Goal: Communication & Community: Ask a question

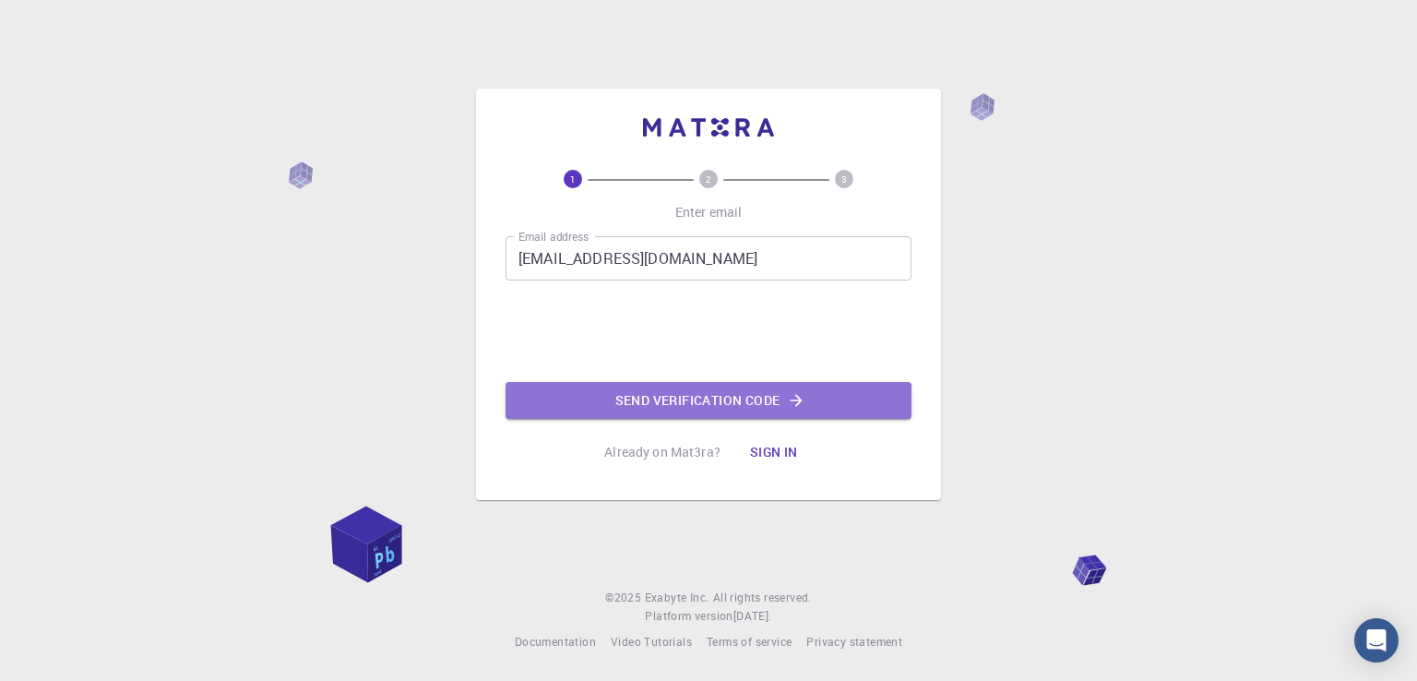
click at [671, 384] on button "Send verification code" at bounding box center [709, 400] width 406 height 37
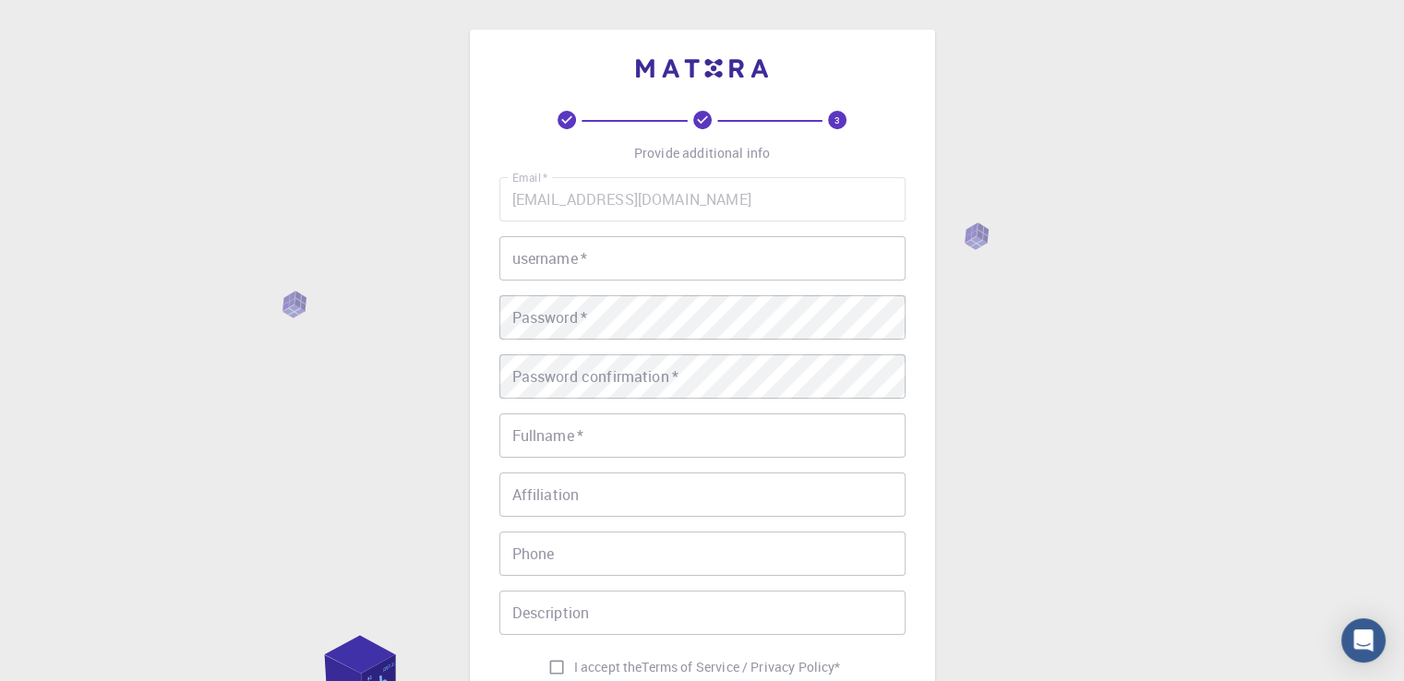
click at [579, 236] on input "username   *" at bounding box center [702, 258] width 406 height 44
type input "ة"
type input "z"
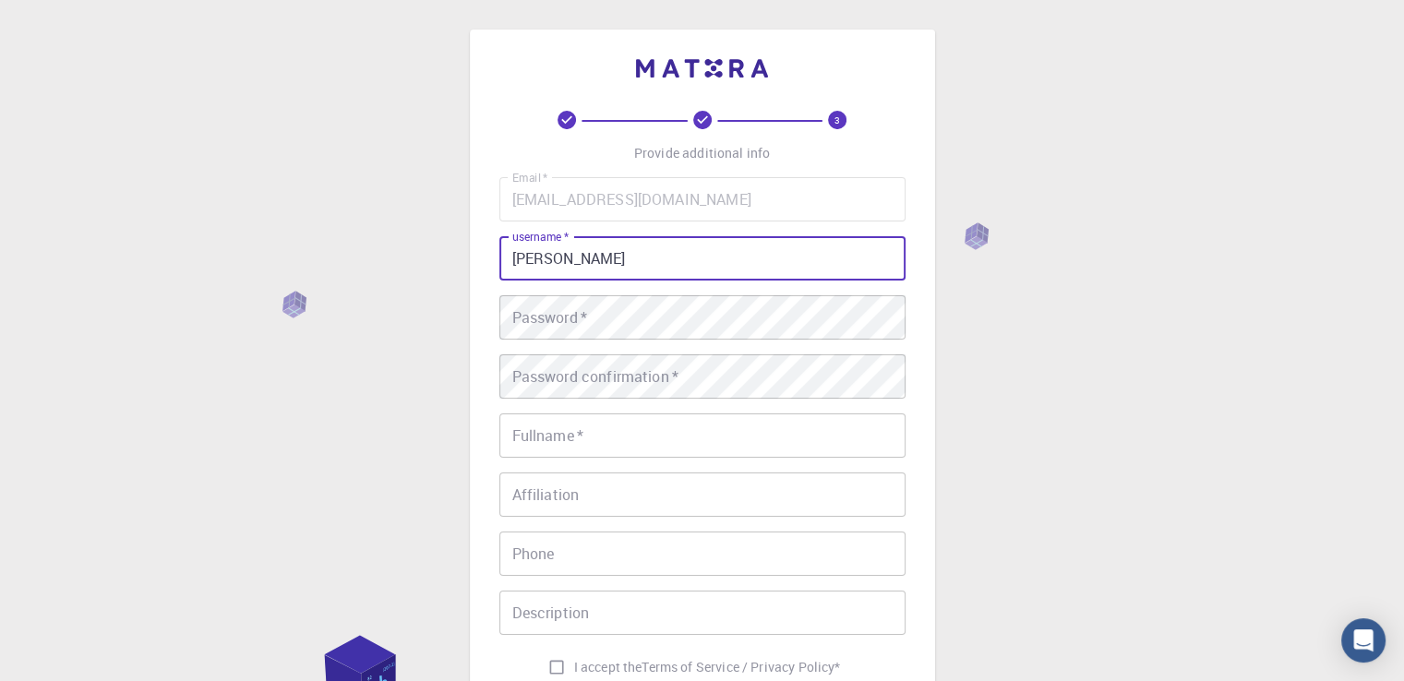
type input "[PERSON_NAME]"
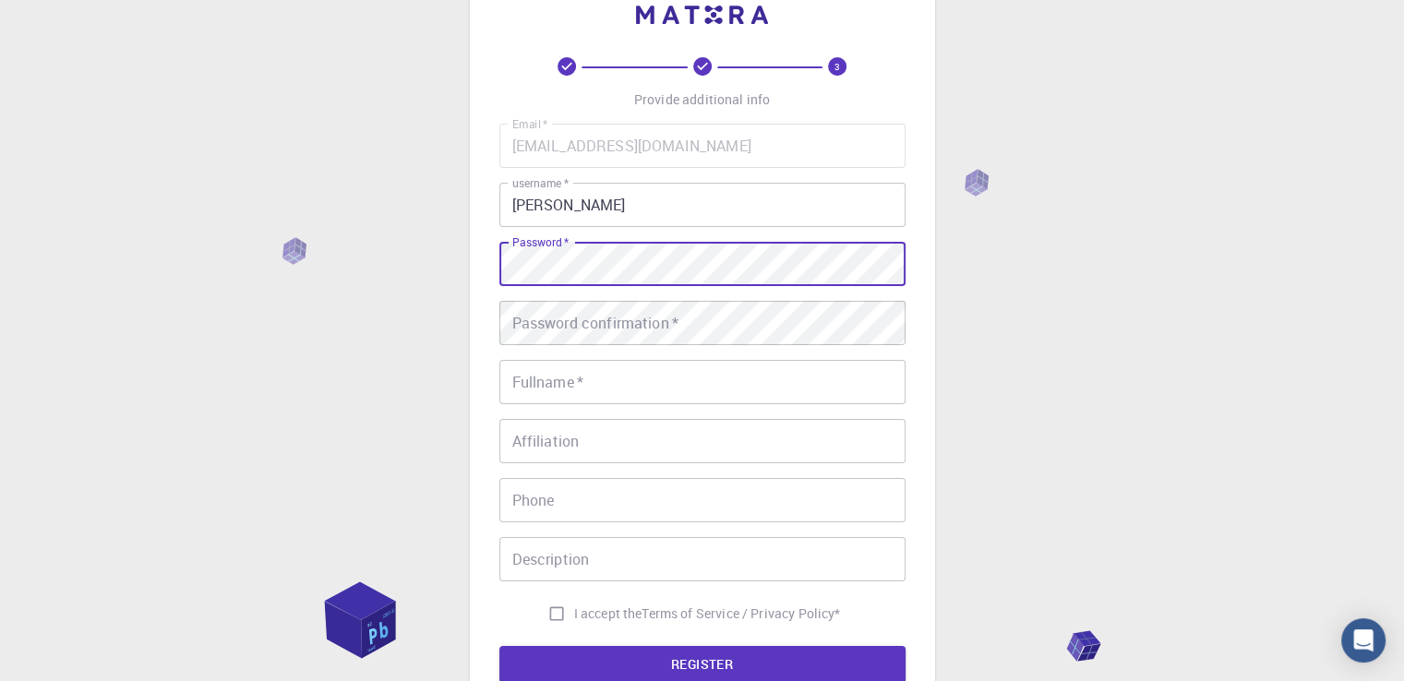
scroll to position [55, 0]
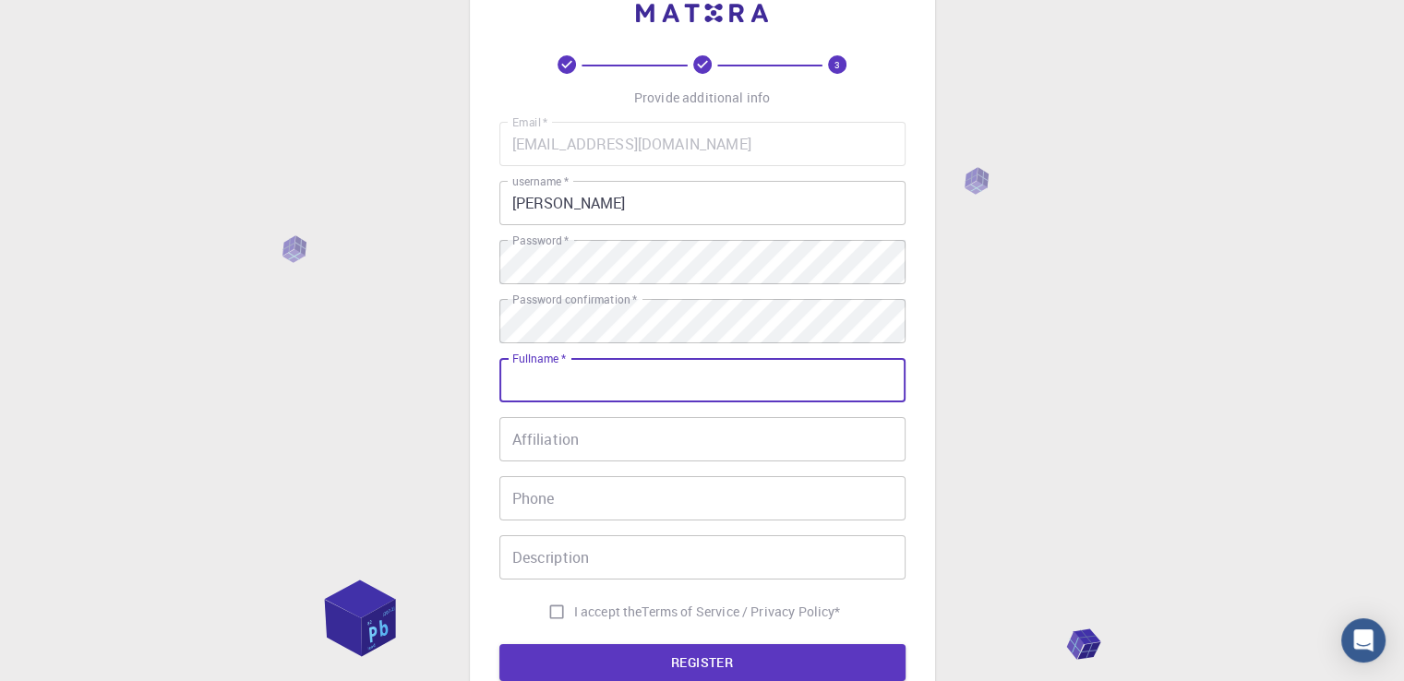
click at [606, 389] on input "Fullname   *" at bounding box center [702, 380] width 406 height 44
type input "[PERSON_NAME]"
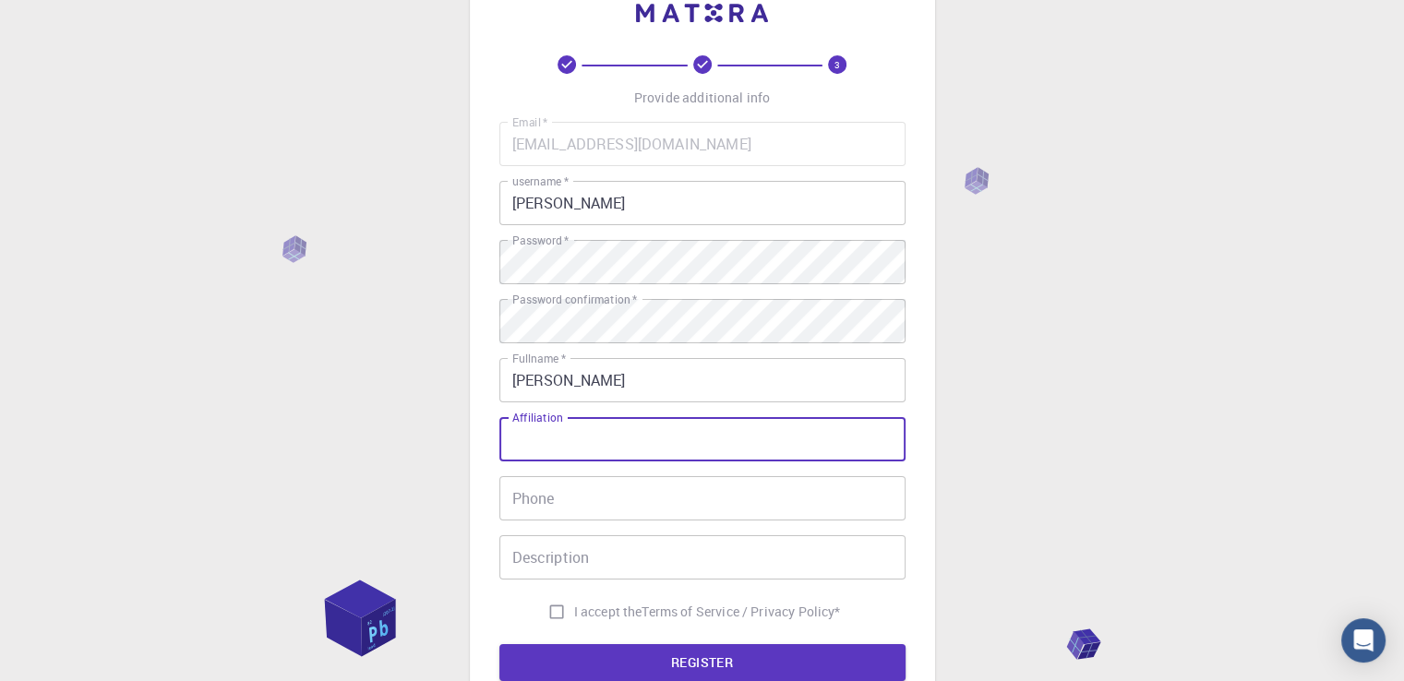
click at [537, 432] on input "Affiliation" at bounding box center [702, 439] width 406 height 44
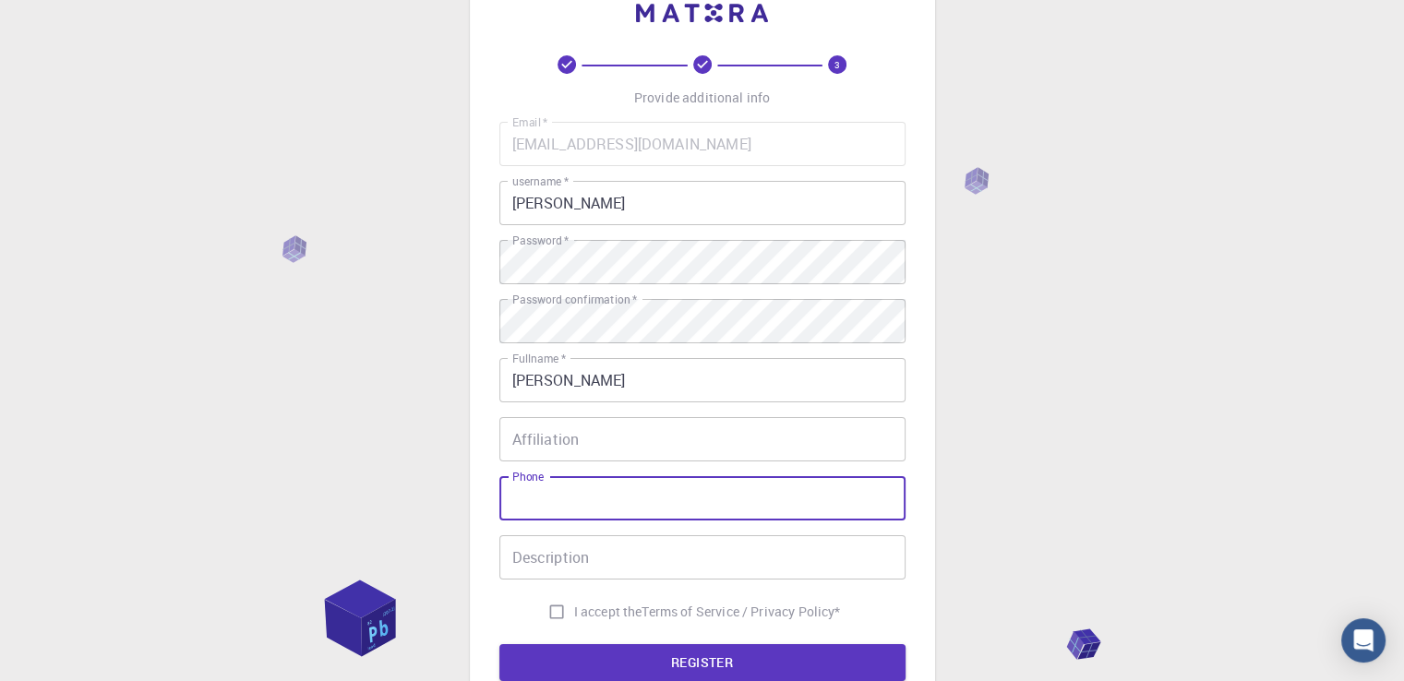
click at [548, 491] on input "Phone" at bounding box center [702, 498] width 406 height 44
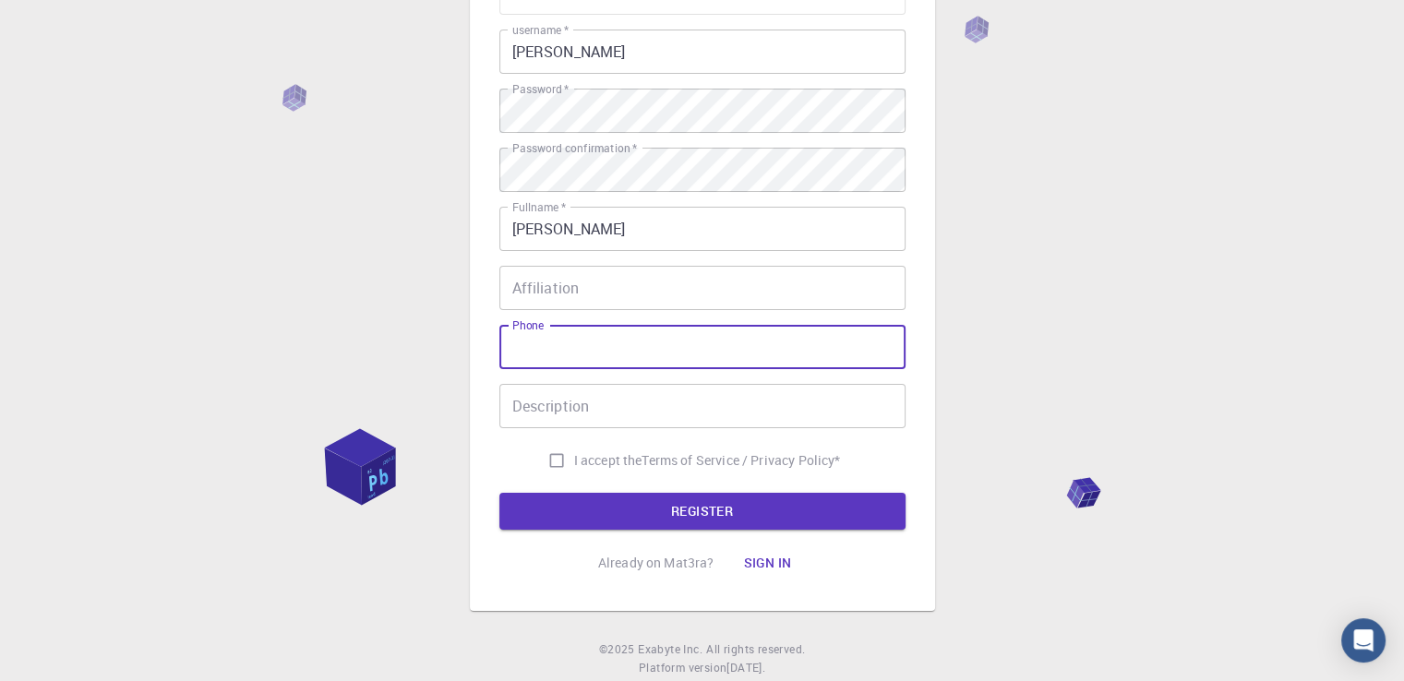
scroll to position [207, 0]
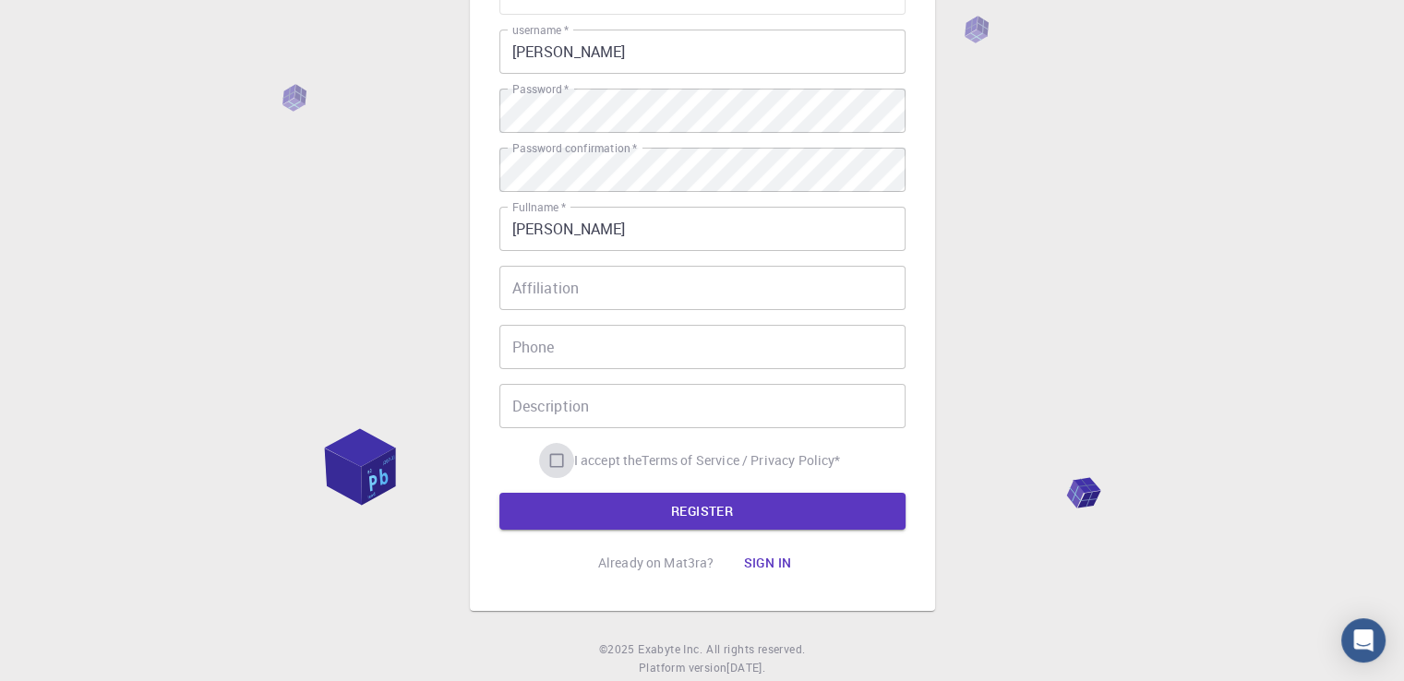
click at [550, 466] on input "I accept the Terms of Service / Privacy Policy *" at bounding box center [556, 460] width 35 height 35
checkbox input "true"
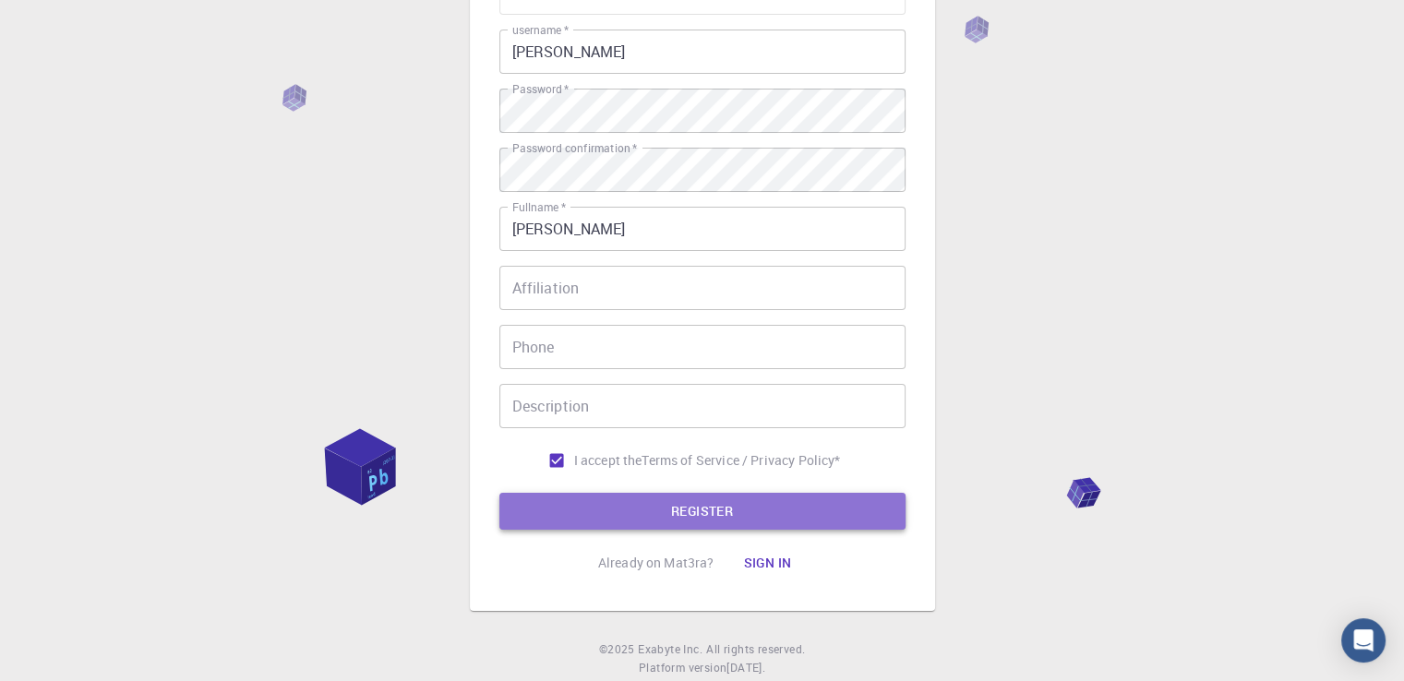
click at [600, 512] on button "REGISTER" at bounding box center [702, 511] width 406 height 37
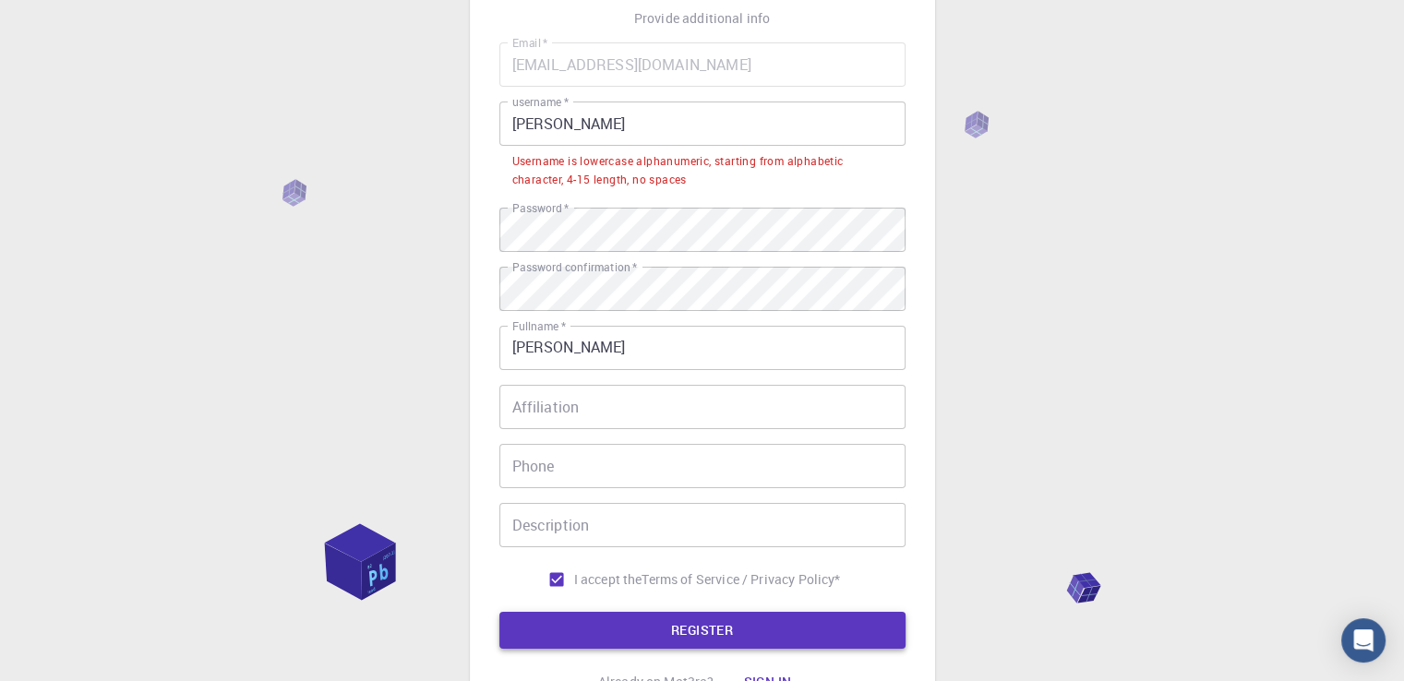
scroll to position [125, 0]
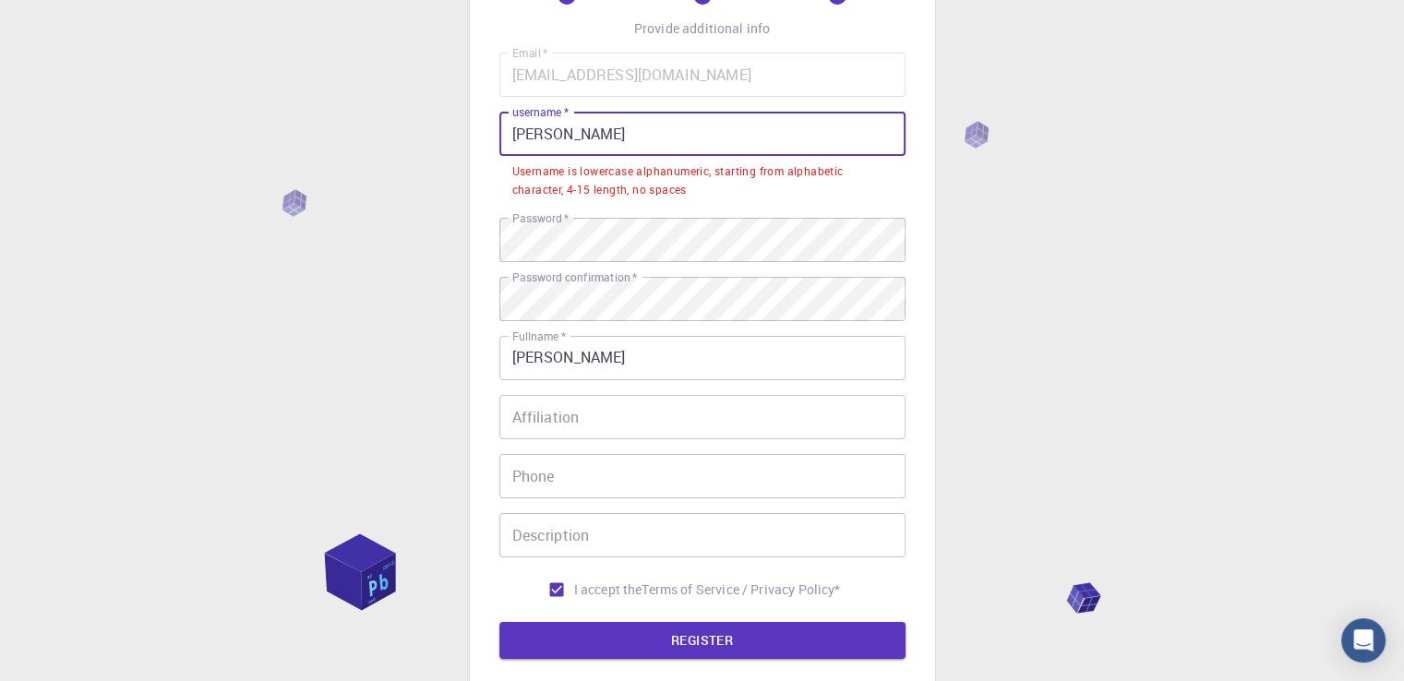
click at [521, 132] on input "[PERSON_NAME]" at bounding box center [702, 134] width 406 height 44
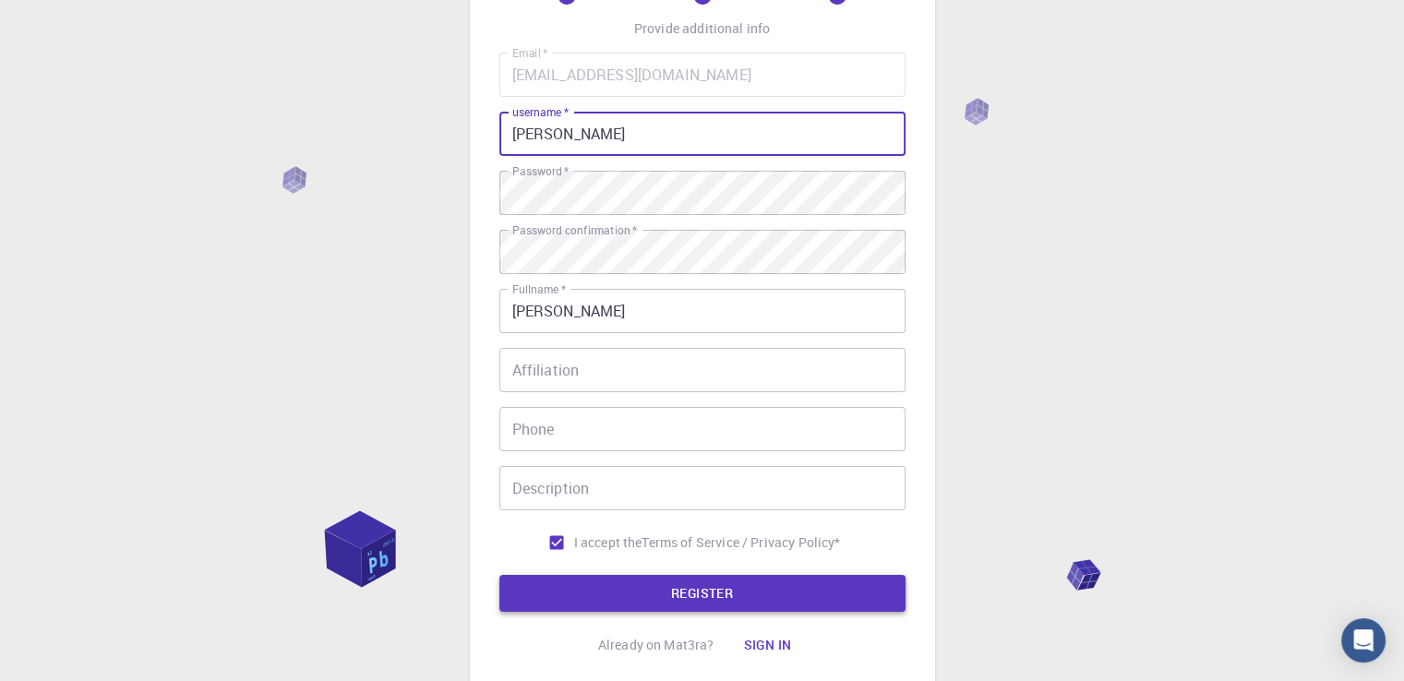
type input "[PERSON_NAME]"
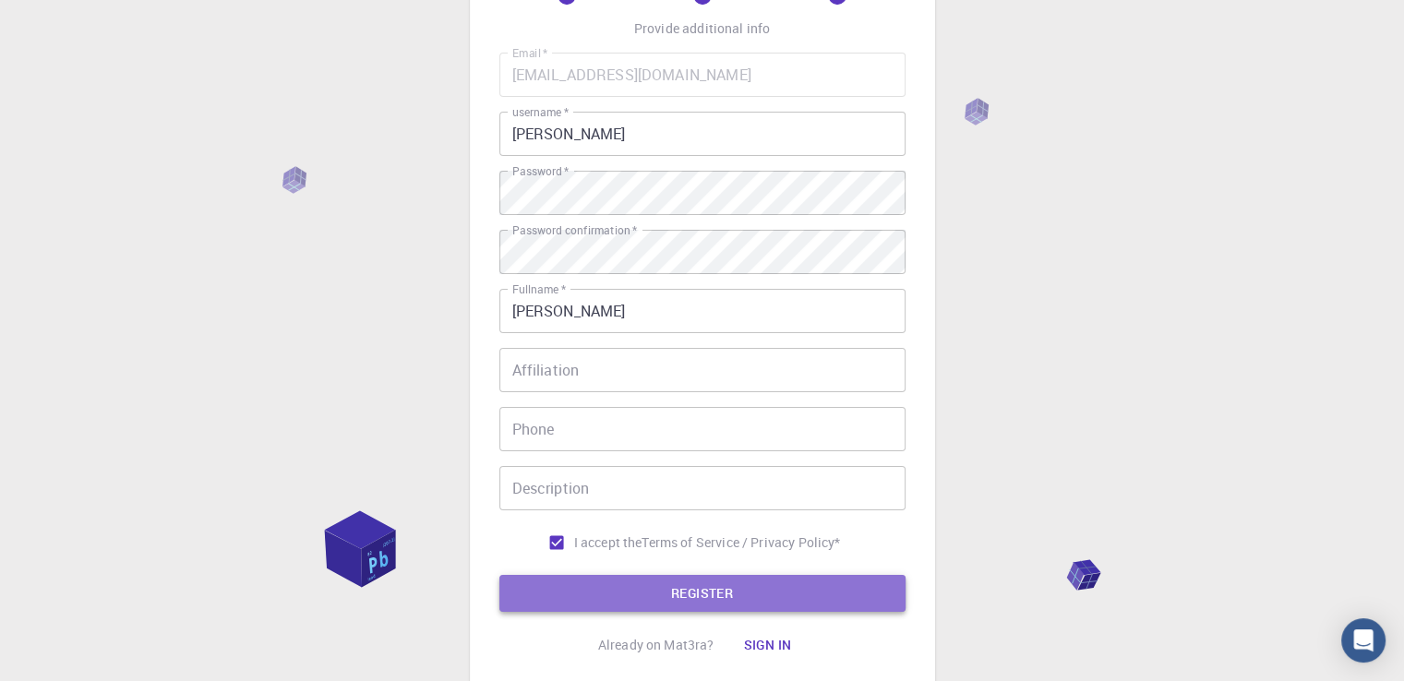
click at [586, 583] on button "REGISTER" at bounding box center [702, 593] width 406 height 37
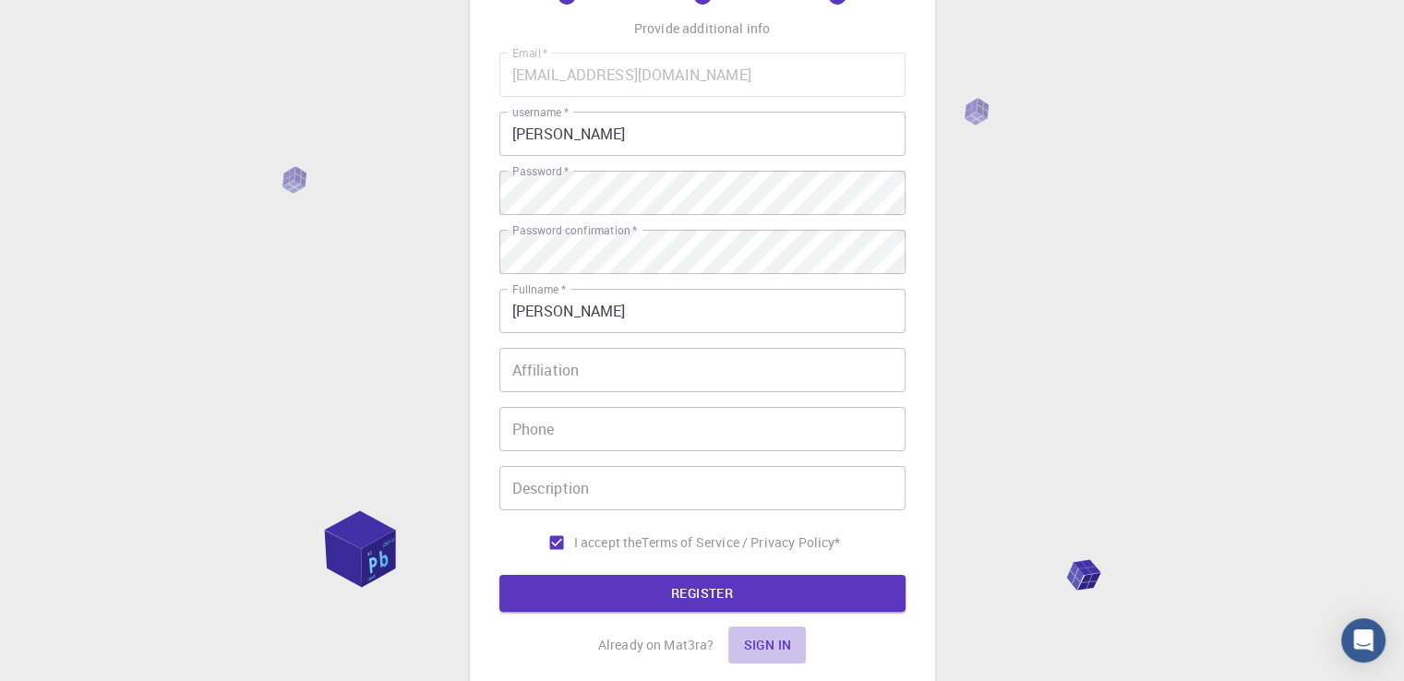
click at [771, 641] on button "Sign in" at bounding box center [767, 645] width 78 height 37
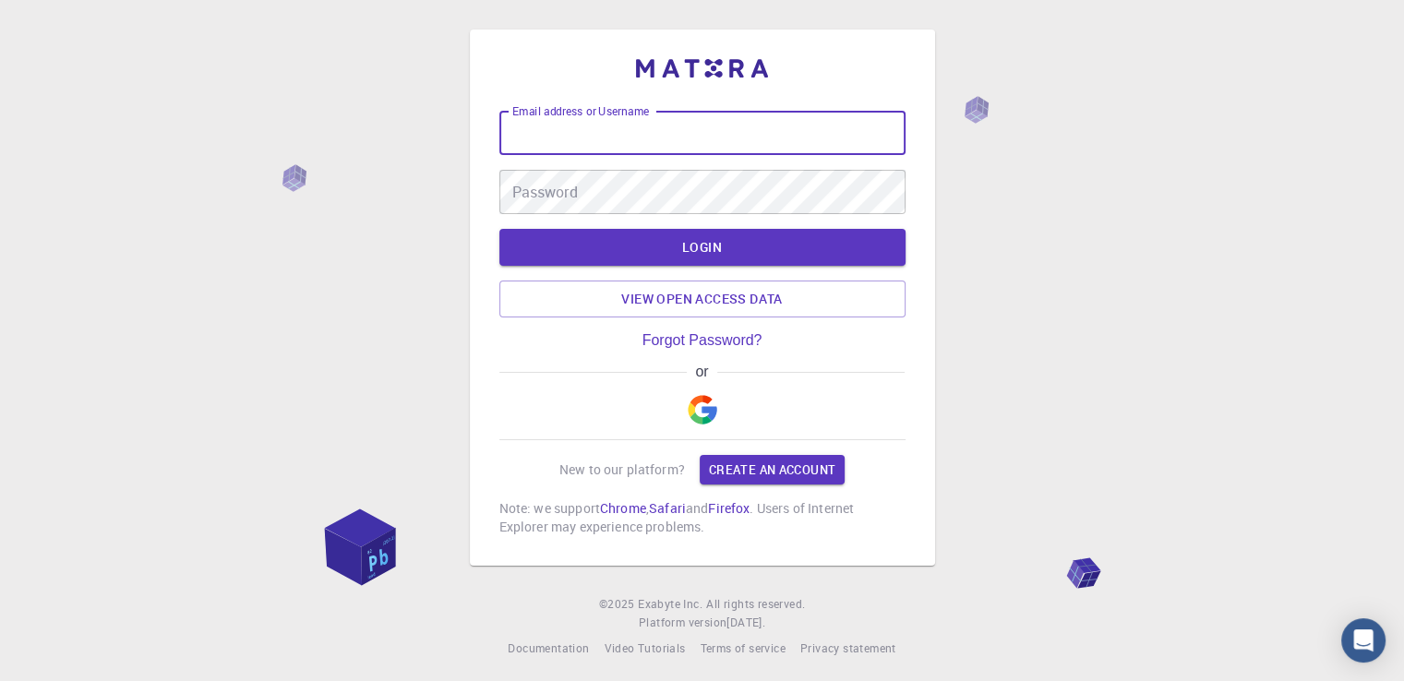
click at [598, 153] on input "Email address or Username" at bounding box center [702, 133] width 406 height 44
type input "[EMAIL_ADDRESS][DOMAIN_NAME]"
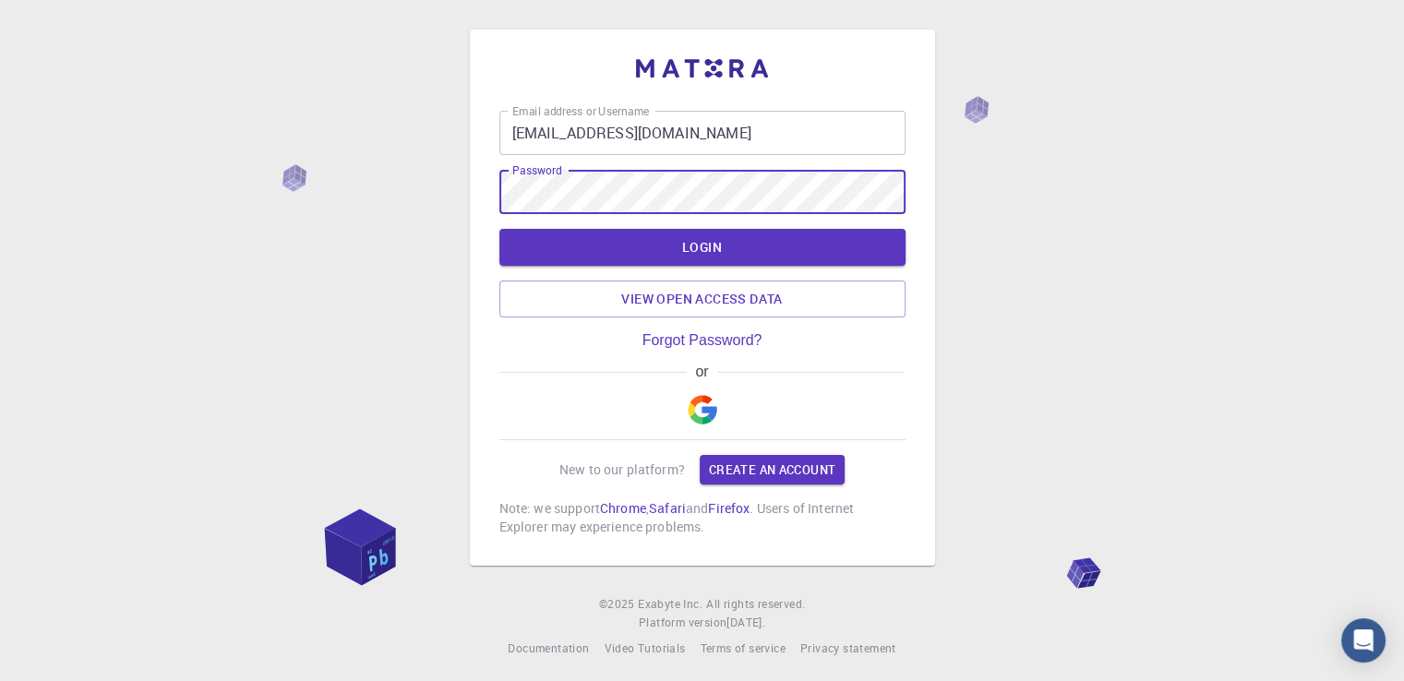
click at [499, 229] on button "LOGIN" at bounding box center [702, 247] width 406 height 37
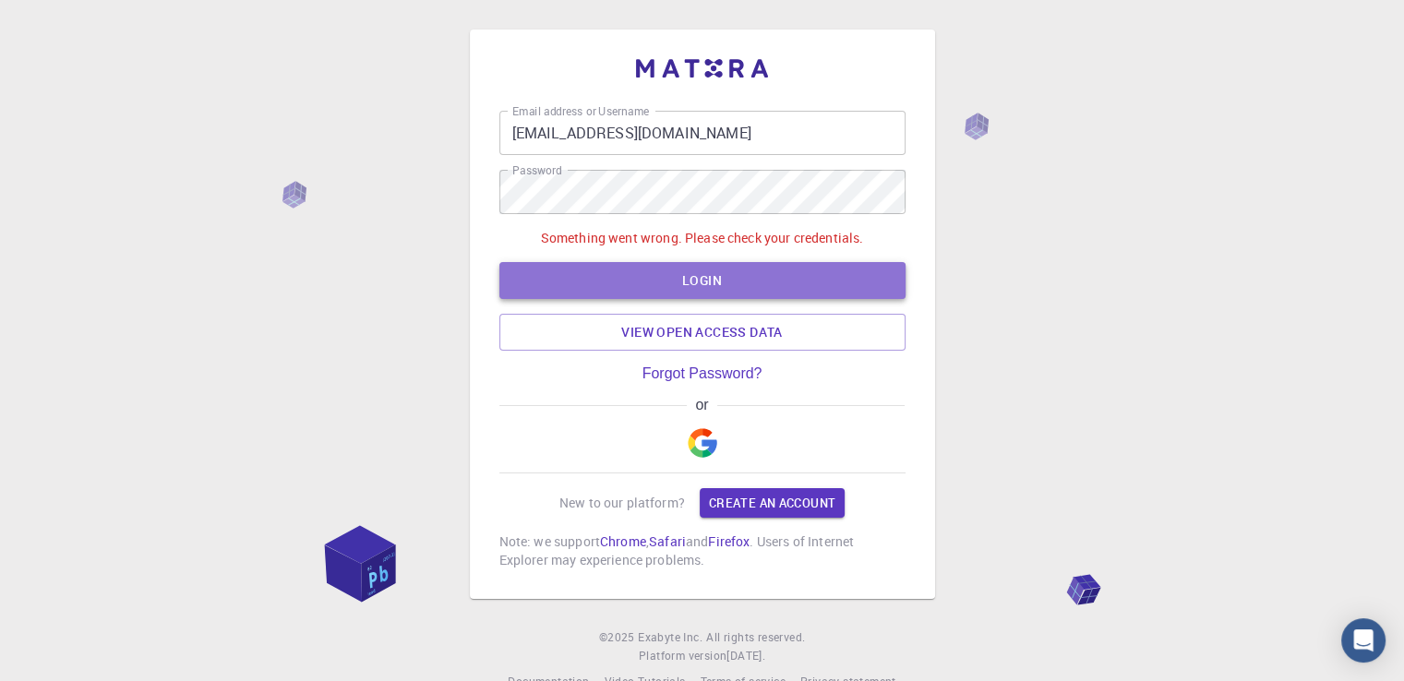
click at [627, 267] on button "LOGIN" at bounding box center [702, 280] width 406 height 37
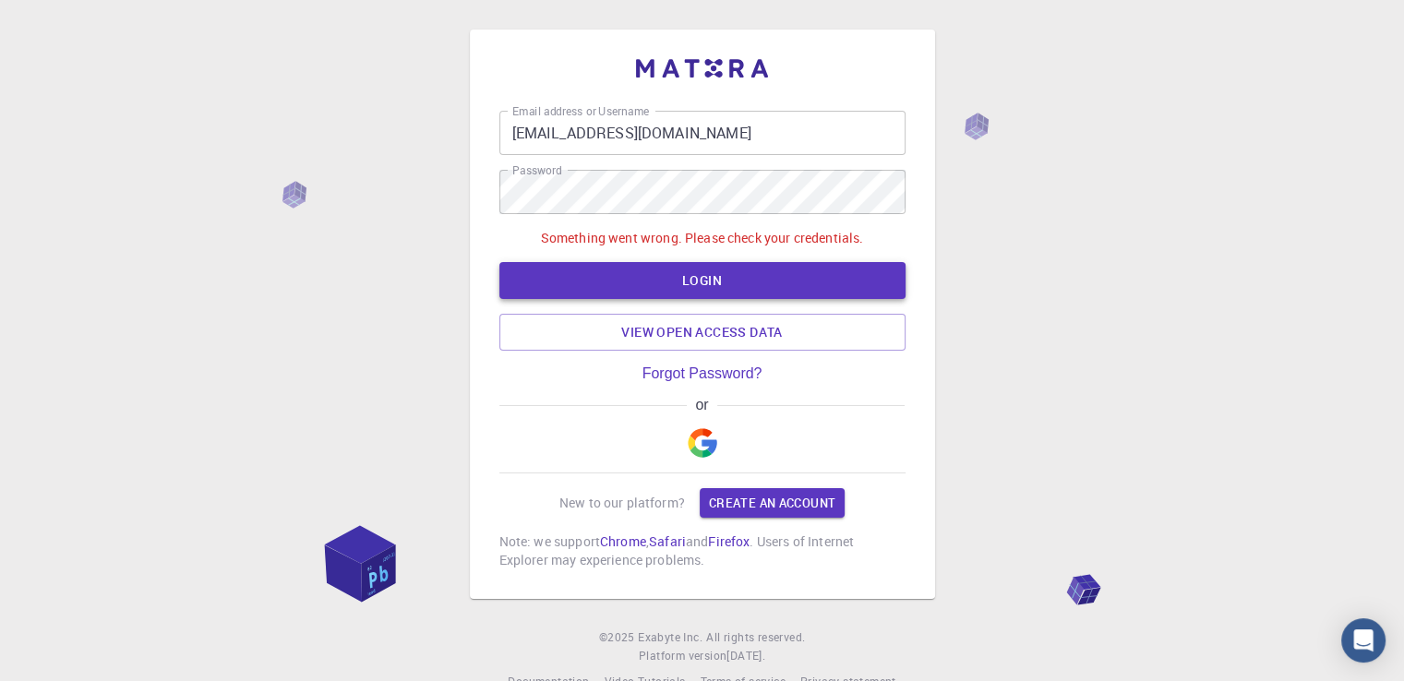
click at [627, 267] on button "LOGIN" at bounding box center [702, 280] width 406 height 37
click at [711, 425] on button "button" at bounding box center [702, 442] width 44 height 59
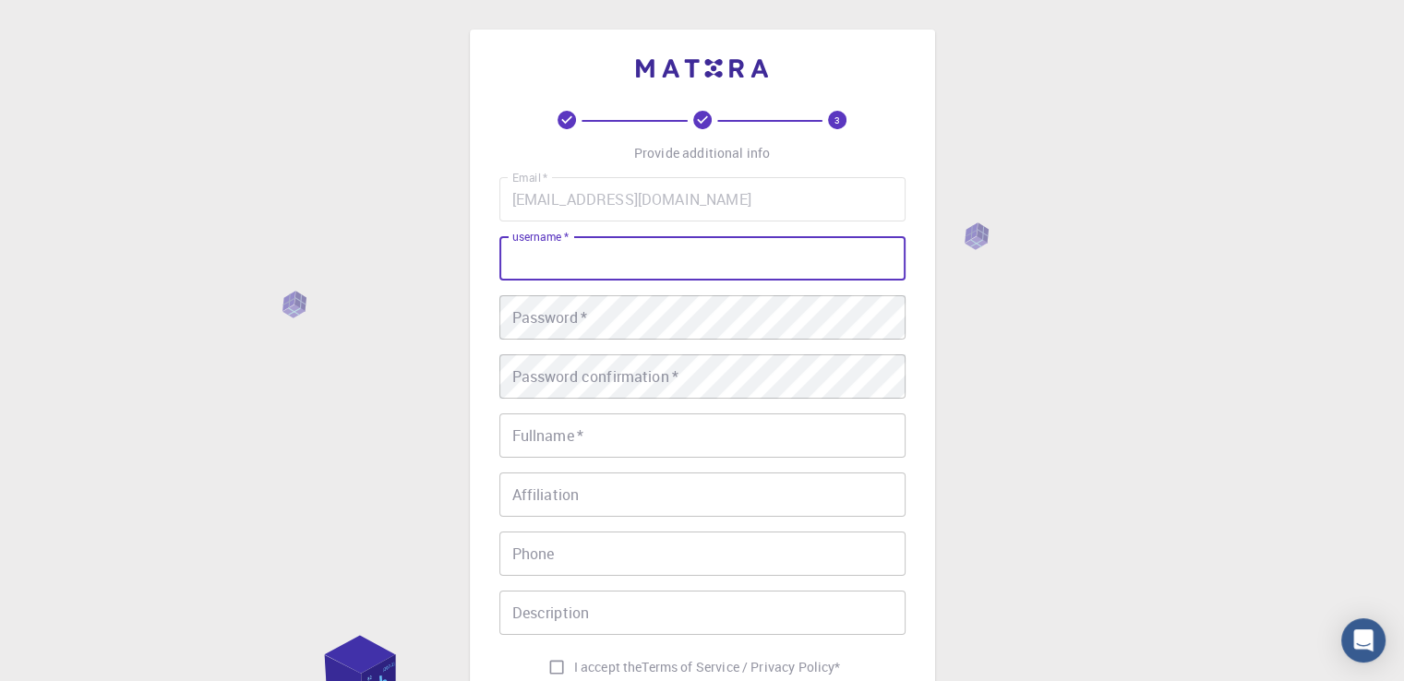
click at [649, 267] on input "username   *" at bounding box center [702, 258] width 406 height 44
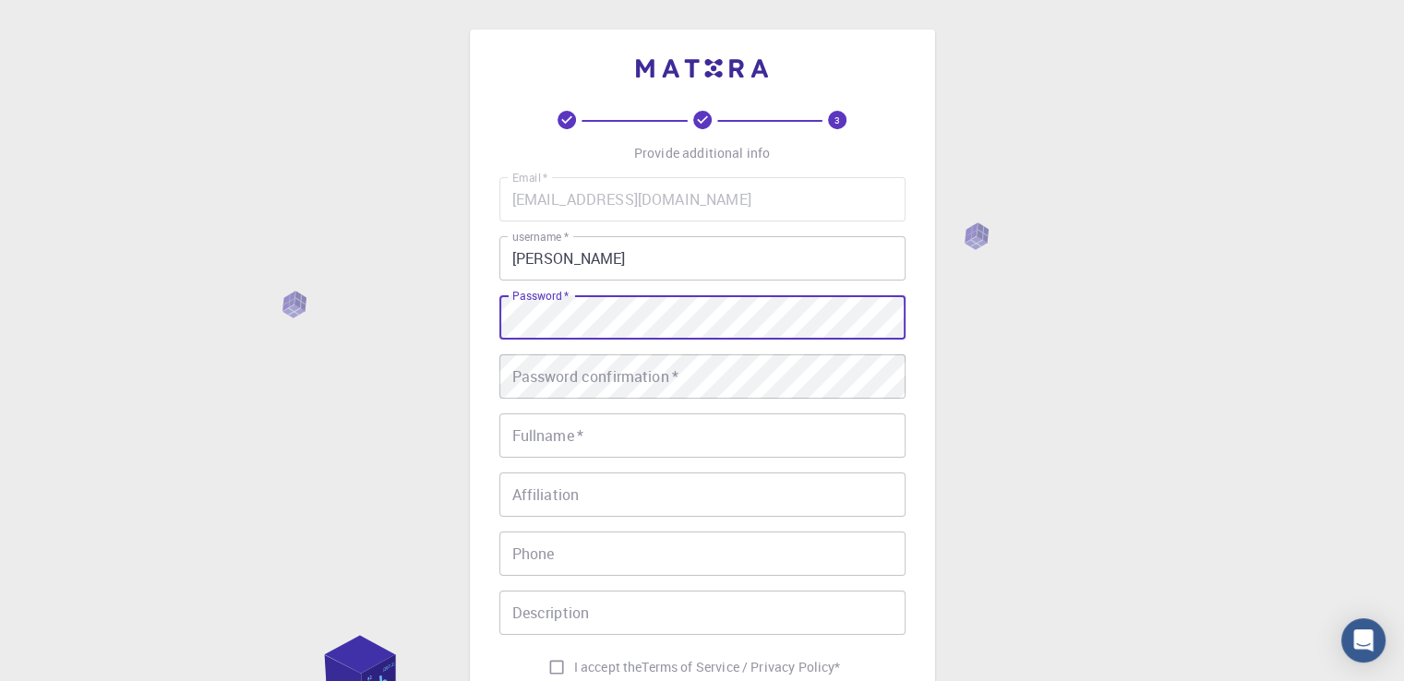
type input "[EMAIL_ADDRESS][DOMAIN_NAME]"
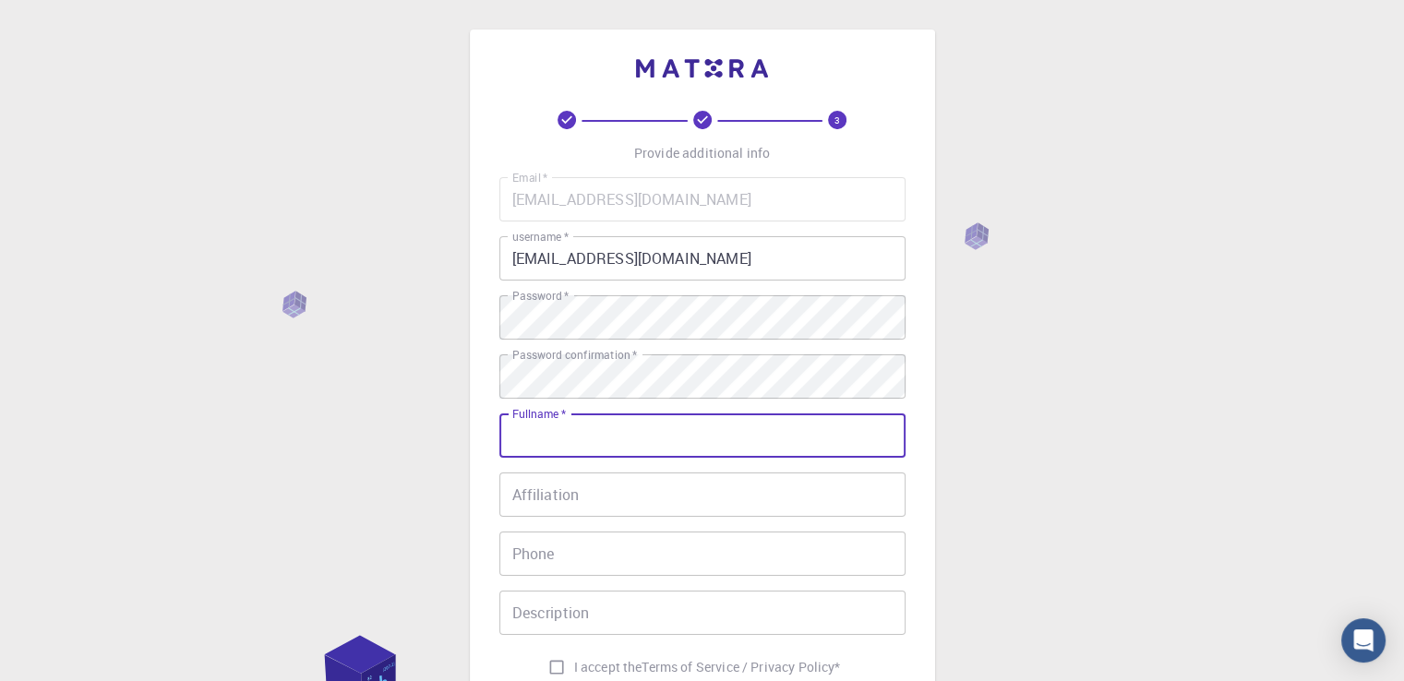
click at [603, 430] on input "Fullname   *" at bounding box center [702, 435] width 406 height 44
type input "[PERSON_NAME]"
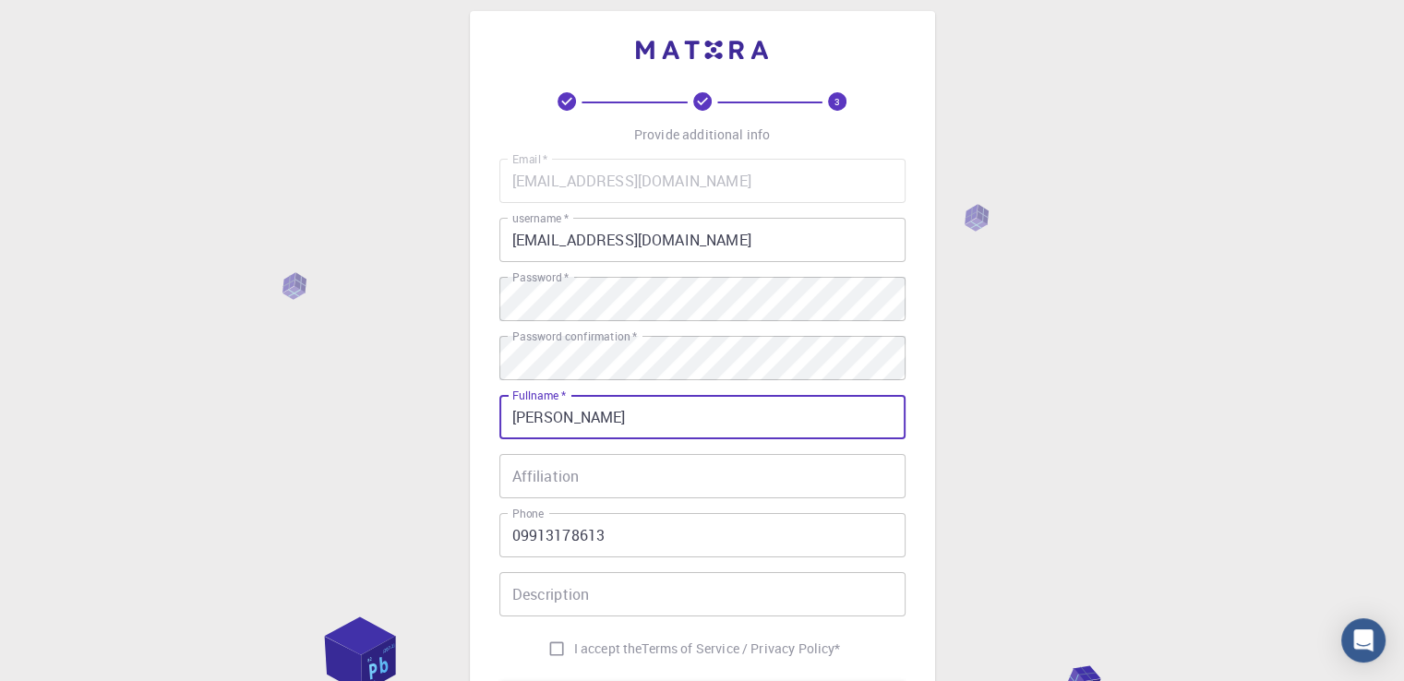
scroll to position [191, 0]
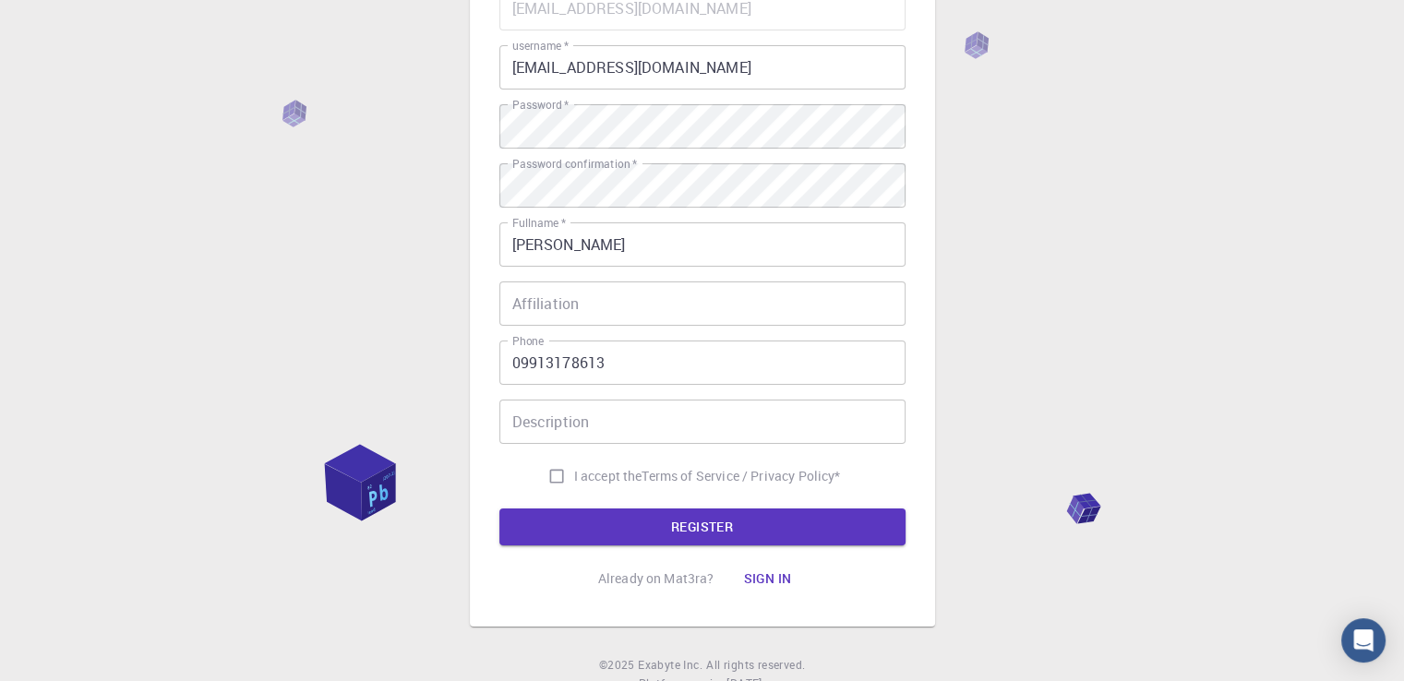
click at [542, 385] on div "Email   * [EMAIL_ADDRESS][DOMAIN_NAME] Email   * username   * [EMAIL_ADDRESS][D…" at bounding box center [702, 240] width 406 height 508
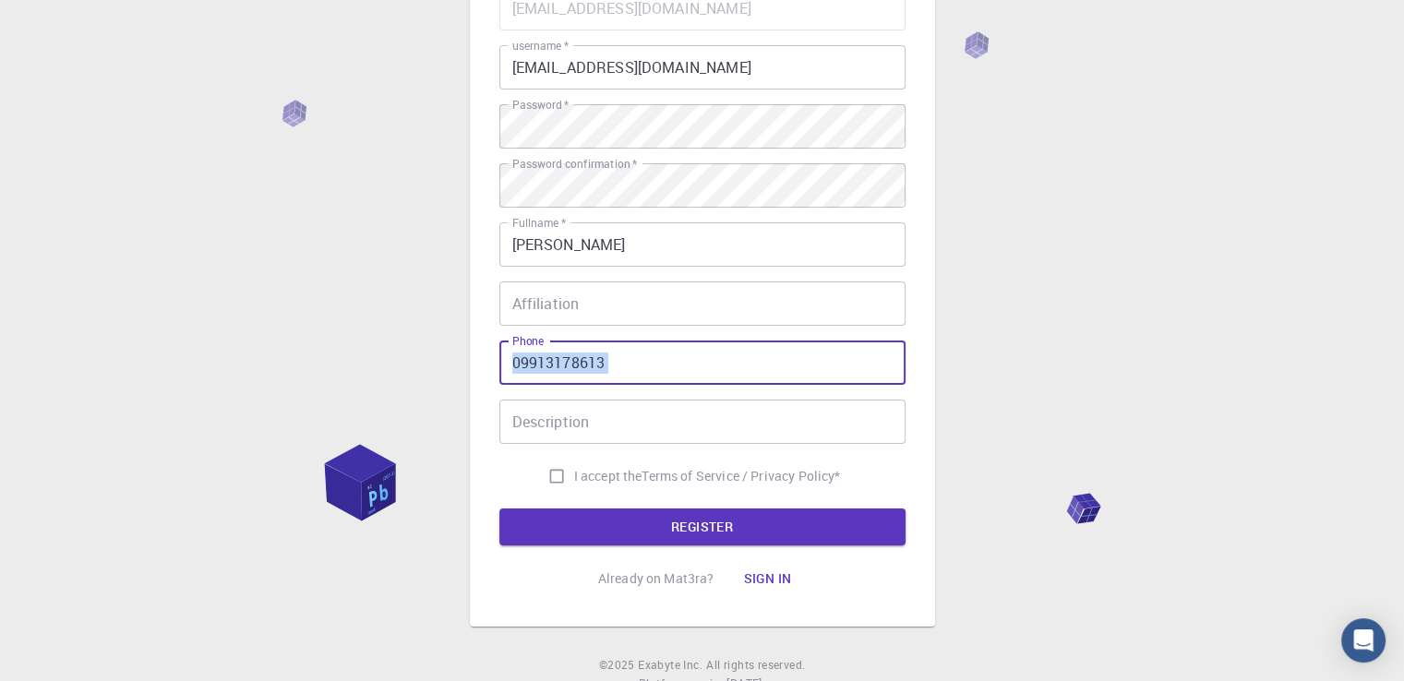
click at [609, 359] on input "09913178613" at bounding box center [702, 363] width 406 height 44
type input "0"
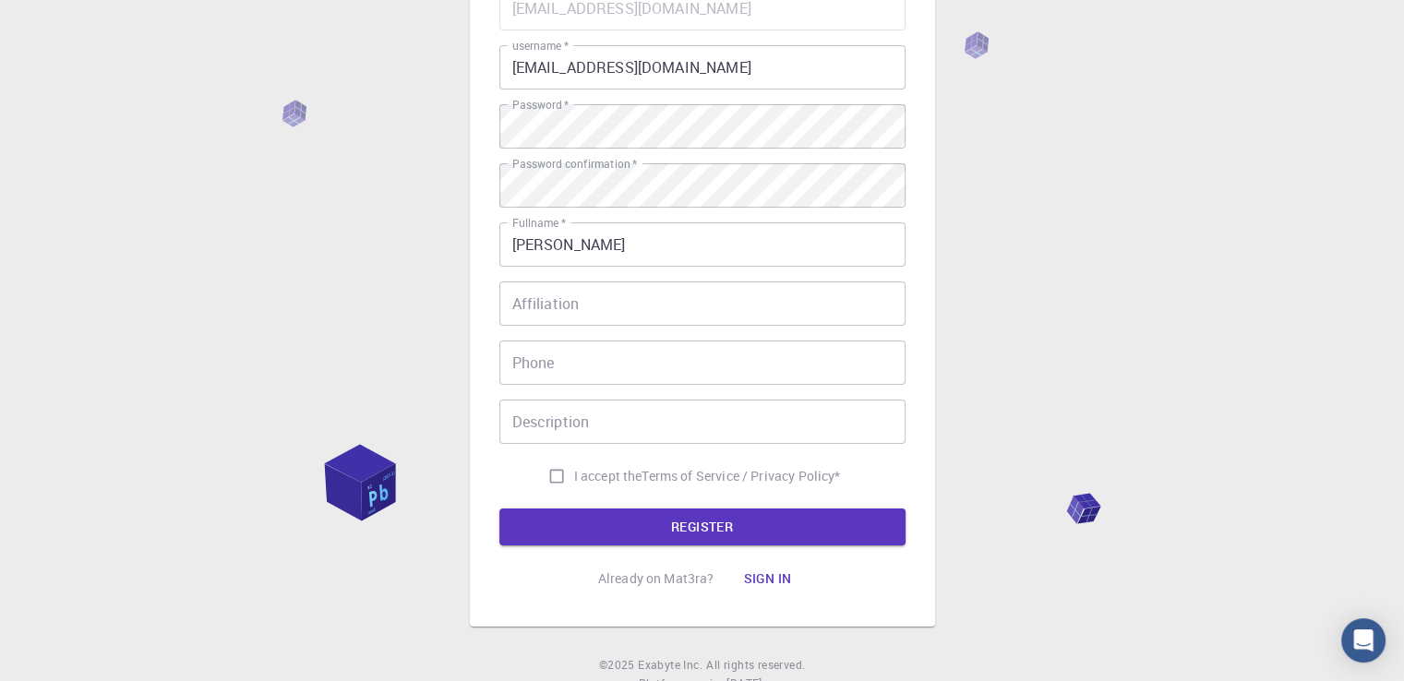
click at [569, 488] on label "I accept the Terms of Service / Privacy Policy *" at bounding box center [690, 476] width 302 height 35
click at [569, 488] on input "I accept the Terms of Service / Privacy Policy *" at bounding box center [556, 476] width 35 height 35
checkbox input "true"
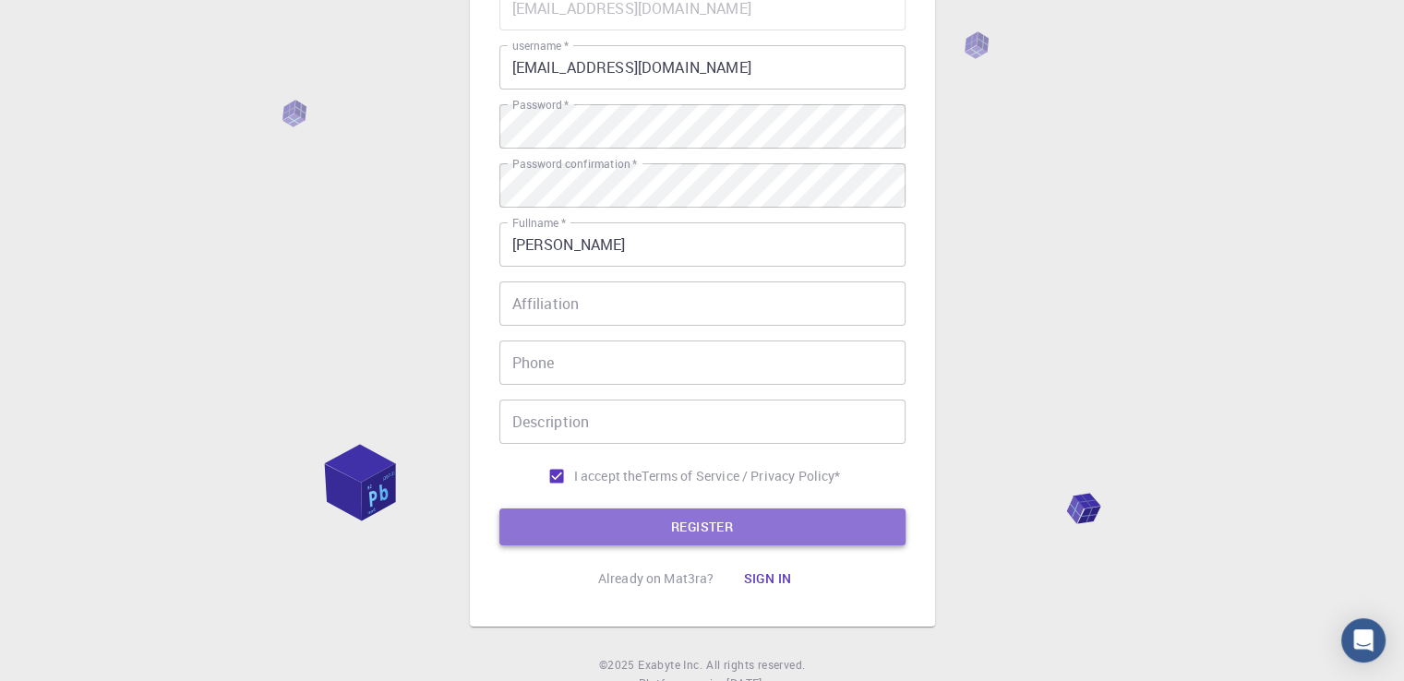
click at [613, 521] on button "REGISTER" at bounding box center [702, 526] width 406 height 37
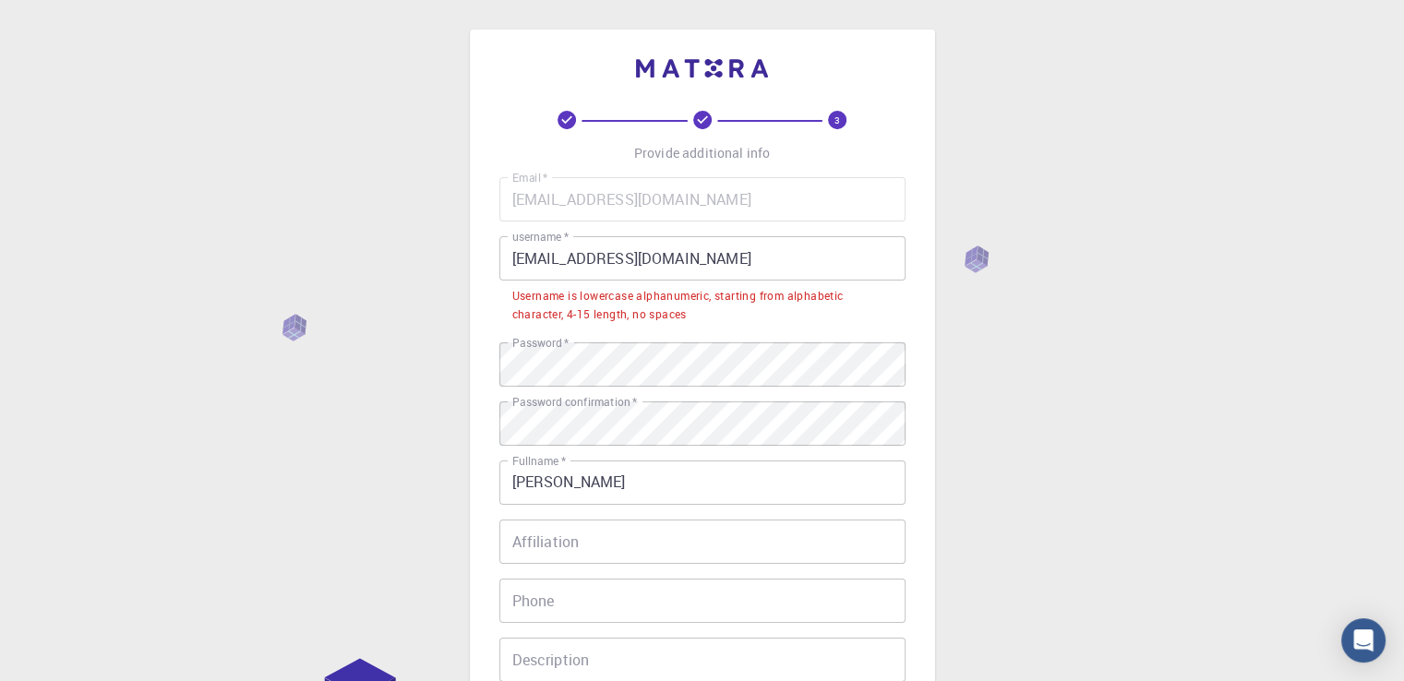
scroll to position [0, 0]
drag, startPoint x: 731, startPoint y: 256, endPoint x: 472, endPoint y: 257, distance: 258.4
click at [472, 257] on div "3 Provide additional info Email   * [EMAIL_ADDRESS][DOMAIN_NAME] Email   * user…" at bounding box center [702, 447] width 465 height 835
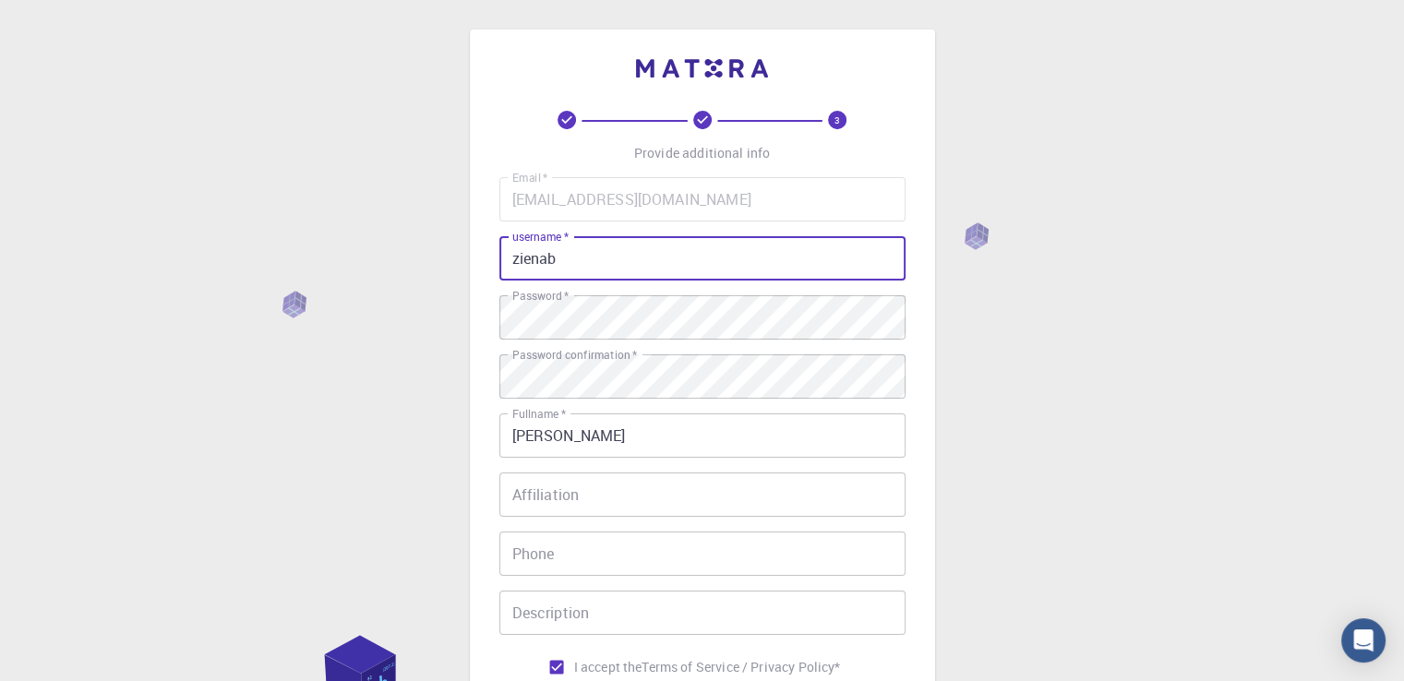
scroll to position [258, 0]
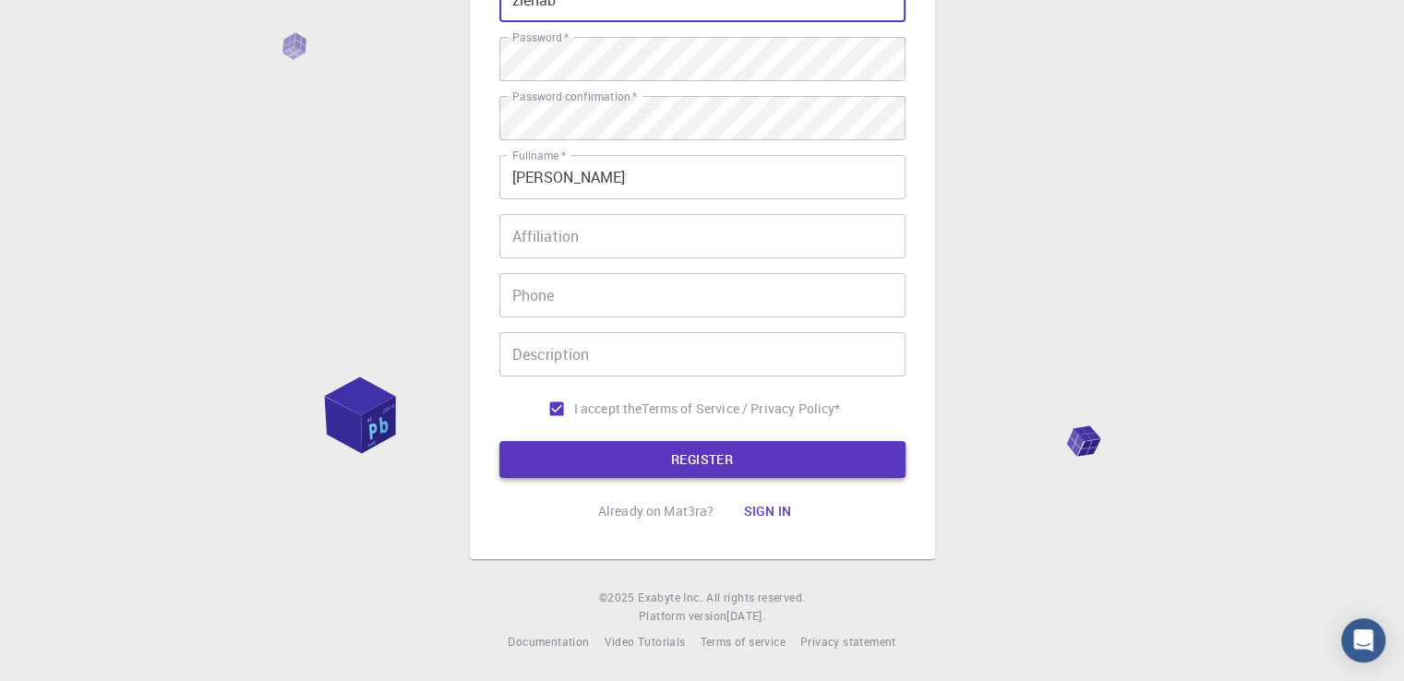
type input "zienab"
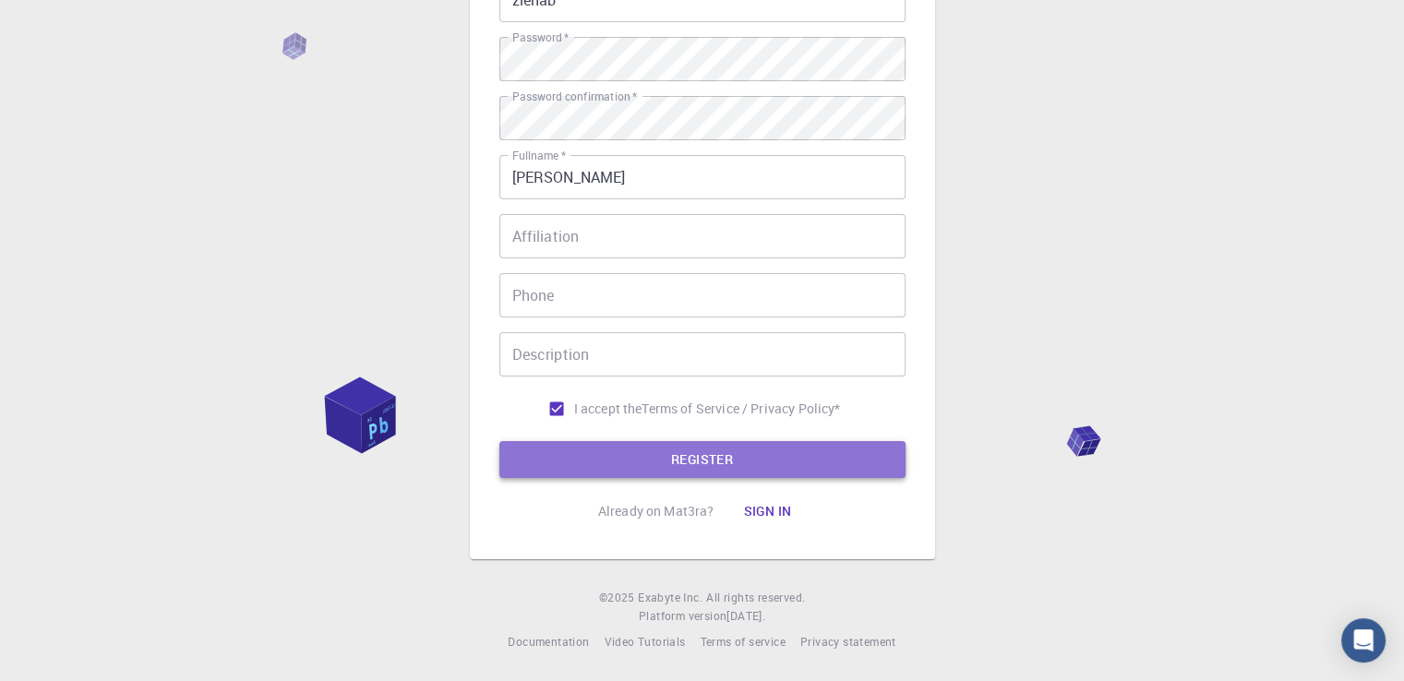
click at [709, 459] on button "REGISTER" at bounding box center [702, 459] width 406 height 37
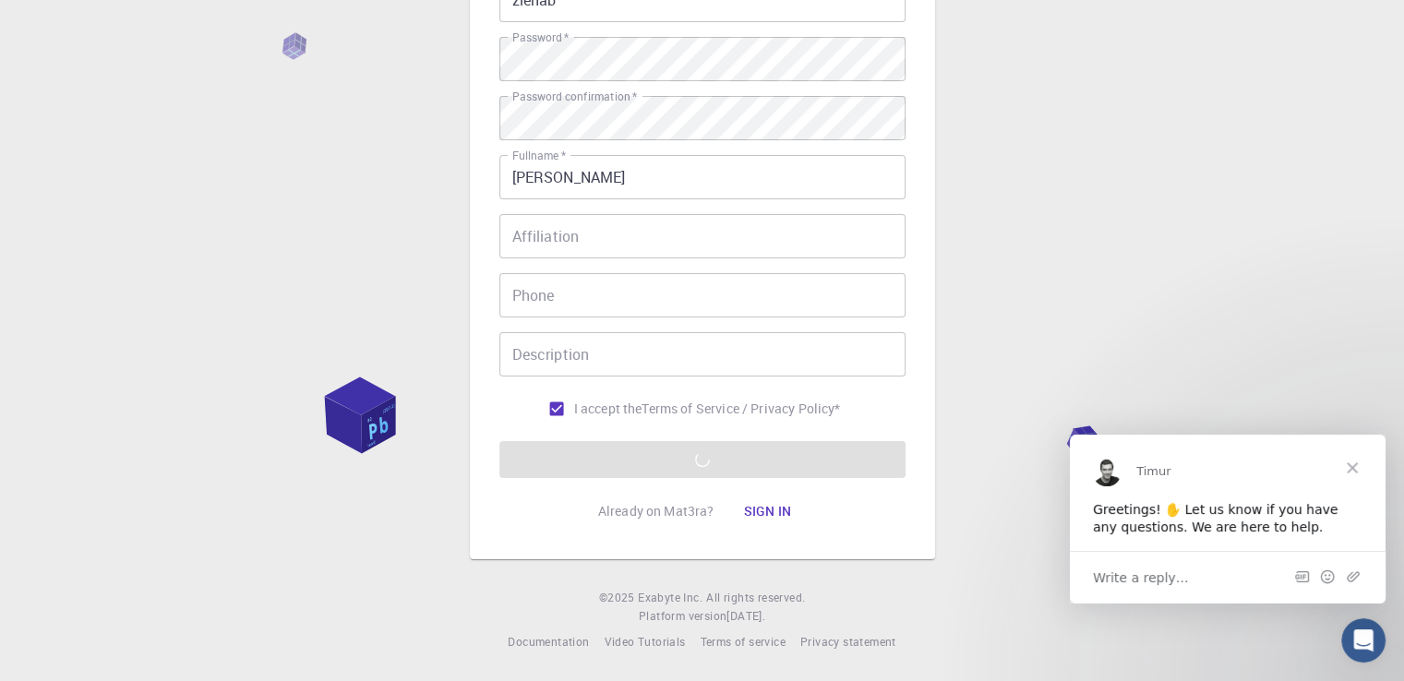
click at [1186, 568] on div "Write a reply…" at bounding box center [1227, 576] width 316 height 53
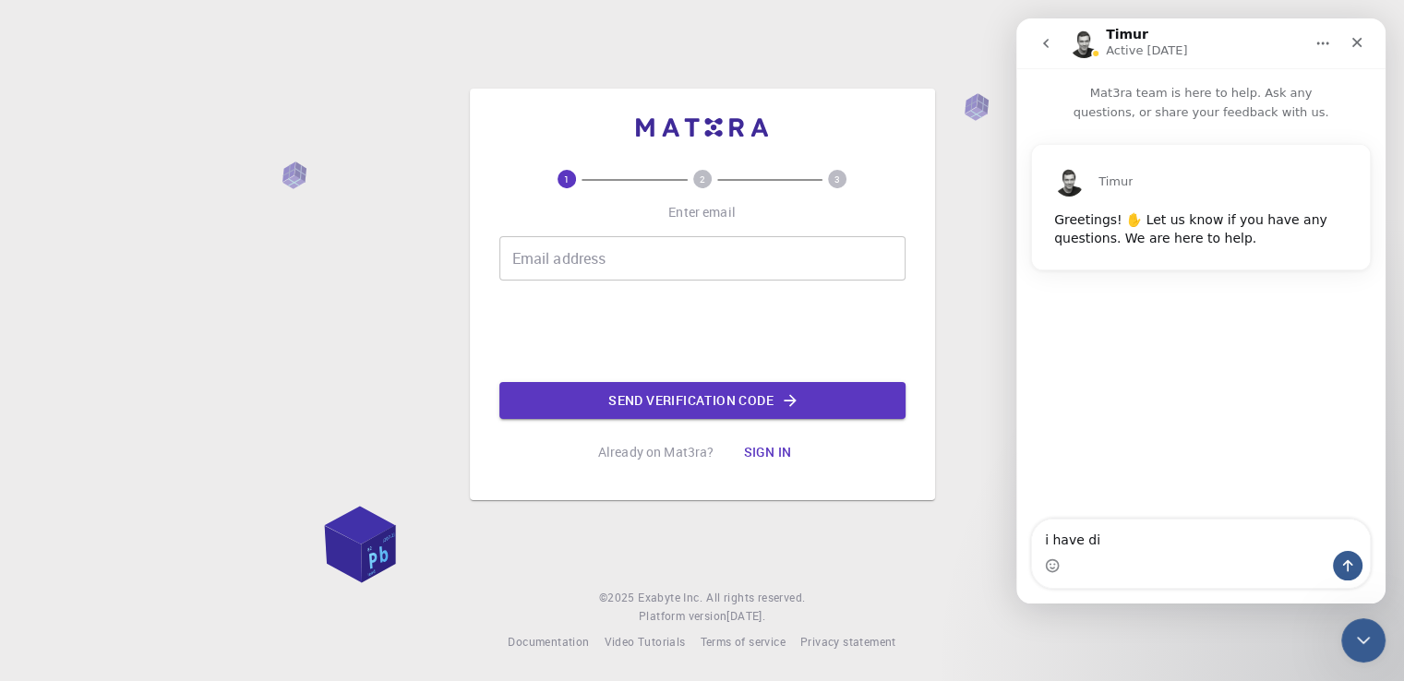
scroll to position [0, 0]
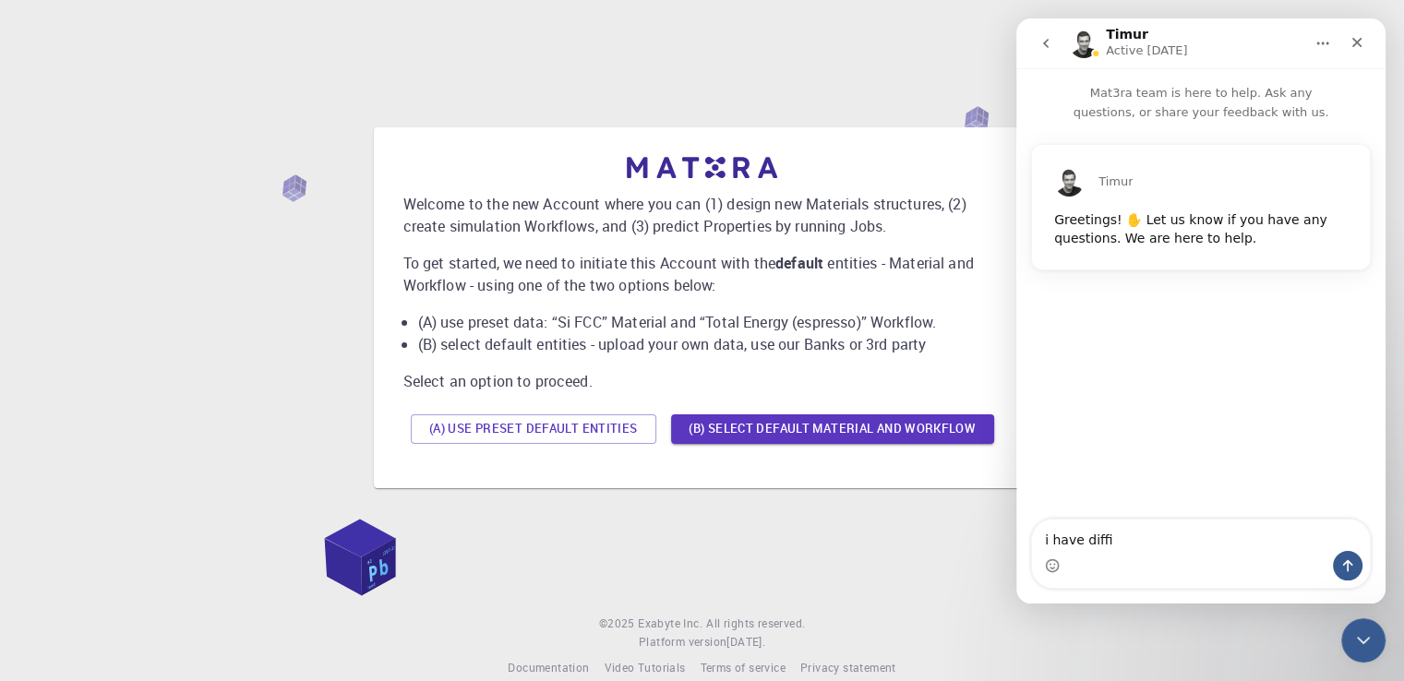
type textarea "i have diffi"
click at [785, 439] on button "(B) Select default material and workflow" at bounding box center [832, 429] width 323 height 30
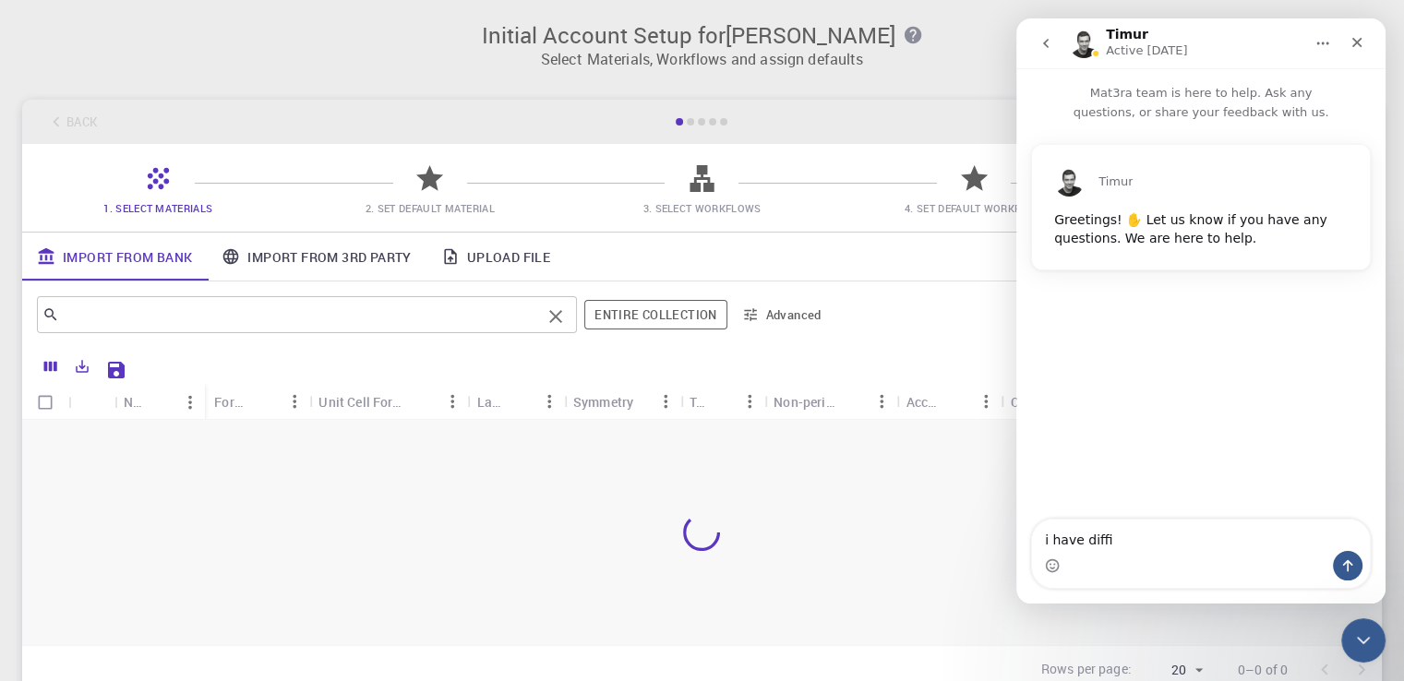
click at [315, 318] on input "text" at bounding box center [300, 315] width 482 height 26
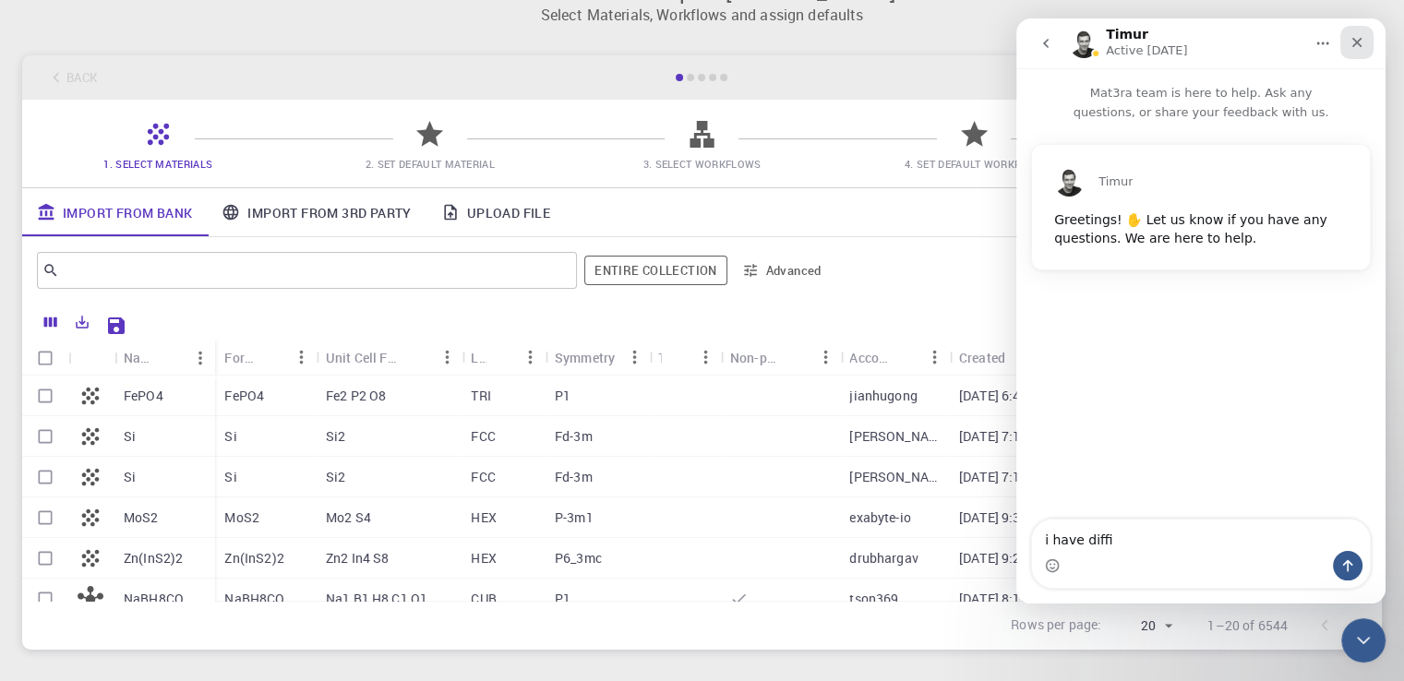
click at [1359, 39] on icon "Close" at bounding box center [1357, 43] width 10 height 10
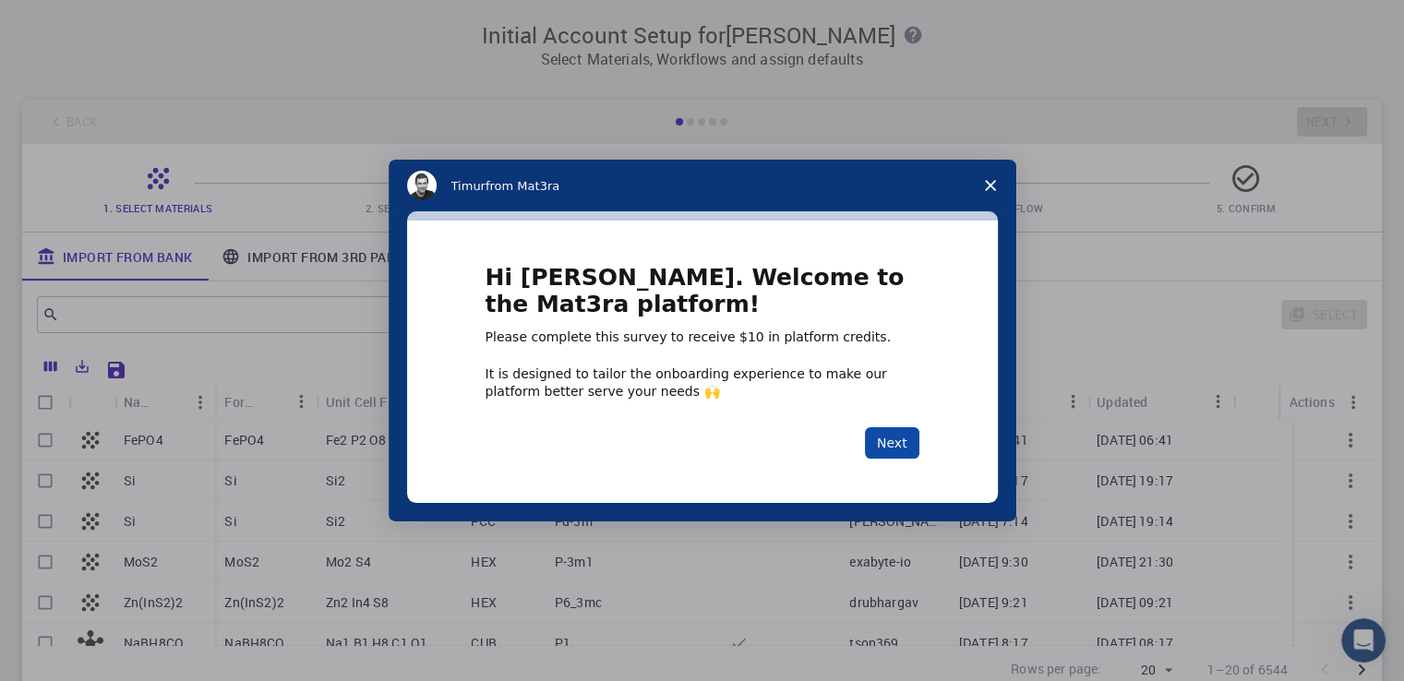
click at [891, 447] on button "Next" at bounding box center [892, 442] width 54 height 31
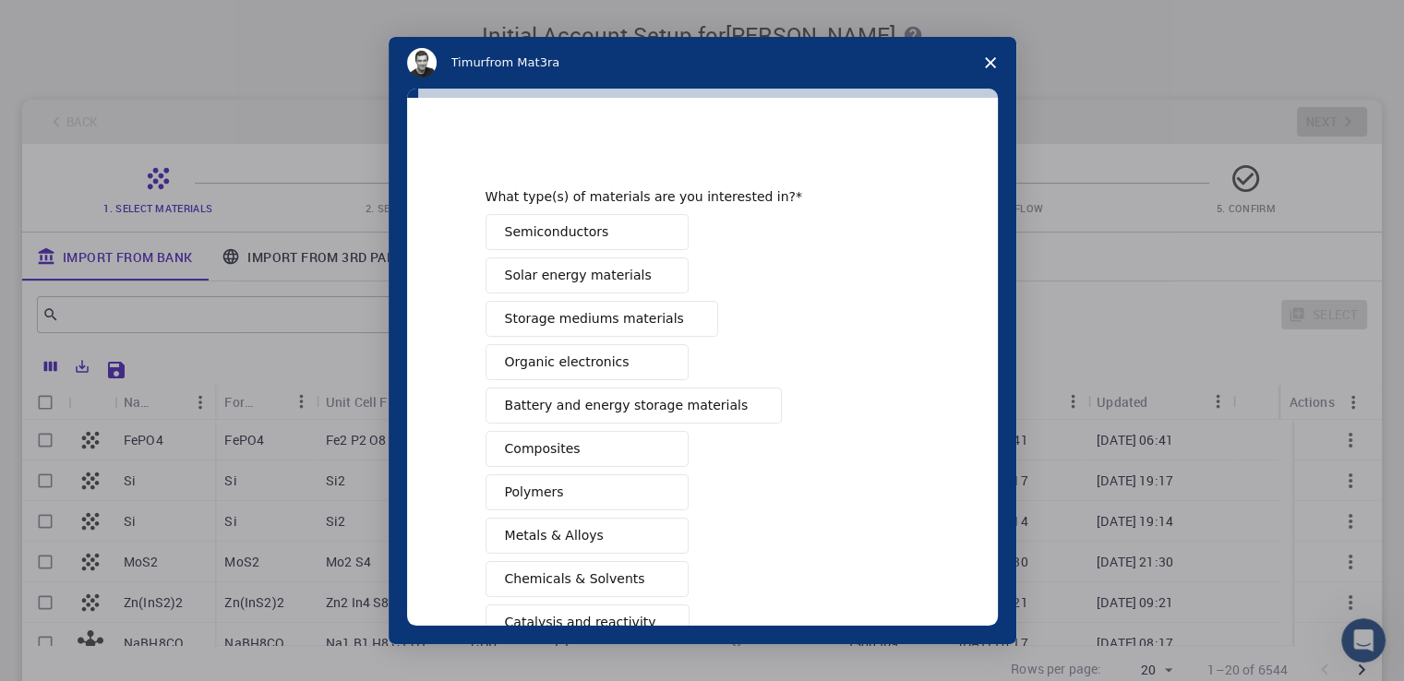
scroll to position [205, 0]
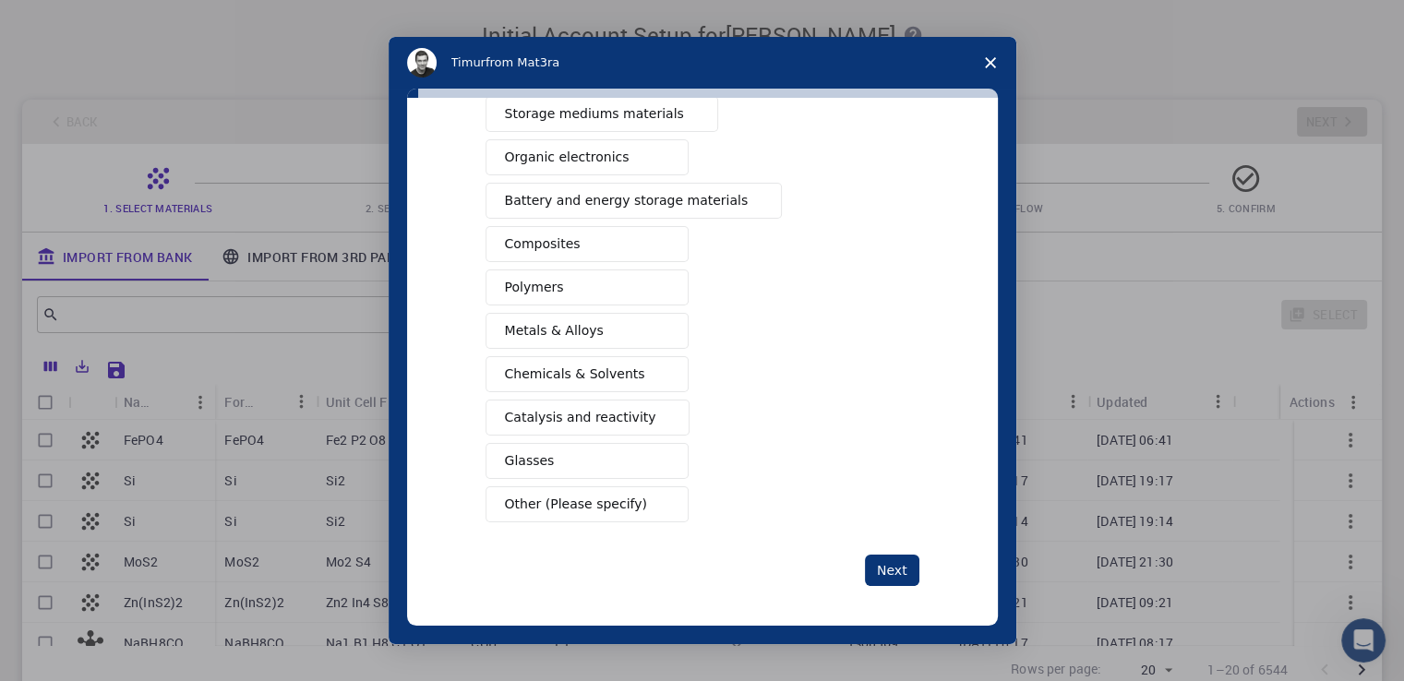
click at [639, 497] on button "Other (Please specify)" at bounding box center [586, 504] width 203 height 36
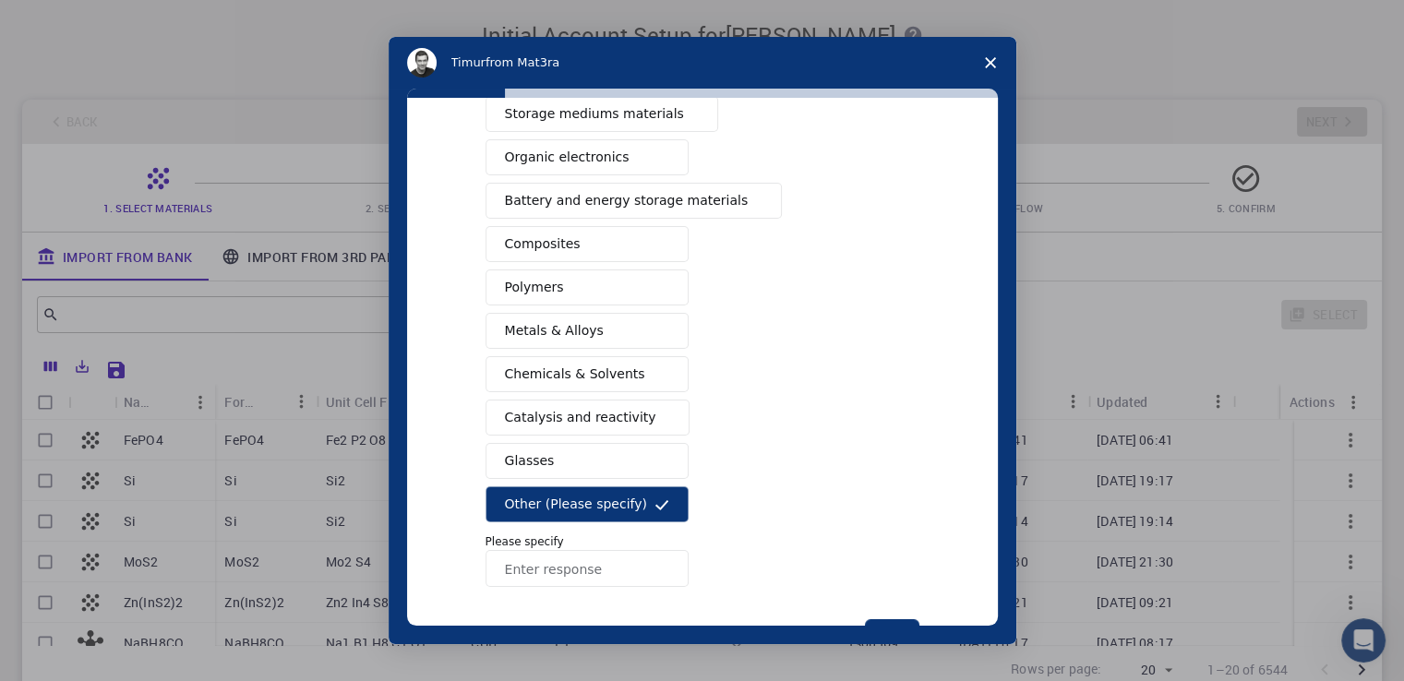
scroll to position [269, 0]
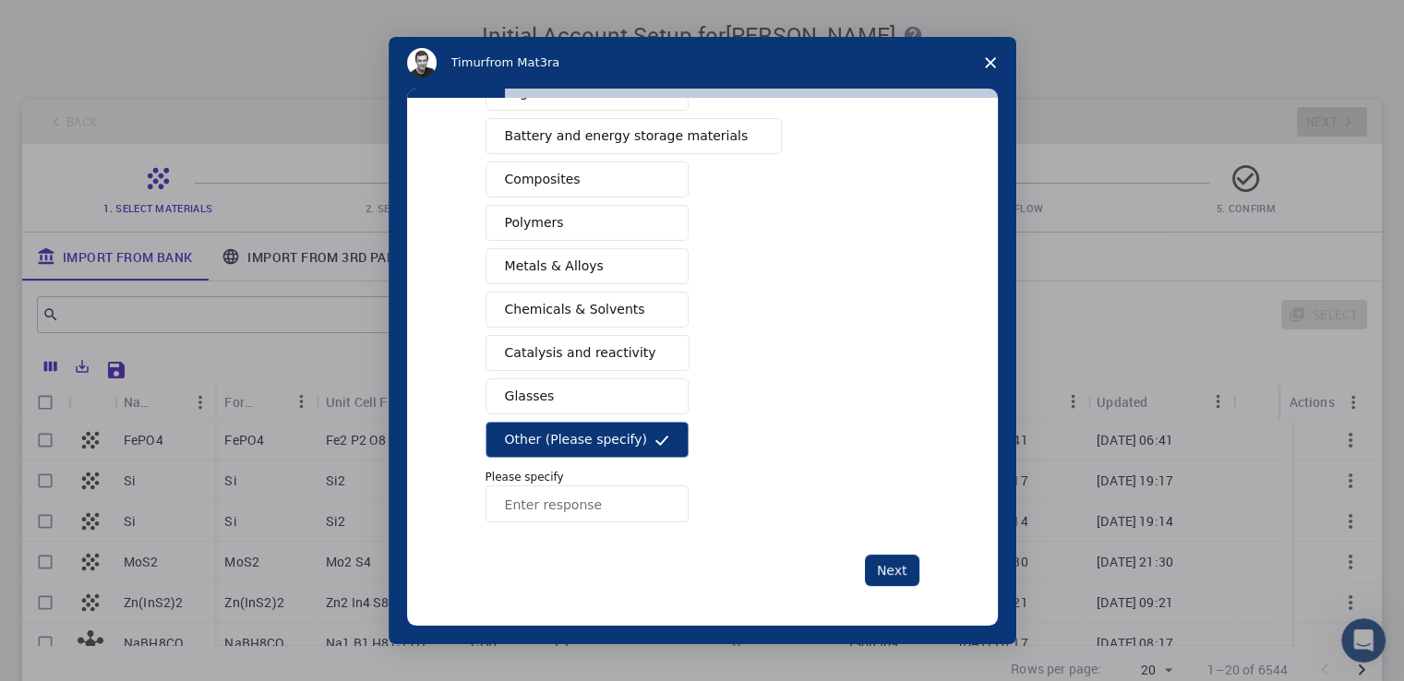
click at [616, 485] on input "Enter response" at bounding box center [586, 503] width 203 height 37
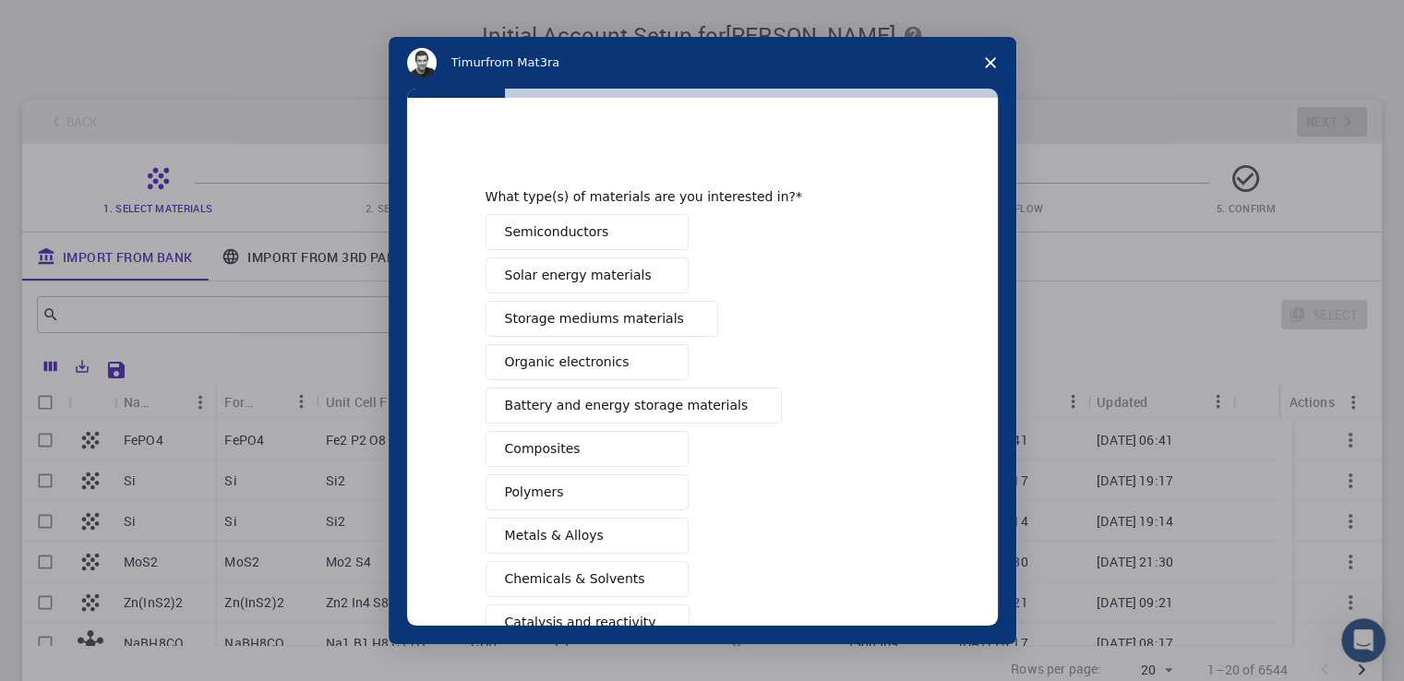
scroll to position [0, 0]
type input "Computer"
click at [574, 355] on span "Organic electronics" at bounding box center [567, 361] width 125 height 19
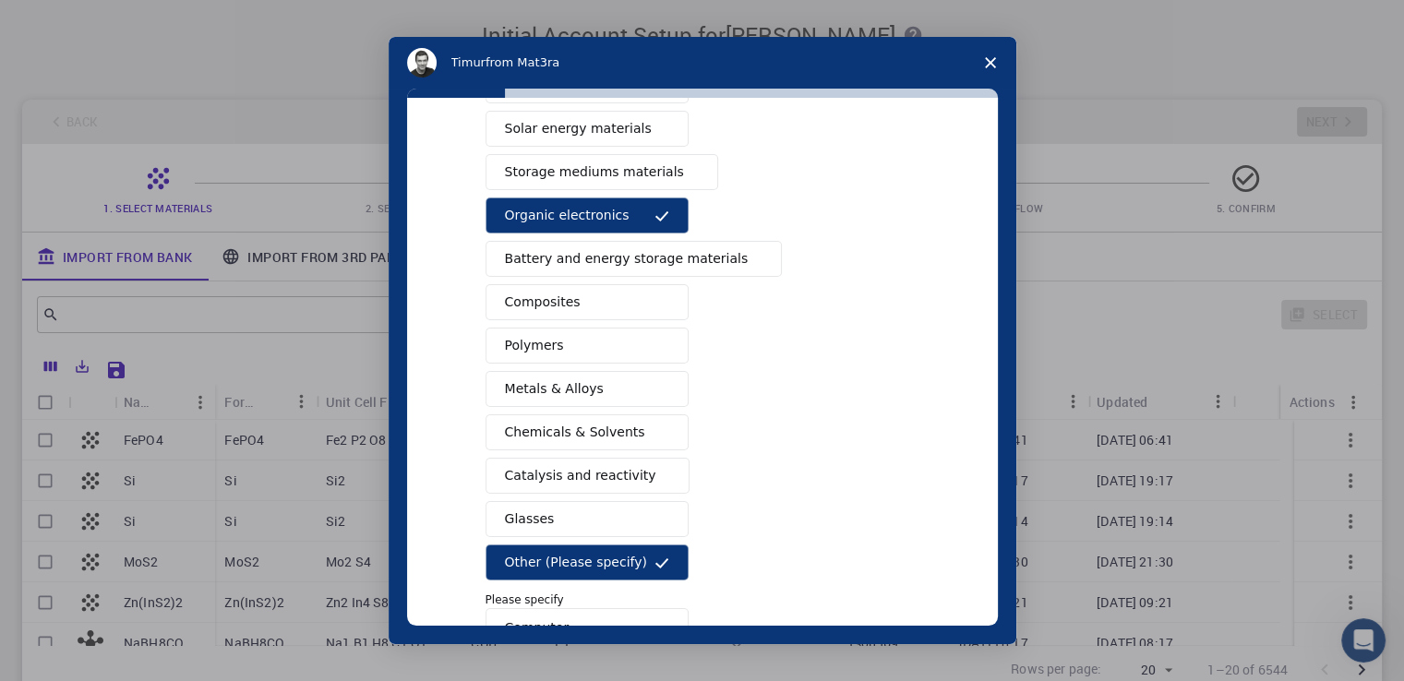
scroll to position [269, 0]
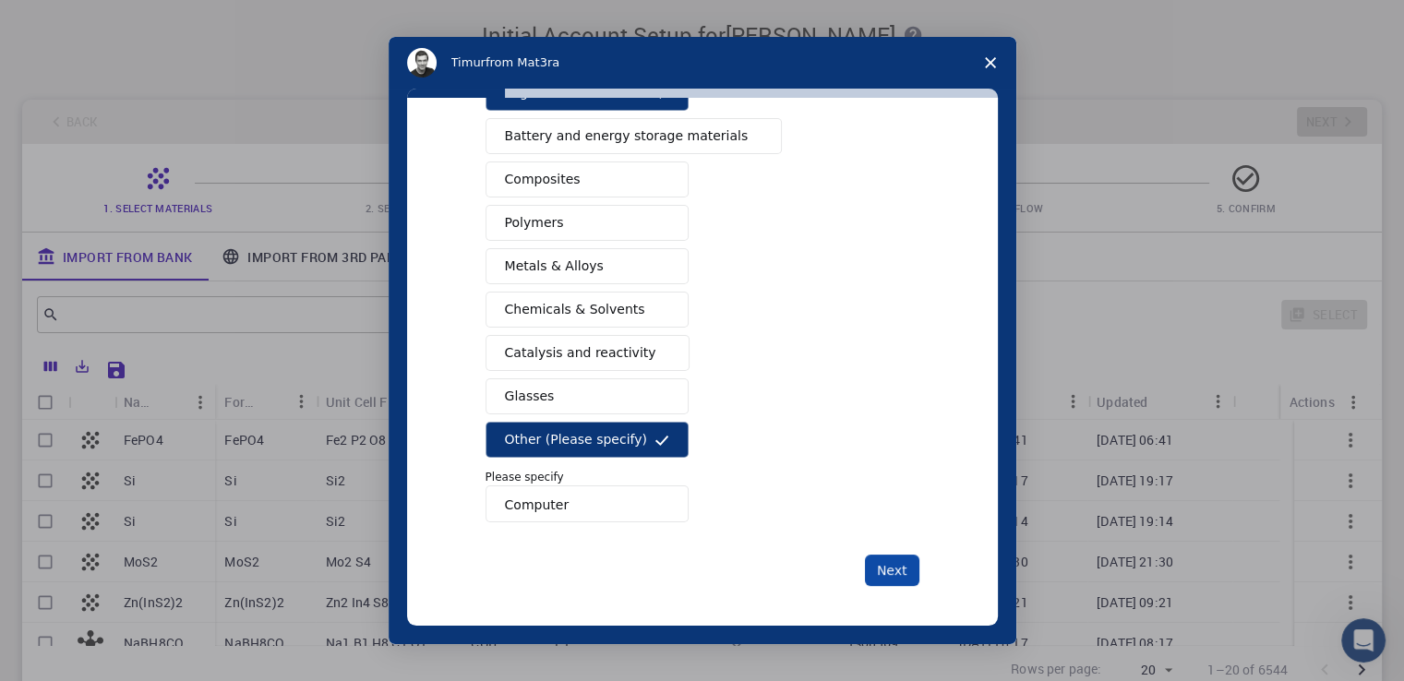
click at [891, 572] on button "Next" at bounding box center [892, 570] width 54 height 31
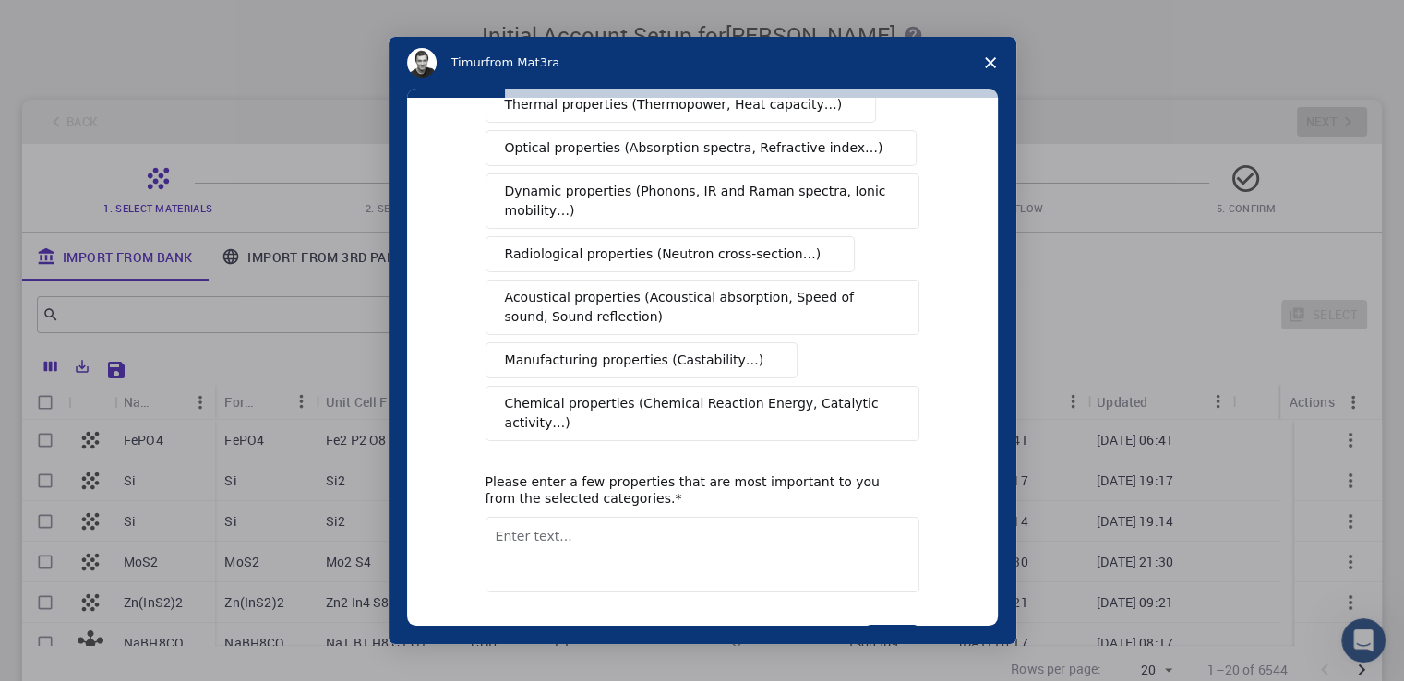
scroll to position [0, 0]
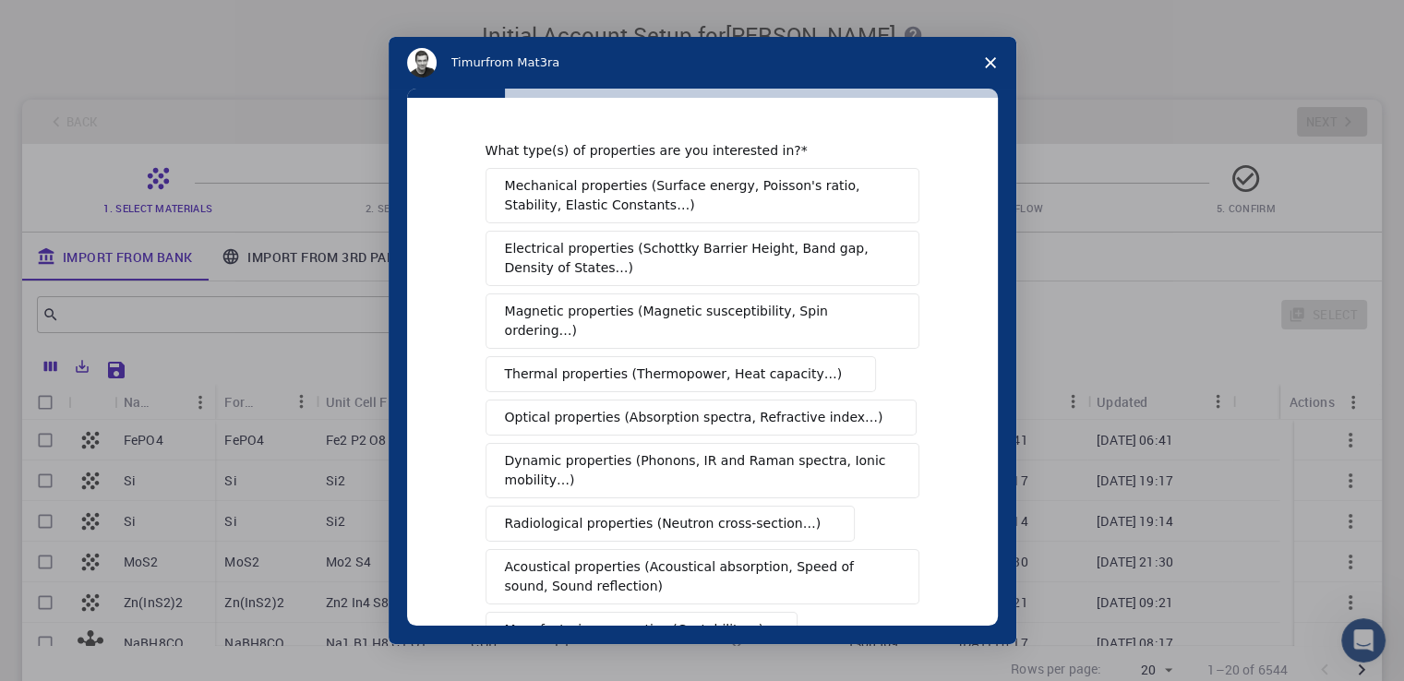
click at [725, 260] on span "Electrical properties (Schottky Barrier Height, Band gap, Density of States…)" at bounding box center [697, 258] width 384 height 39
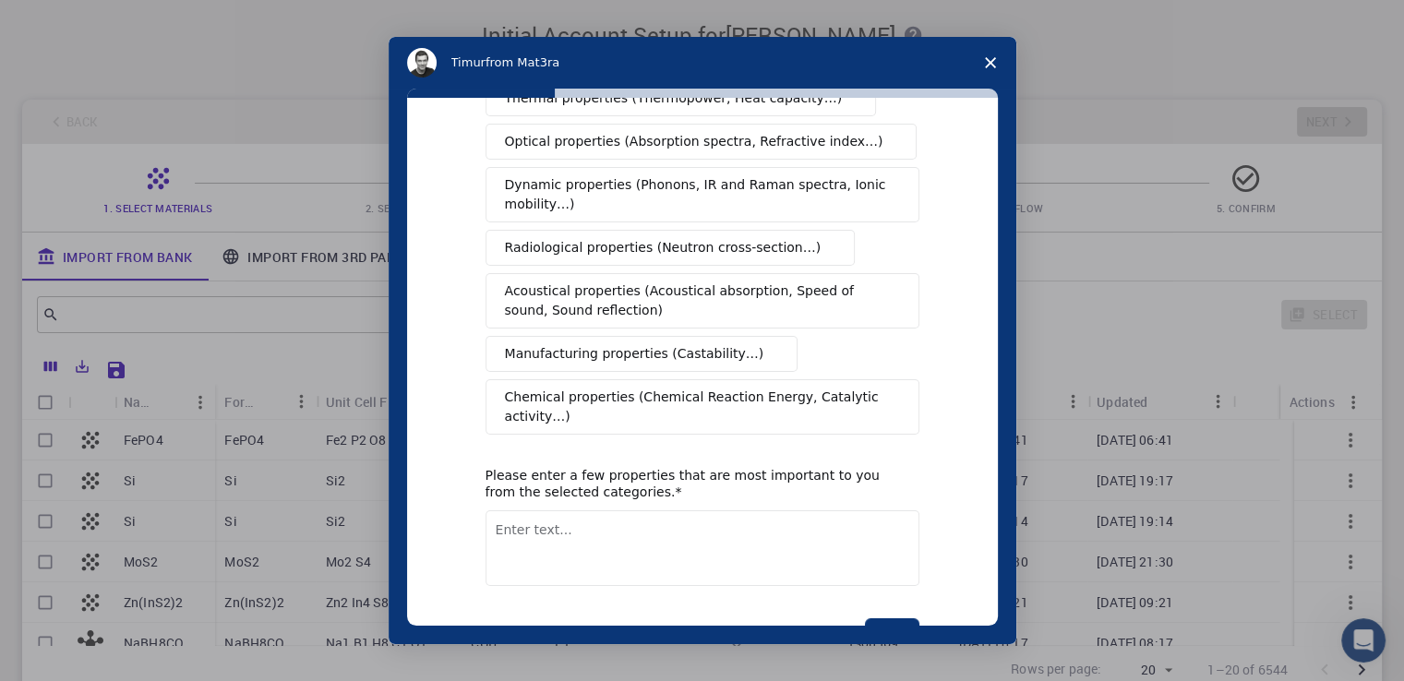
scroll to position [301, 0]
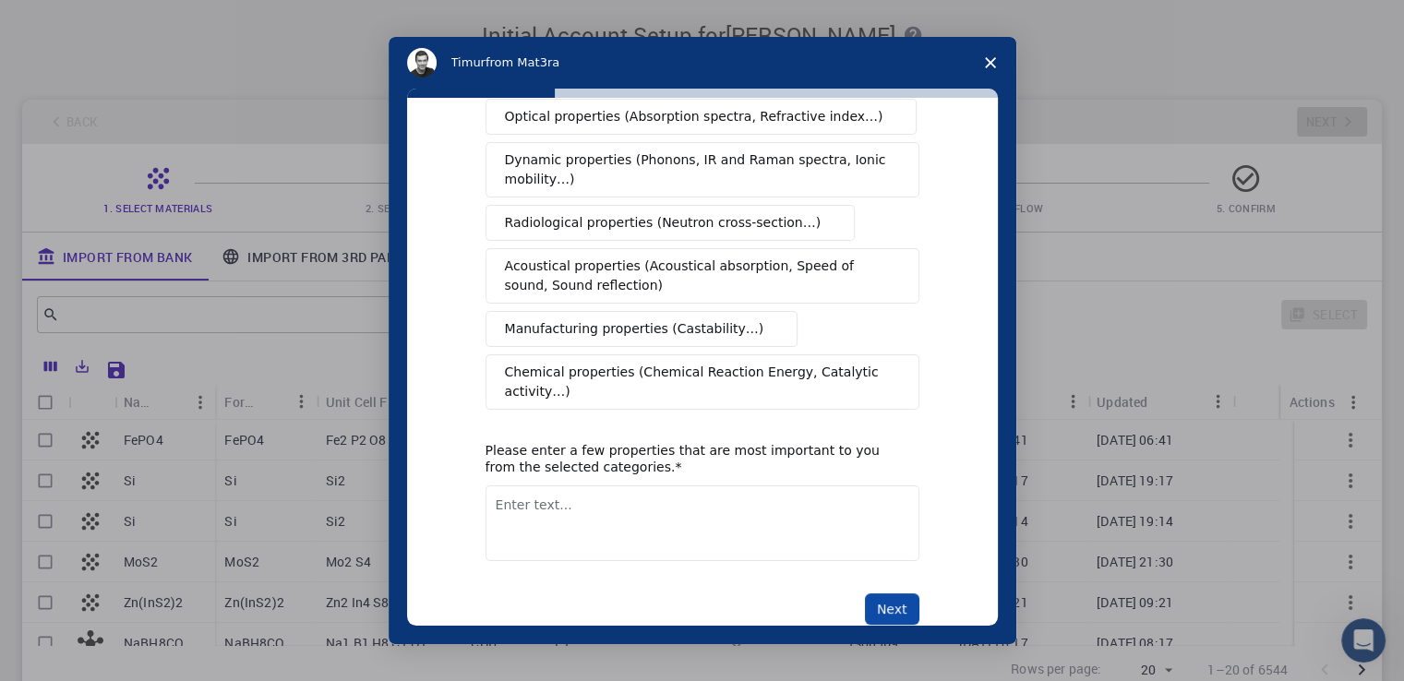
click at [882, 593] on button "Next" at bounding box center [892, 608] width 54 height 31
click at [785, 485] on textarea "Enter text..." at bounding box center [702, 523] width 434 height 76
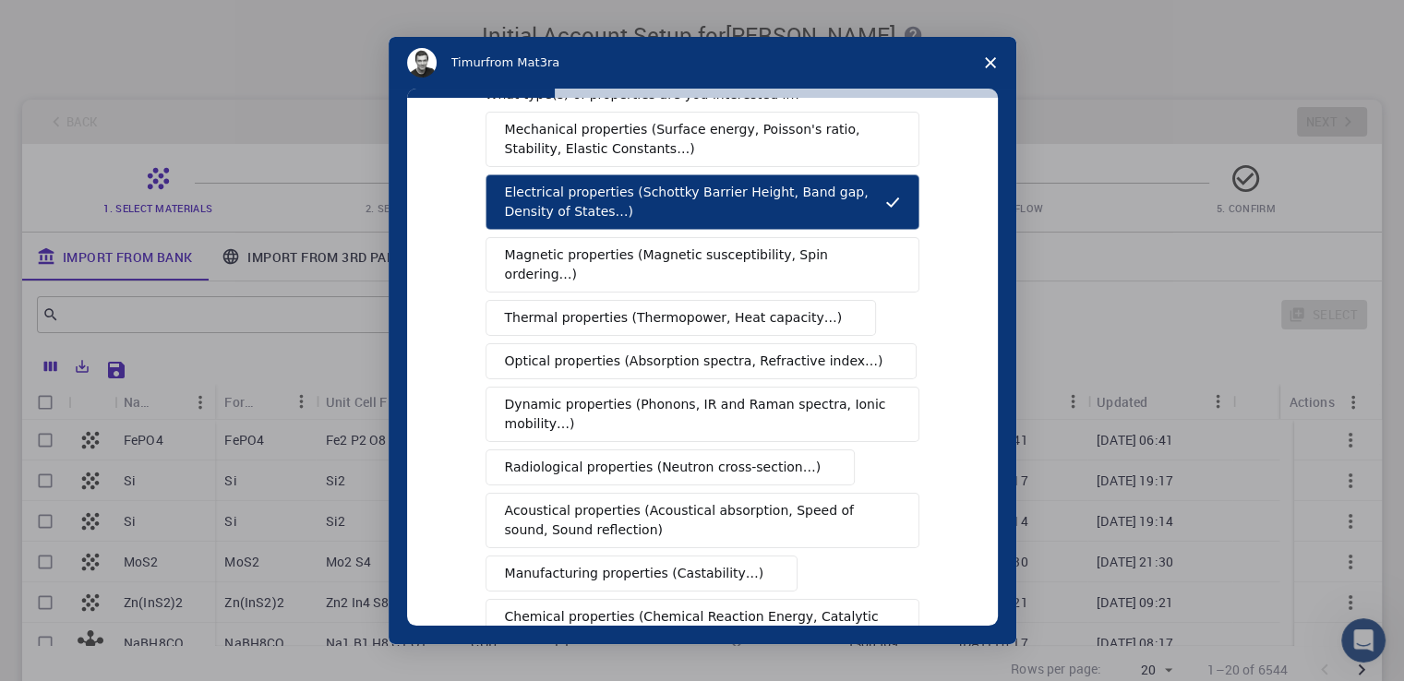
scroll to position [55, 0]
click at [754, 212] on span "Electrical properties (Schottky Barrier Height, Band gap, Density of States…)" at bounding box center [695, 203] width 380 height 39
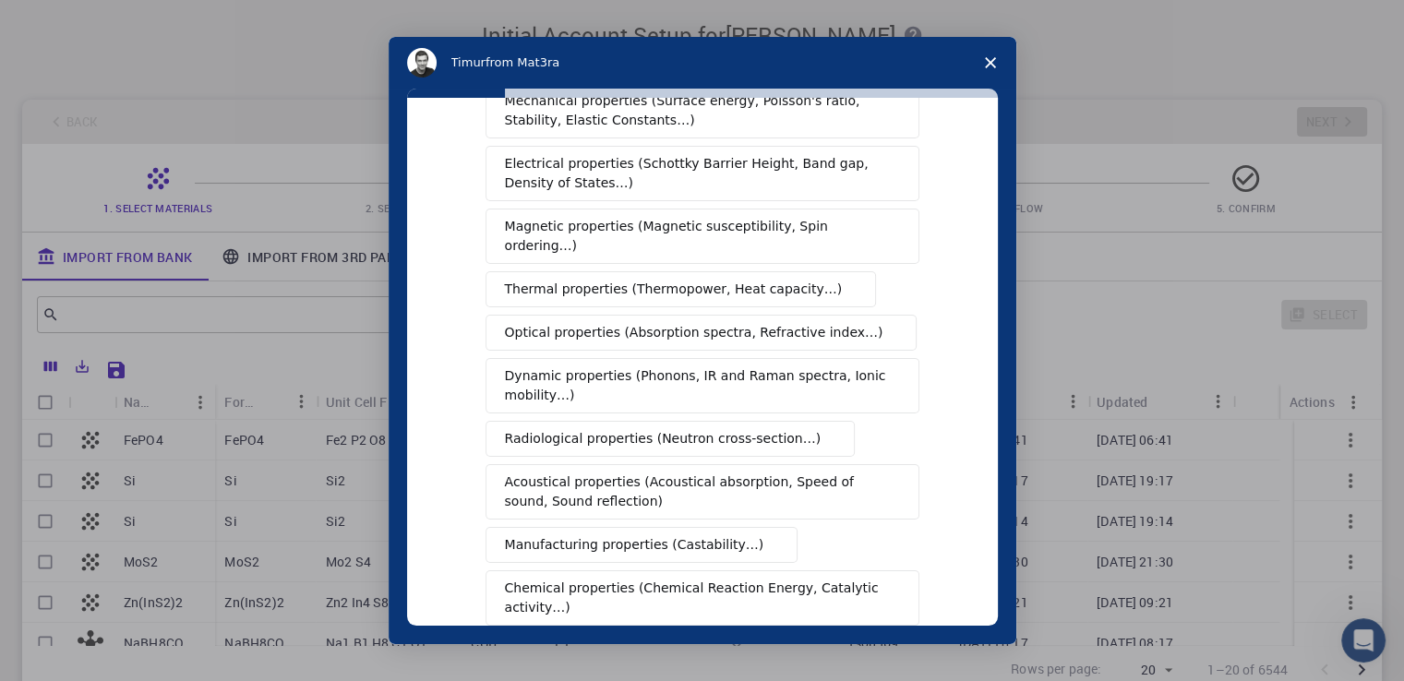
scroll to position [0, 0]
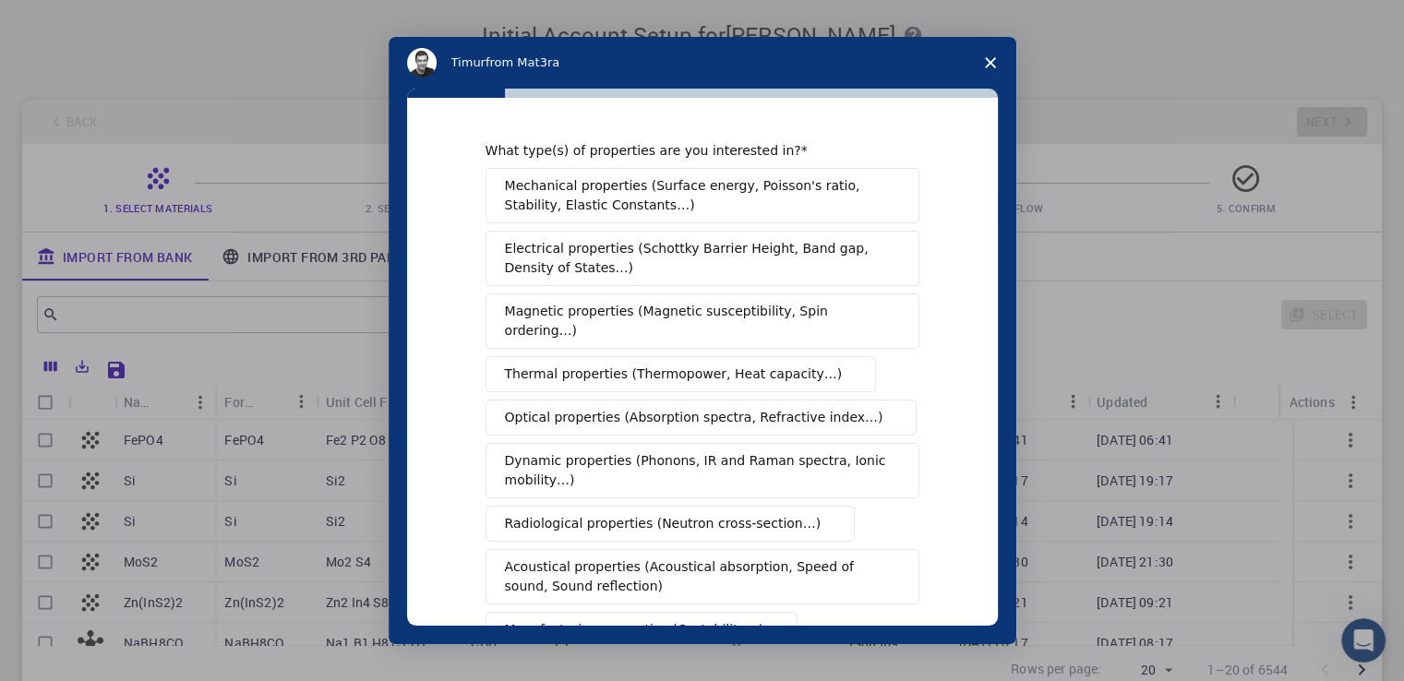
click at [659, 315] on span "Magnetic properties (Magnetic susceptibility, Spin ordering…)" at bounding box center [695, 321] width 381 height 39
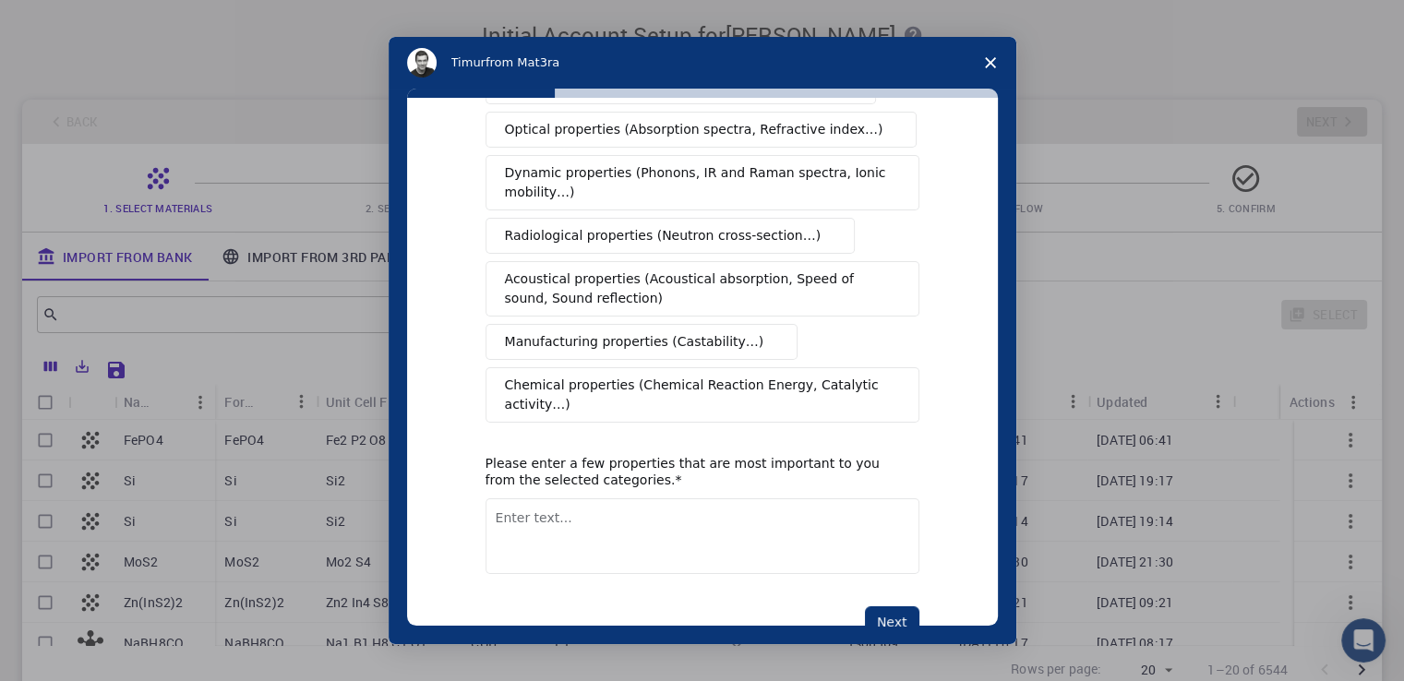
scroll to position [301, 0]
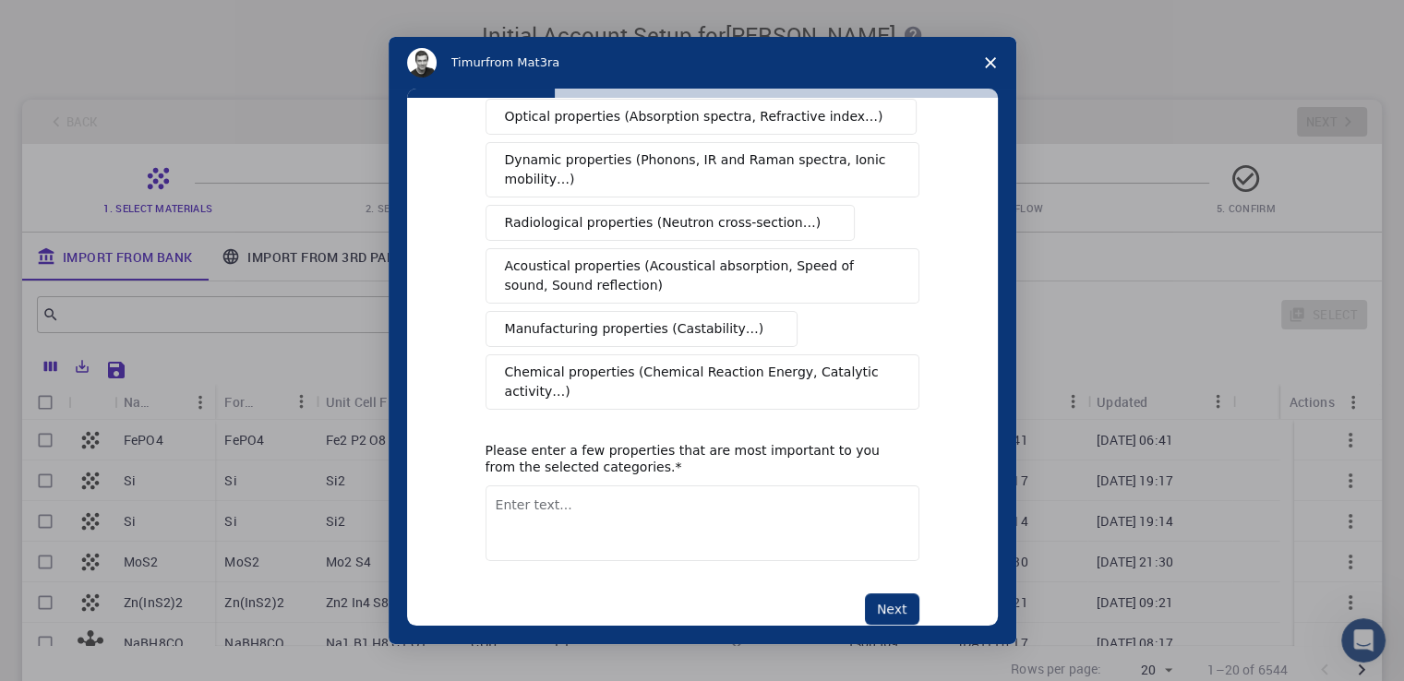
click at [614, 485] on textarea "Enter text..." at bounding box center [702, 523] width 434 height 76
type textarea "i like them"
click at [882, 593] on button "Next" at bounding box center [892, 608] width 54 height 31
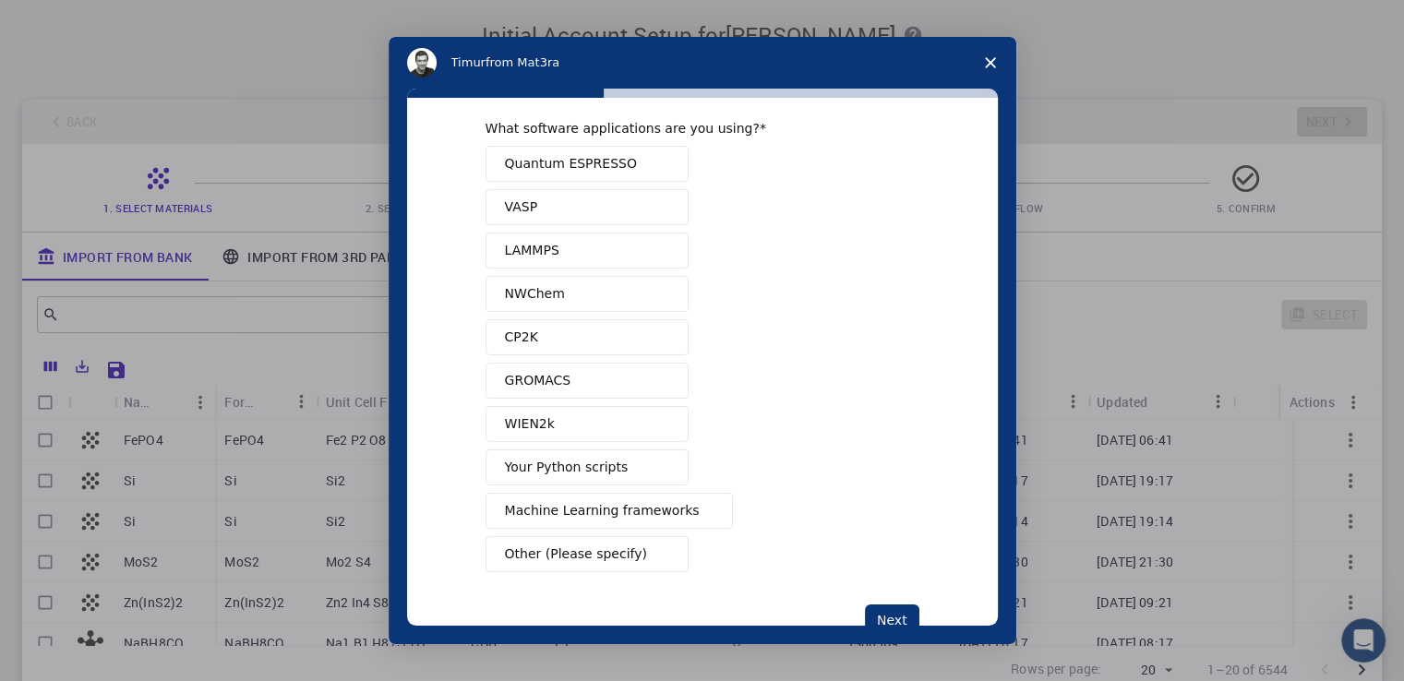
scroll to position [24, 0]
click at [608, 543] on span "Other (Please specify)" at bounding box center [576, 552] width 142 height 19
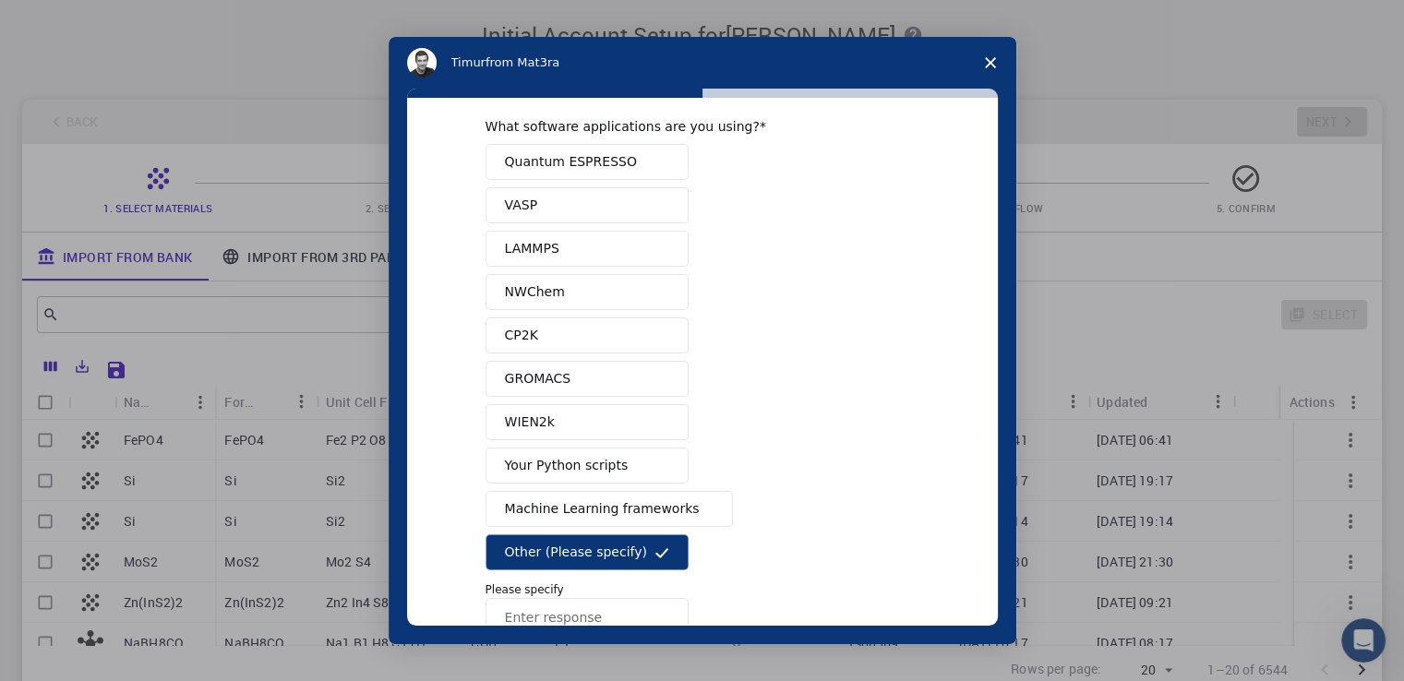
click at [635, 520] on button "Machine Learning frameworks" at bounding box center [609, 509] width 248 height 36
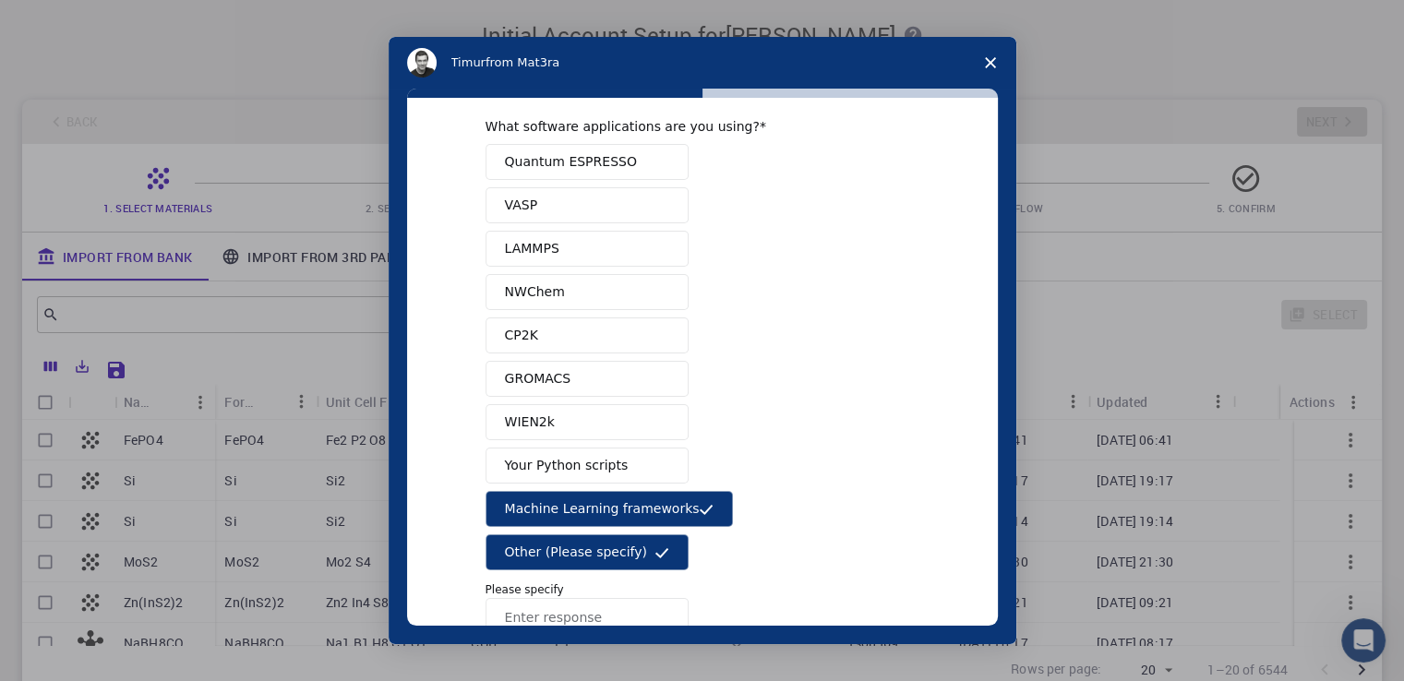
scroll to position [137, 0]
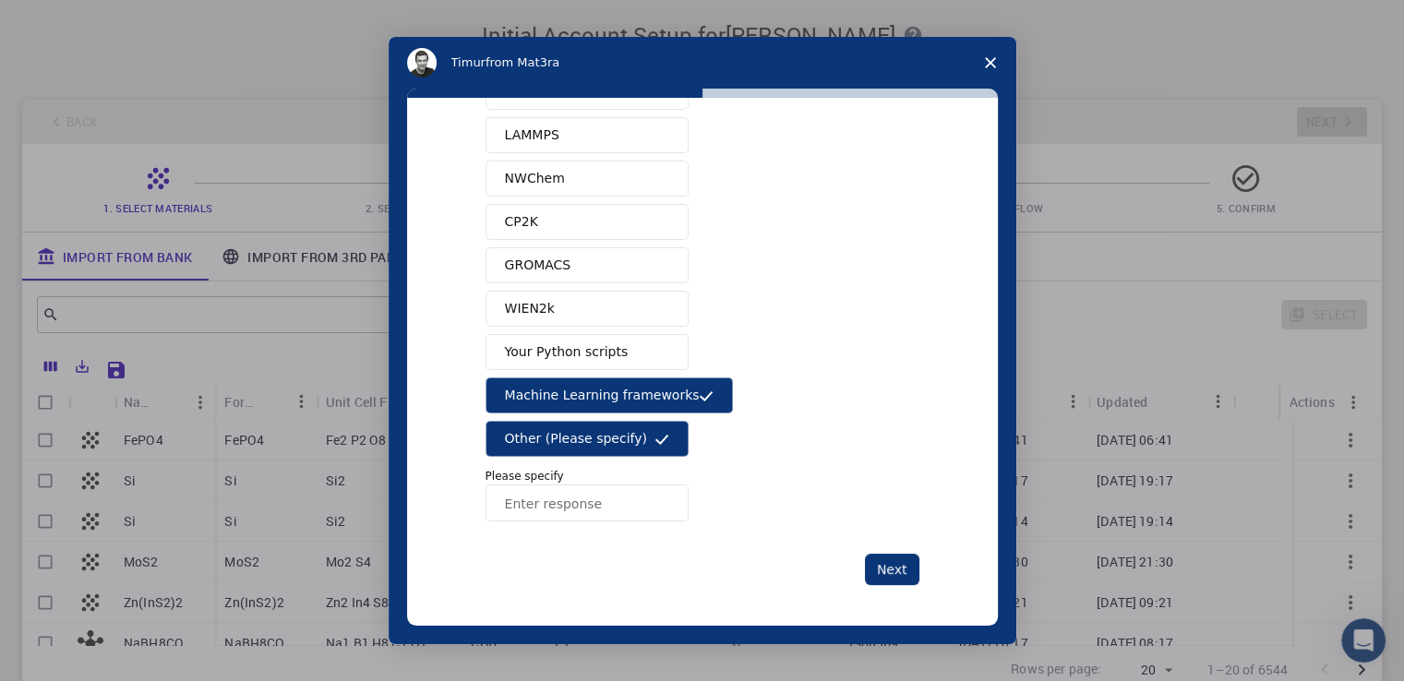
click at [608, 442] on span "Other (Please specify)" at bounding box center [576, 438] width 142 height 19
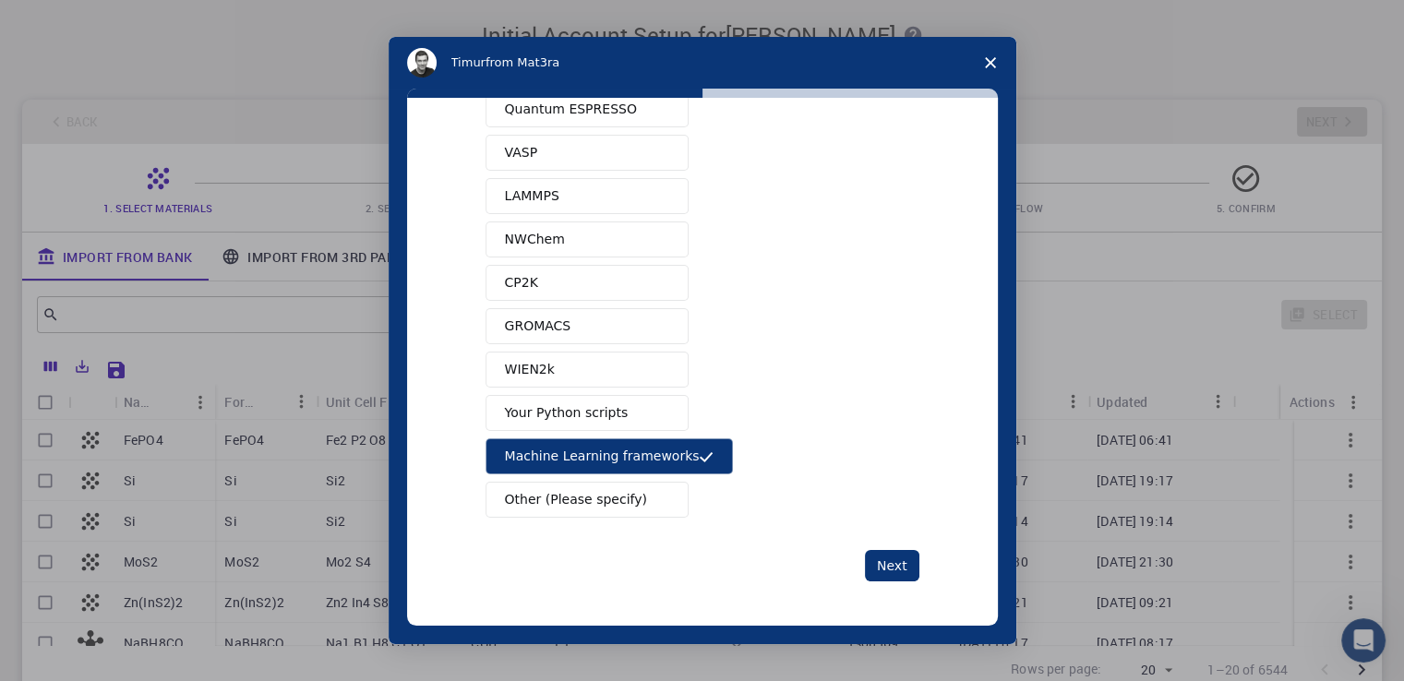
scroll to position [73, 0]
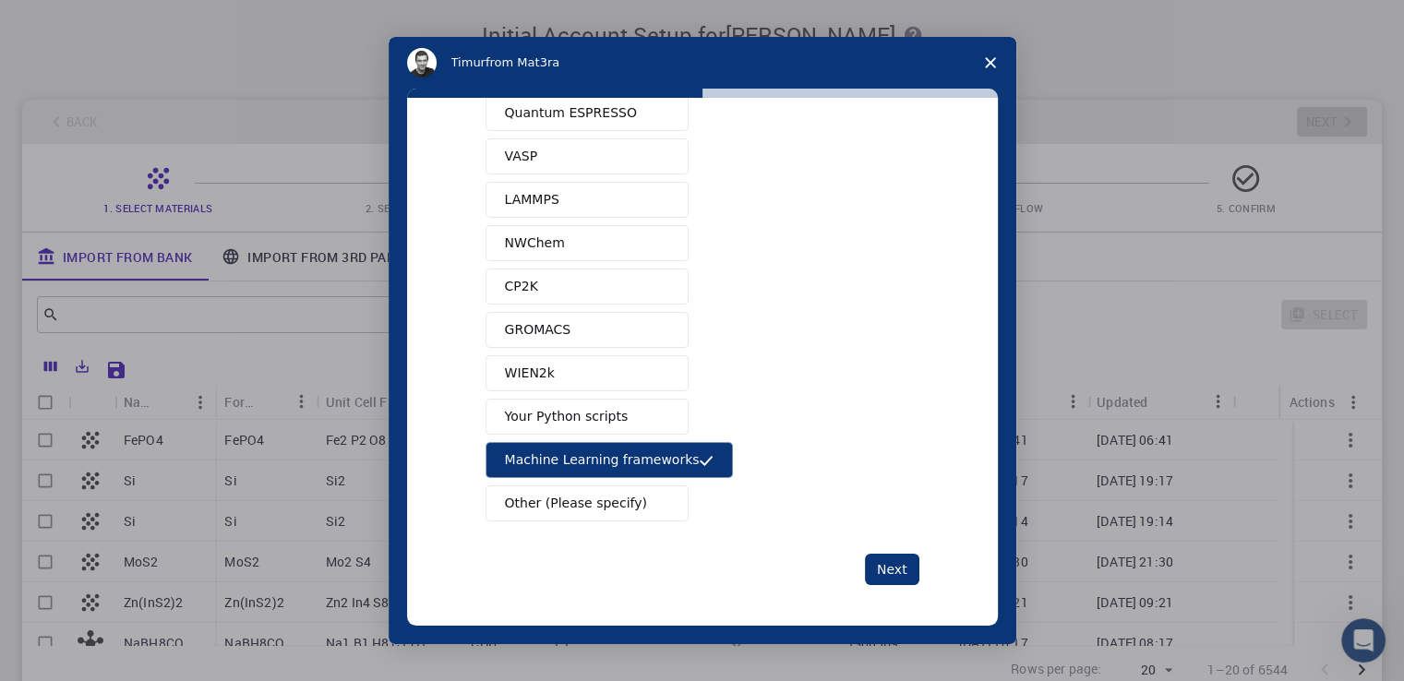
click at [553, 416] on span "Your Python scripts" at bounding box center [567, 416] width 124 height 19
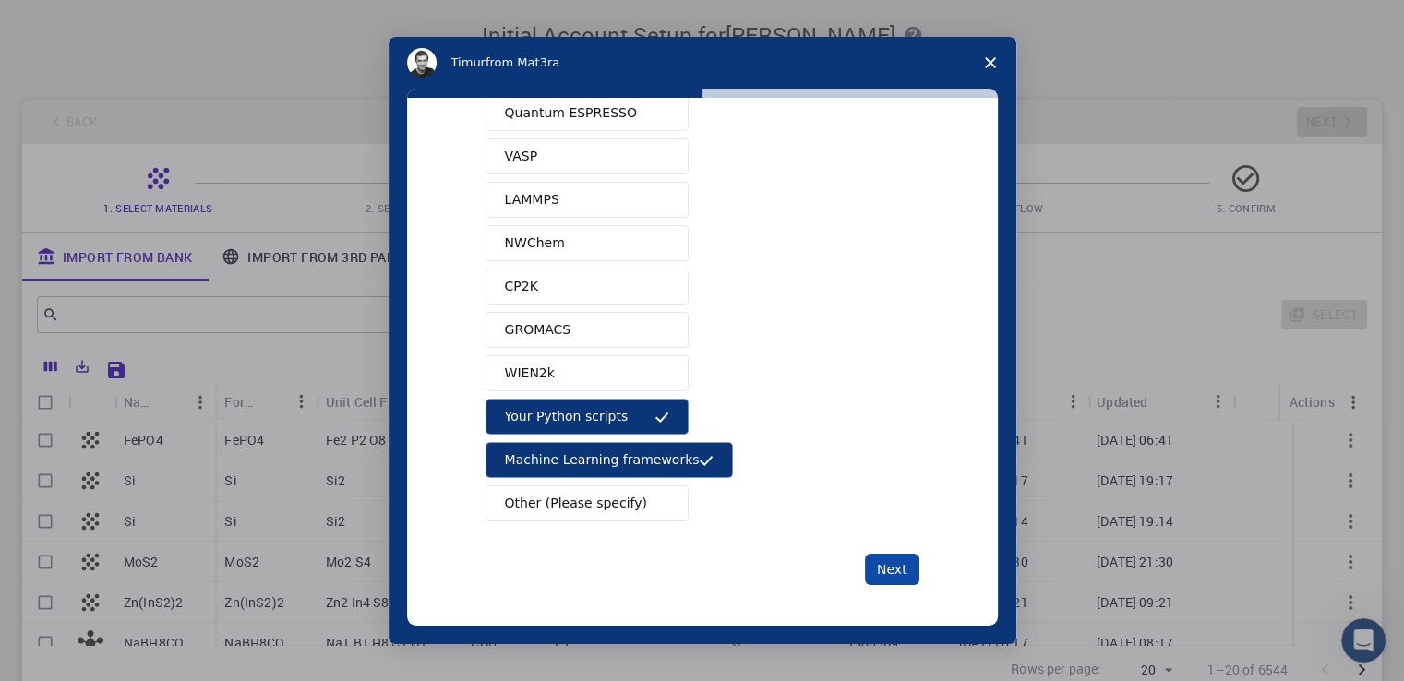
click at [895, 578] on button "Next" at bounding box center [892, 569] width 54 height 31
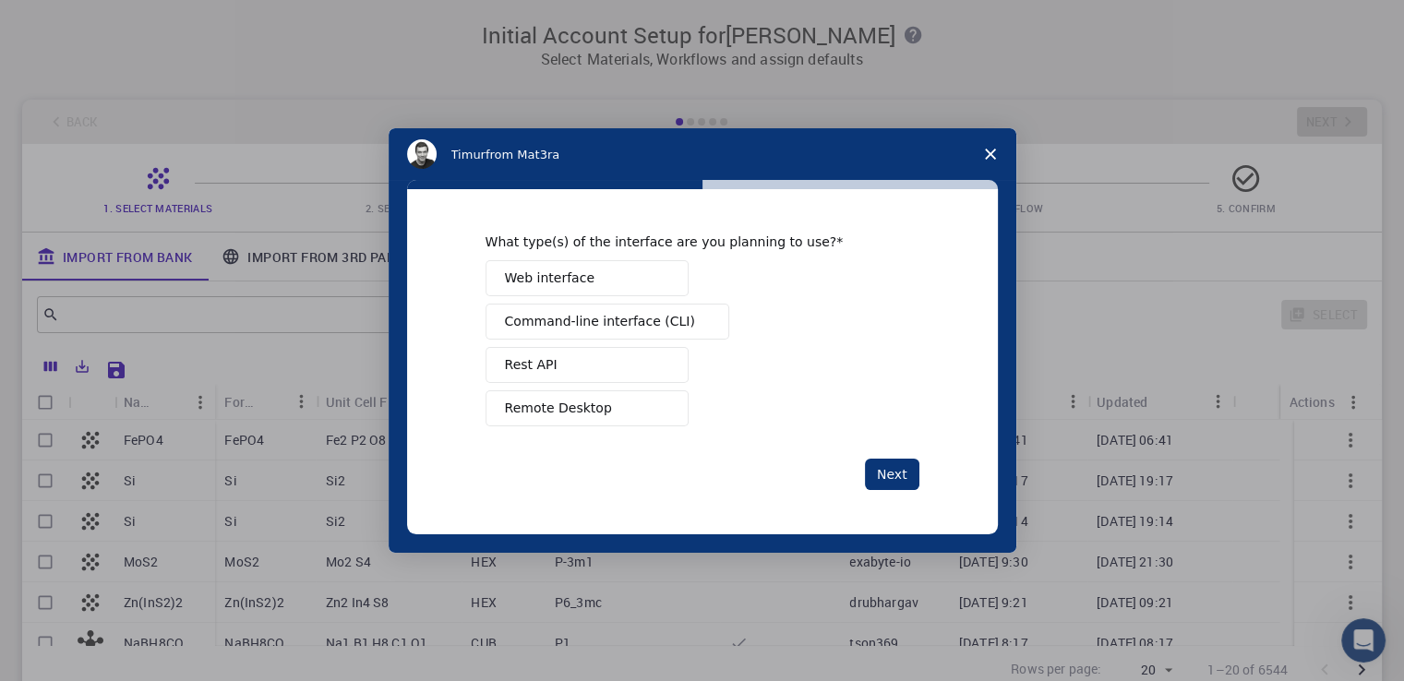
scroll to position [0, 0]
click at [661, 281] on span "Intercom messenger" at bounding box center [661, 277] width 15 height 15
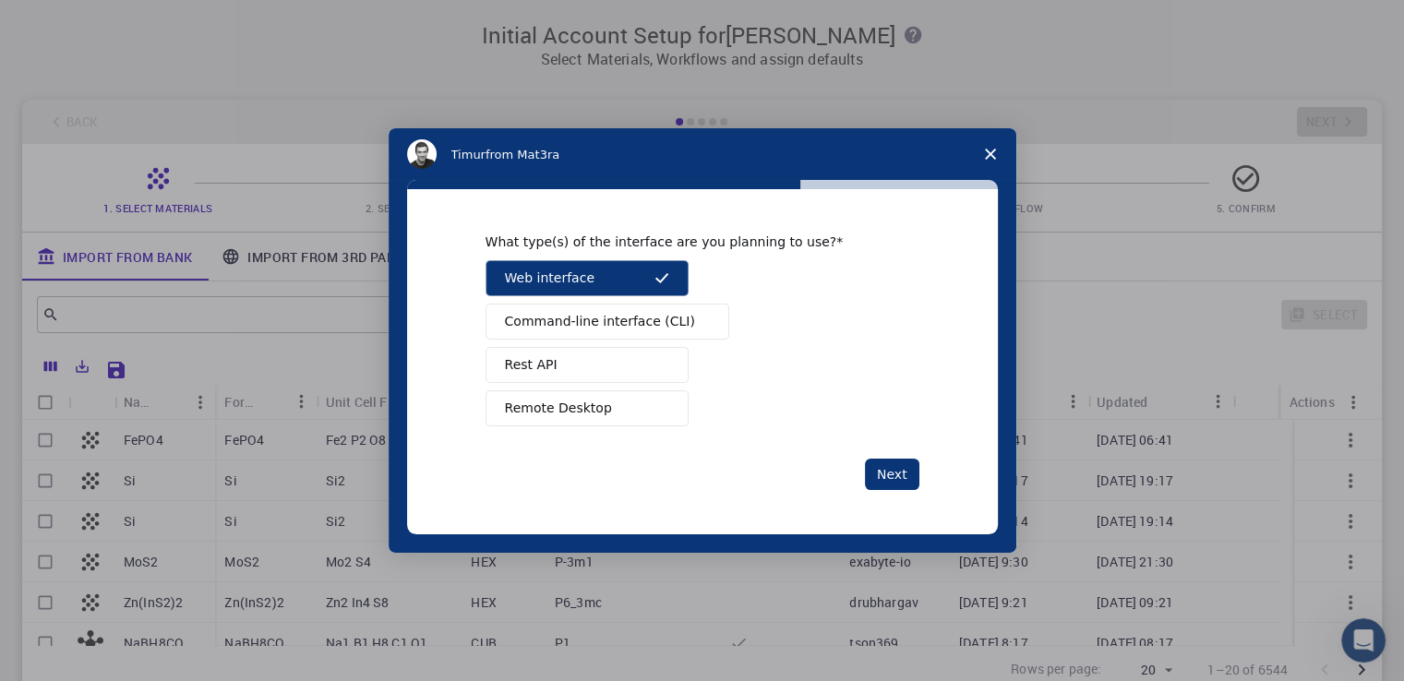
click at [605, 364] on button "Rest API" at bounding box center [586, 365] width 203 height 36
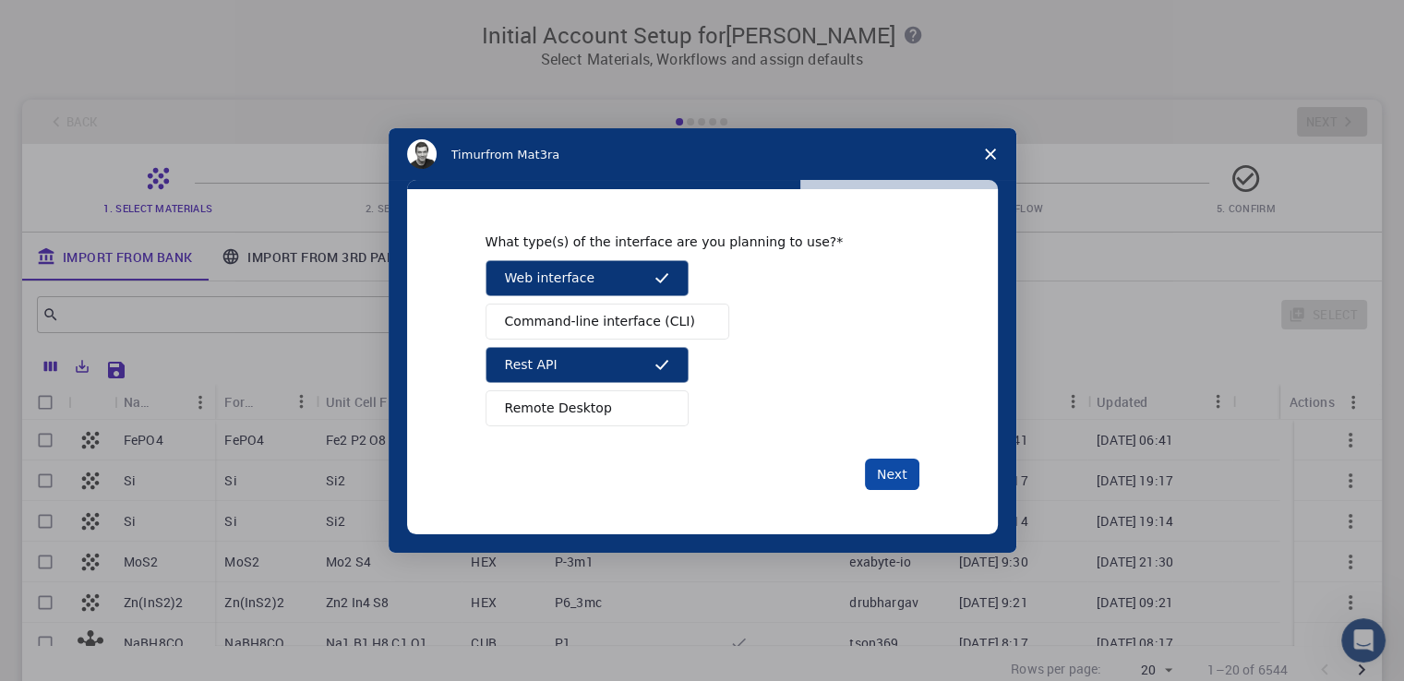
click at [886, 461] on button "Next" at bounding box center [892, 474] width 54 height 31
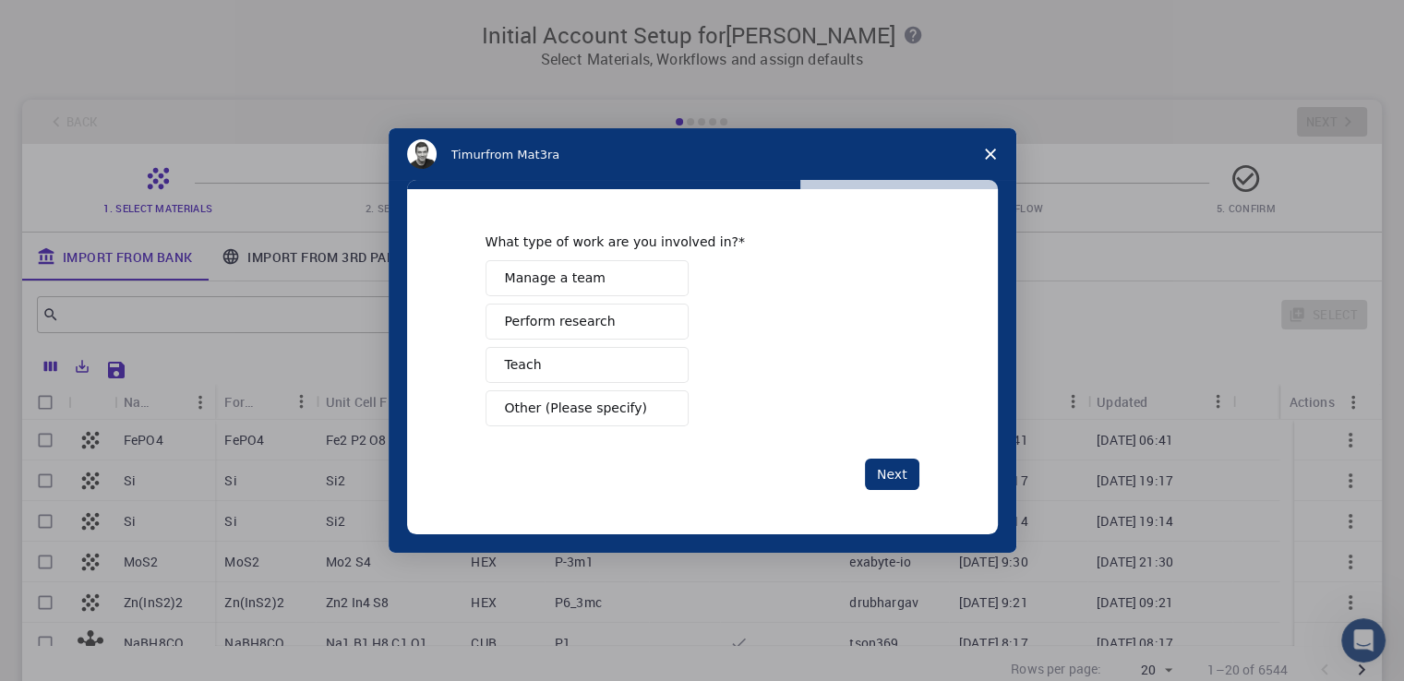
click at [580, 272] on span "Manage a team" at bounding box center [555, 278] width 101 height 19
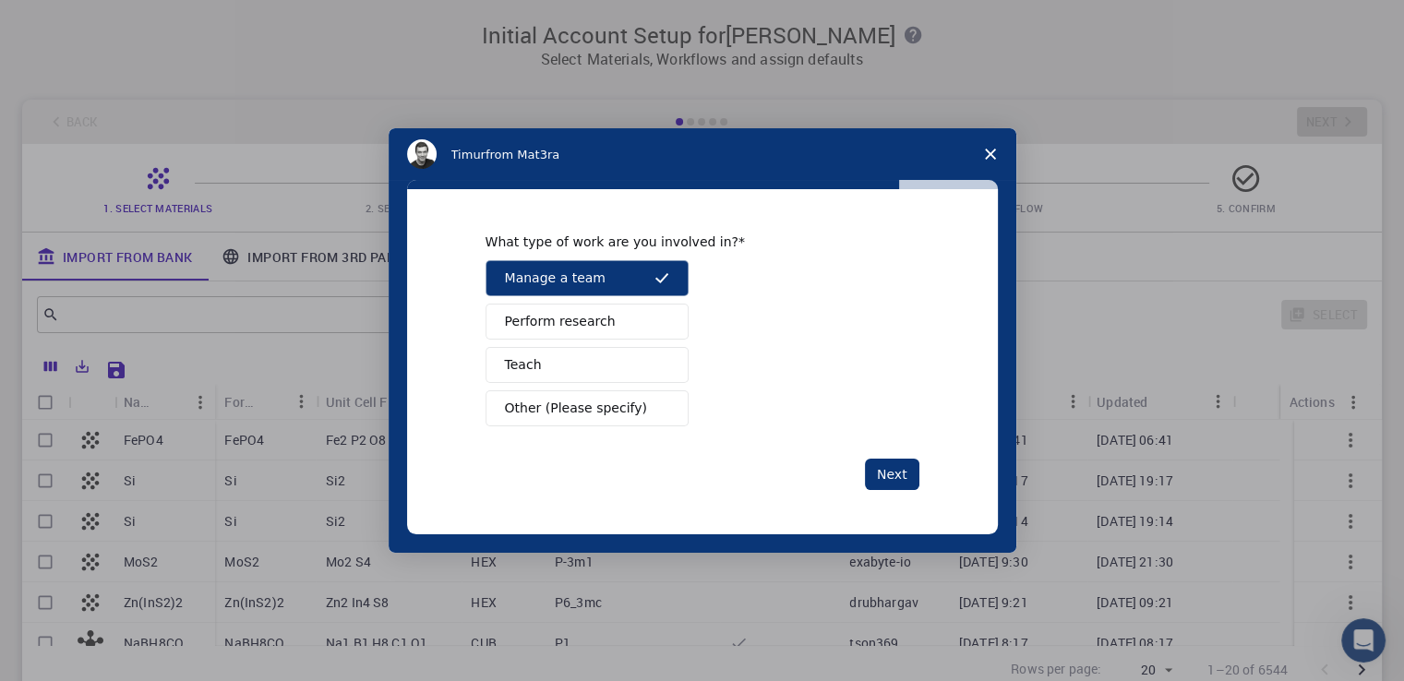
click at [620, 355] on button "Teach" at bounding box center [586, 365] width 203 height 36
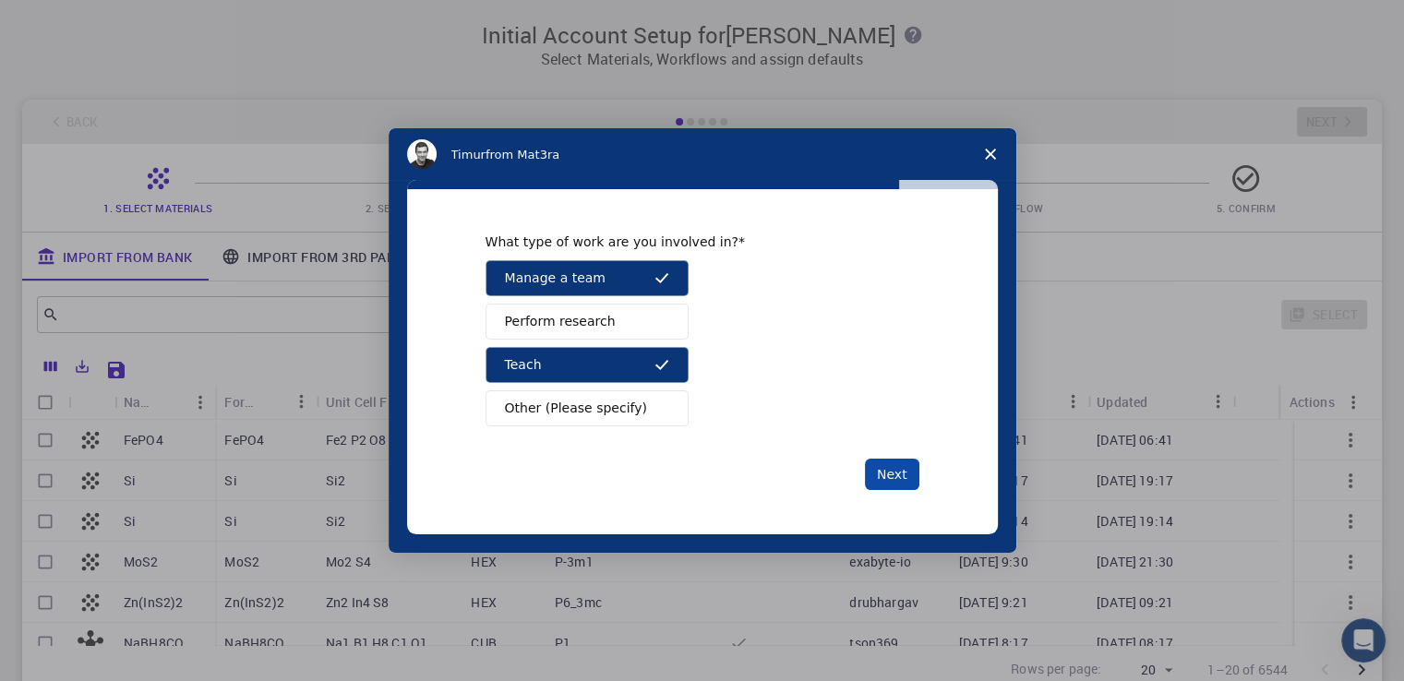
click at [875, 482] on button "Next" at bounding box center [892, 474] width 54 height 31
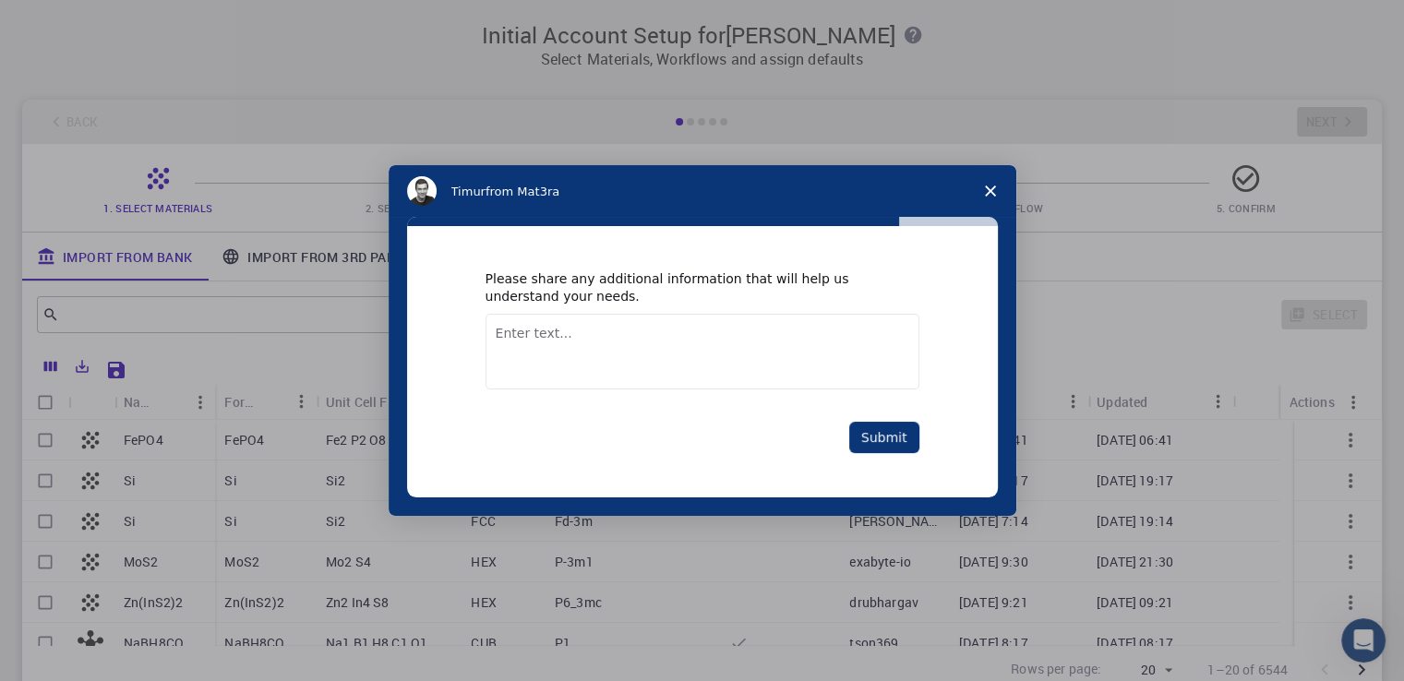
click at [761, 355] on textarea "Enter text..." at bounding box center [702, 352] width 434 height 76
type textarea "i have none"
click at [902, 439] on button "Submit" at bounding box center [884, 437] width 70 height 31
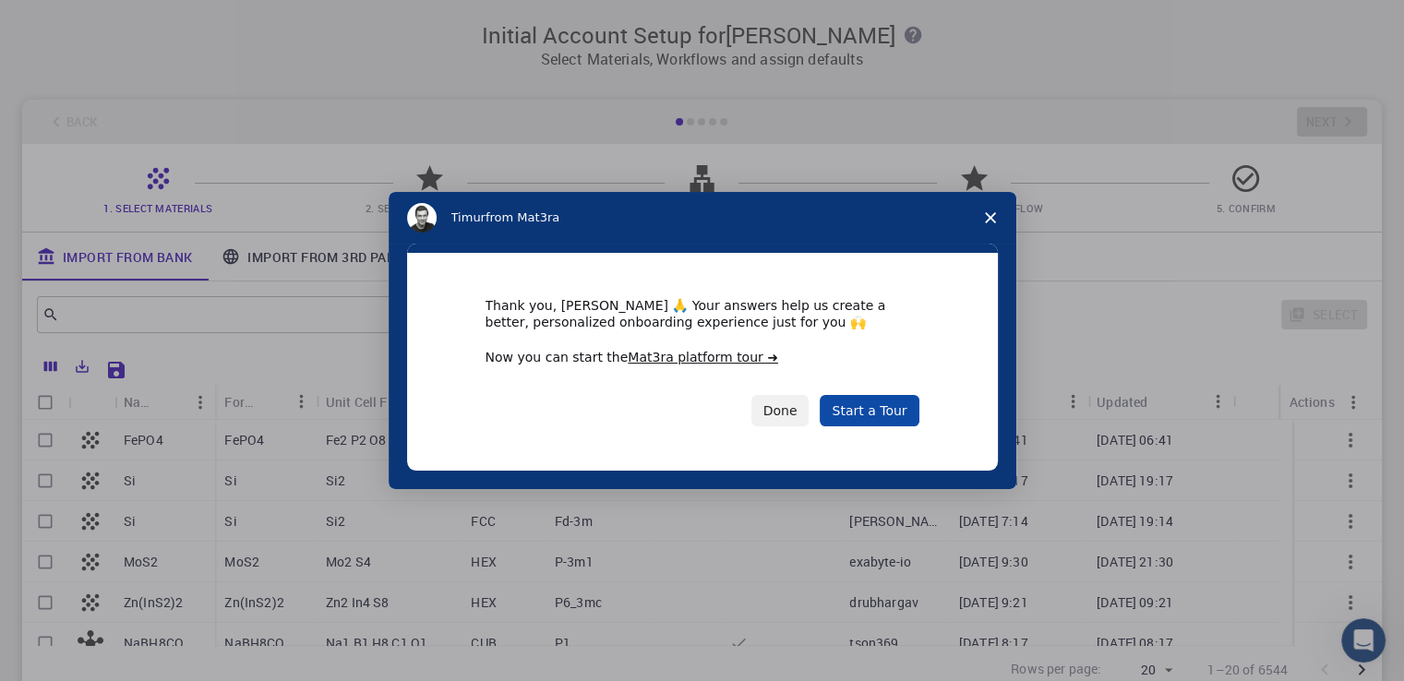
click at [882, 418] on link "Start a Tour" at bounding box center [868, 410] width 99 height 31
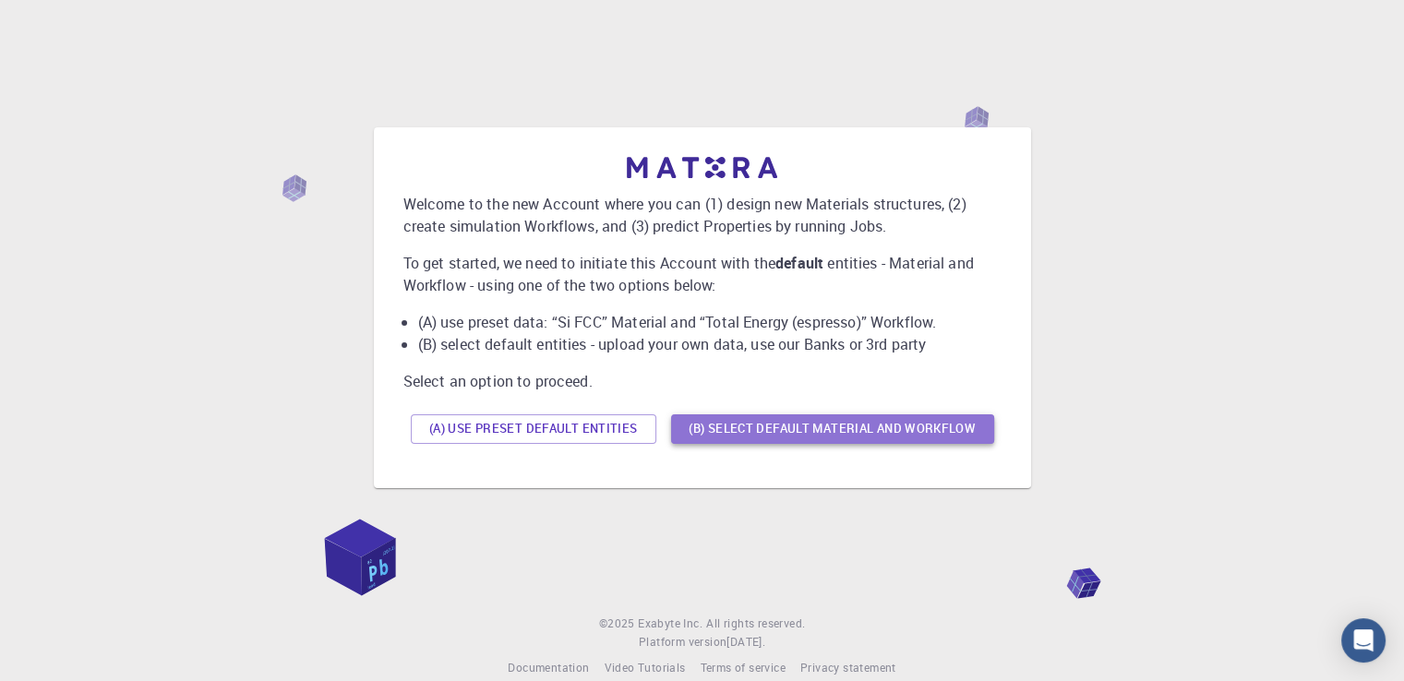
click at [791, 436] on button "(B) Select default material and workflow" at bounding box center [832, 429] width 323 height 30
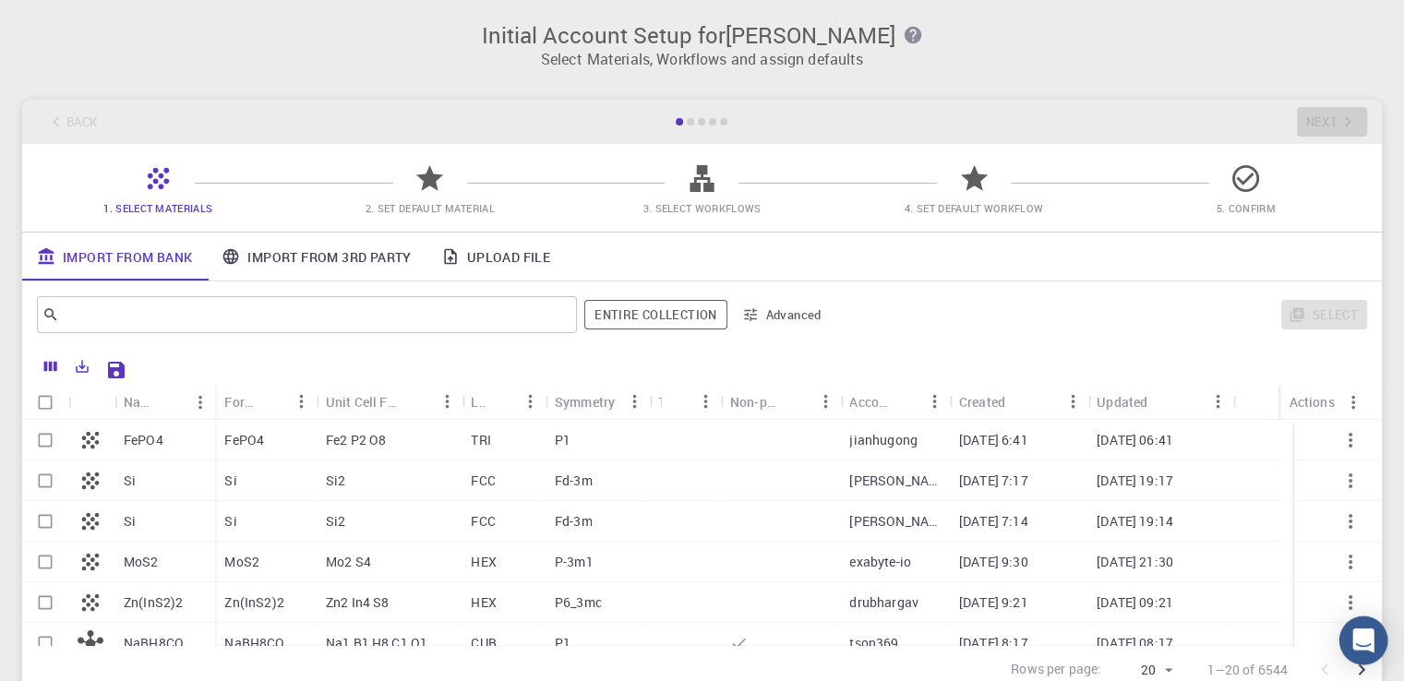
click at [1347, 642] on div "Open Intercom Messenger" at bounding box center [1363, 640] width 49 height 49
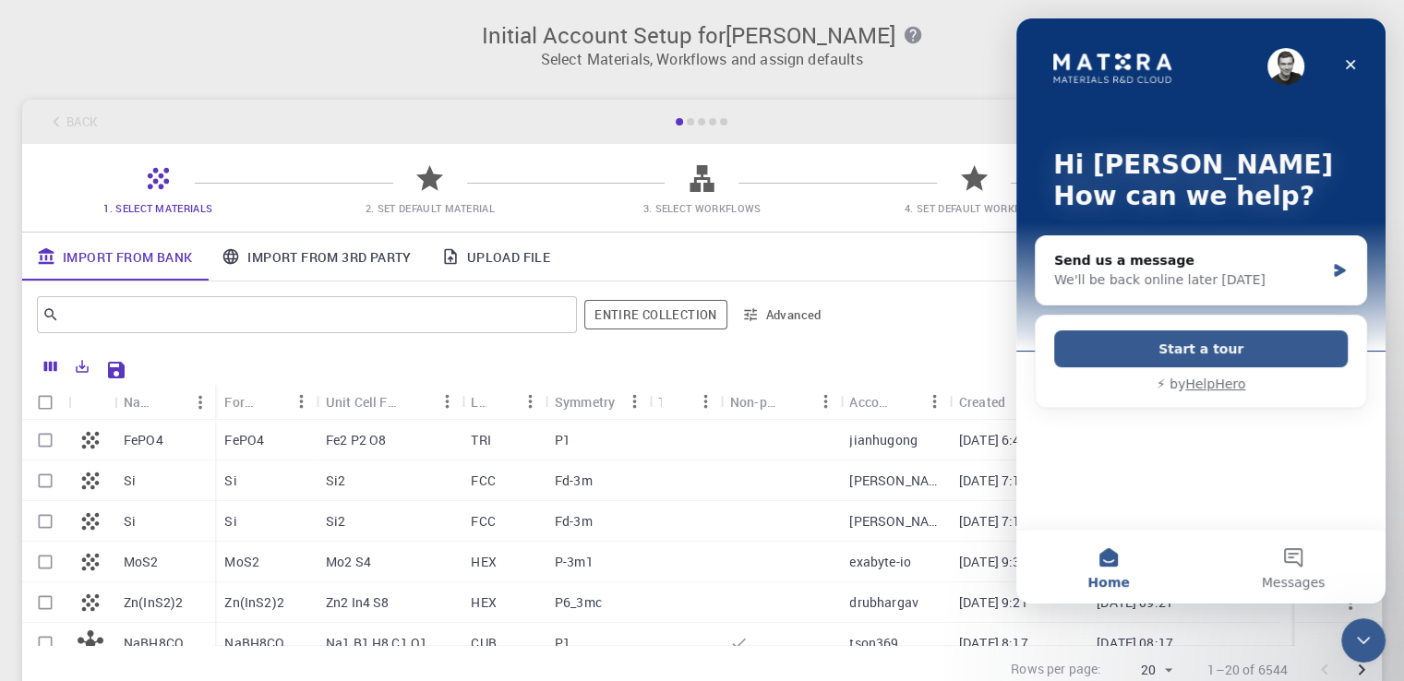
click at [1153, 562] on button "Home" at bounding box center [1108, 567] width 185 height 74
drag, startPoint x: 2195, startPoint y: 562, endPoint x: 1153, endPoint y: 562, distance: 1042.7
click at [1153, 562] on button "Home" at bounding box center [1108, 567] width 185 height 74
click at [1303, 569] on button "Messages" at bounding box center [1293, 567] width 185 height 74
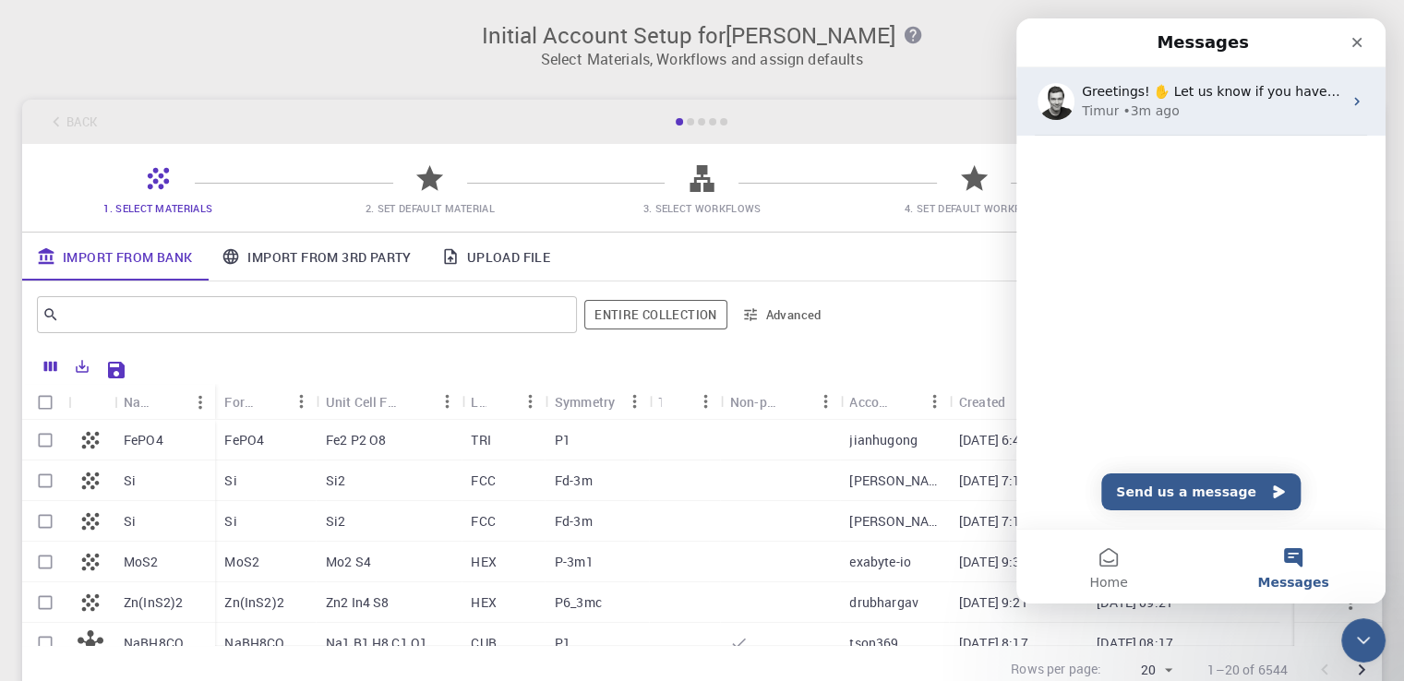
click at [1224, 90] on span "Greetings! ✋ Let us know if you have any questions. We are here to help." at bounding box center [1320, 91] width 479 height 15
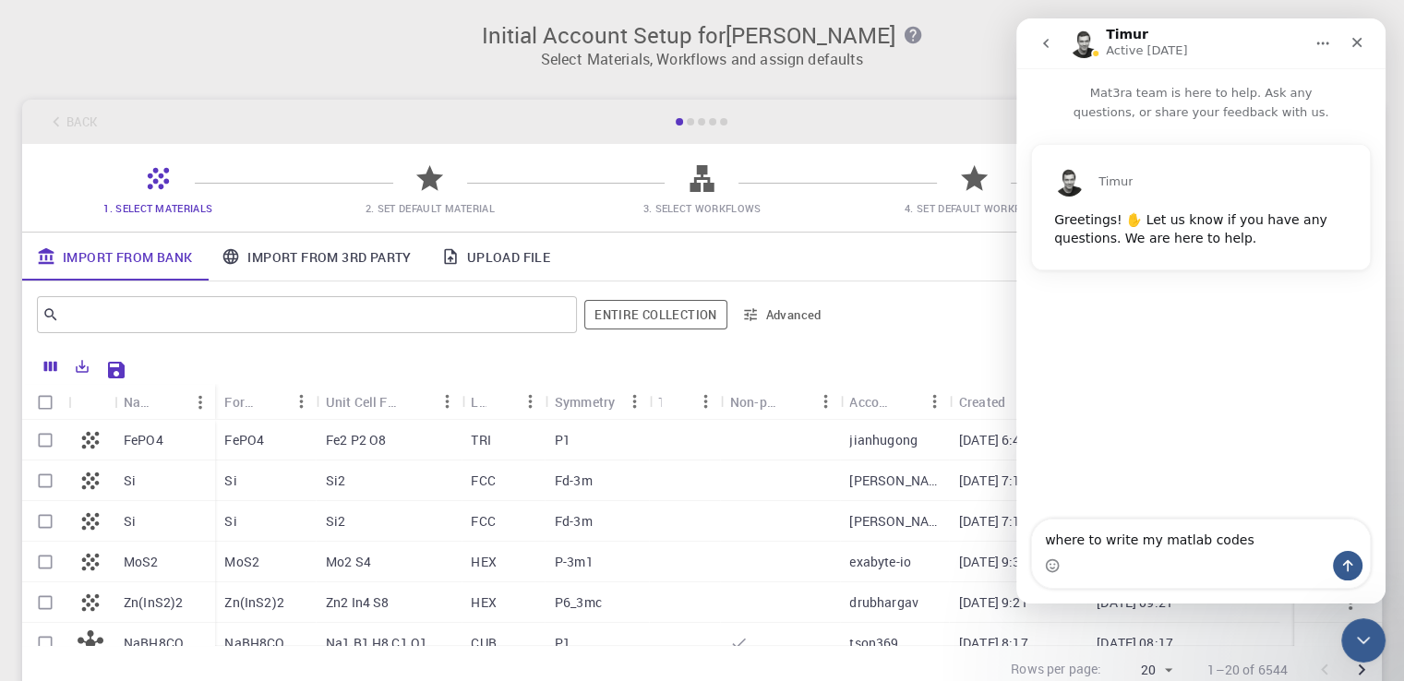
type textarea "where to write my matlab codes?"
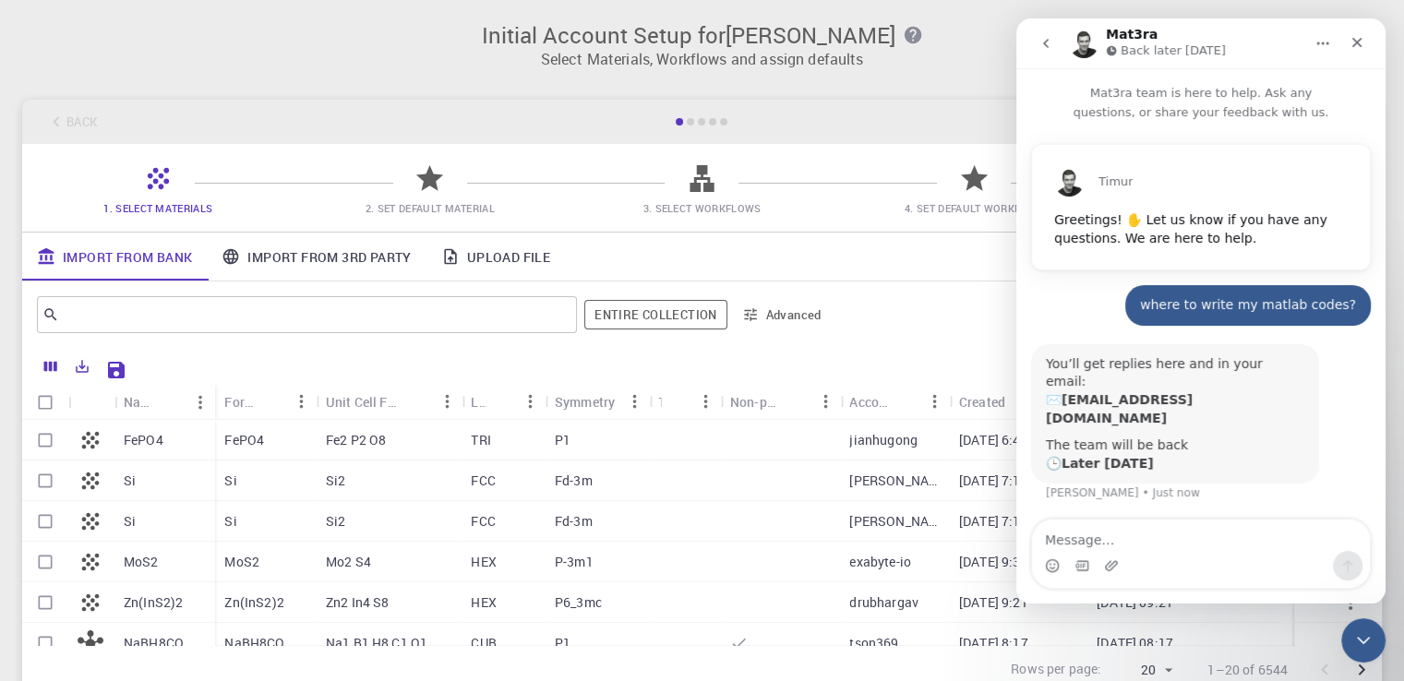
scroll to position [15, 0]
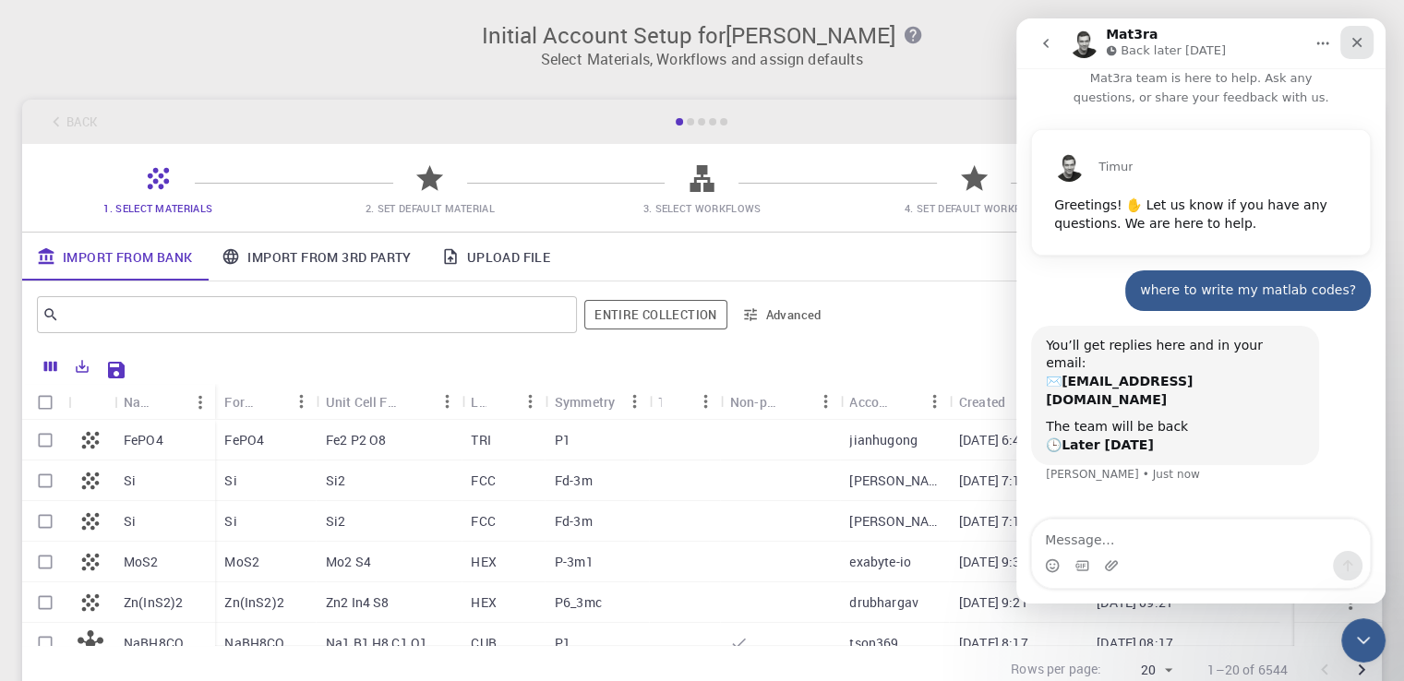
click at [1357, 49] on icon "Close" at bounding box center [1356, 42] width 15 height 15
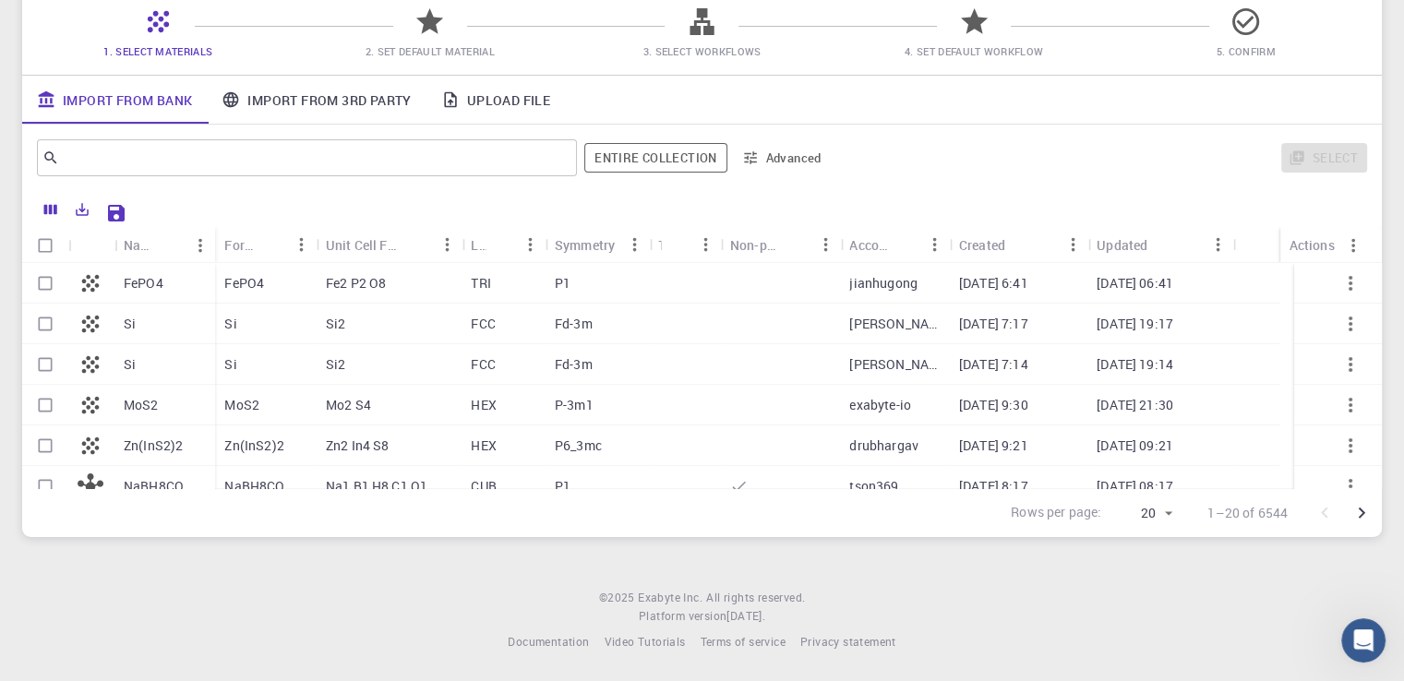
scroll to position [0, 0]
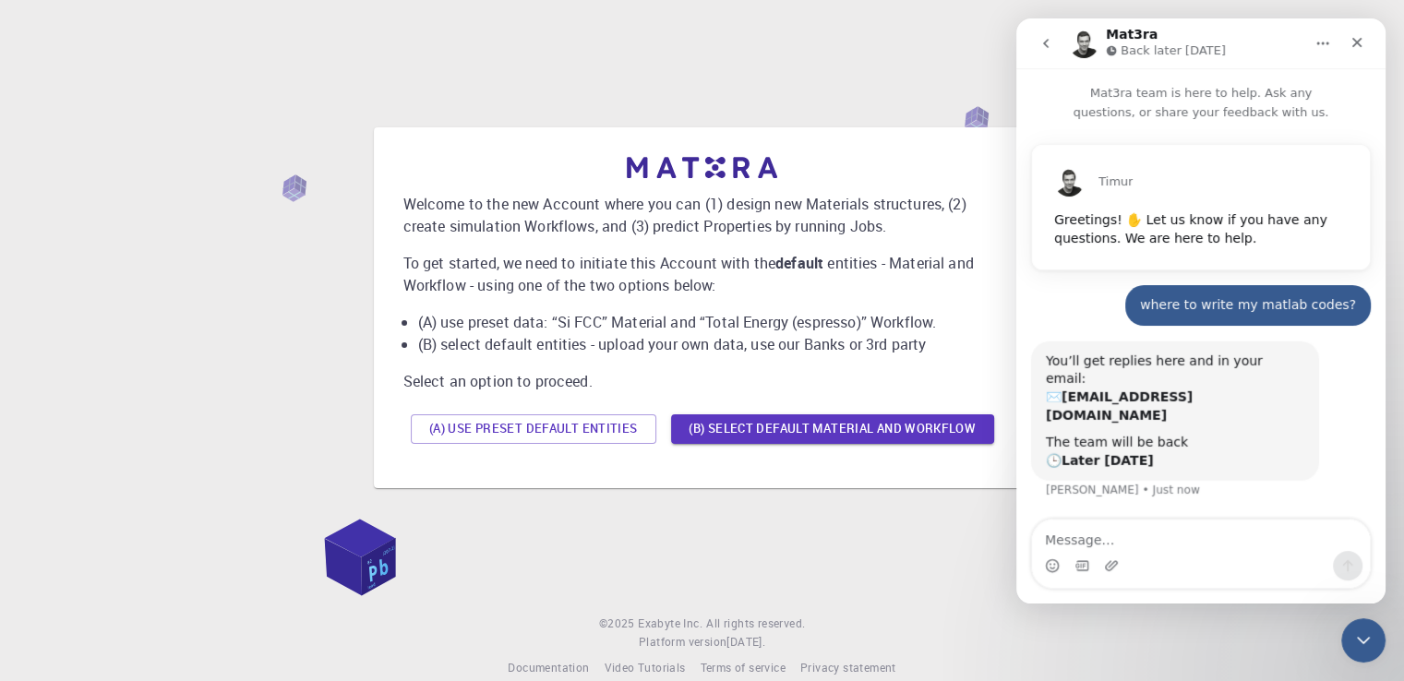
scroll to position [15, 0]
